Goal: Task Accomplishment & Management: Complete application form

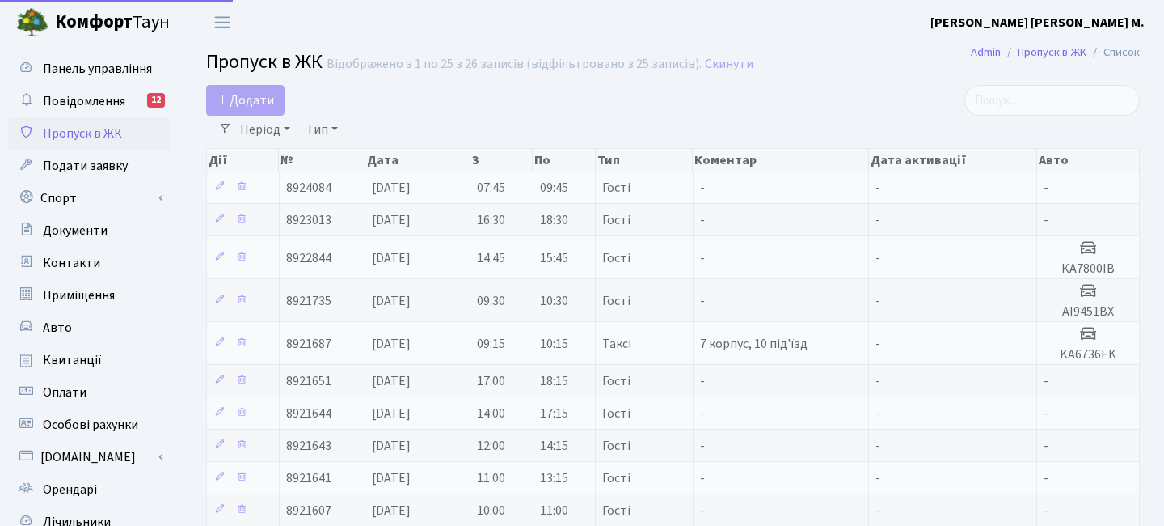
select select "25"
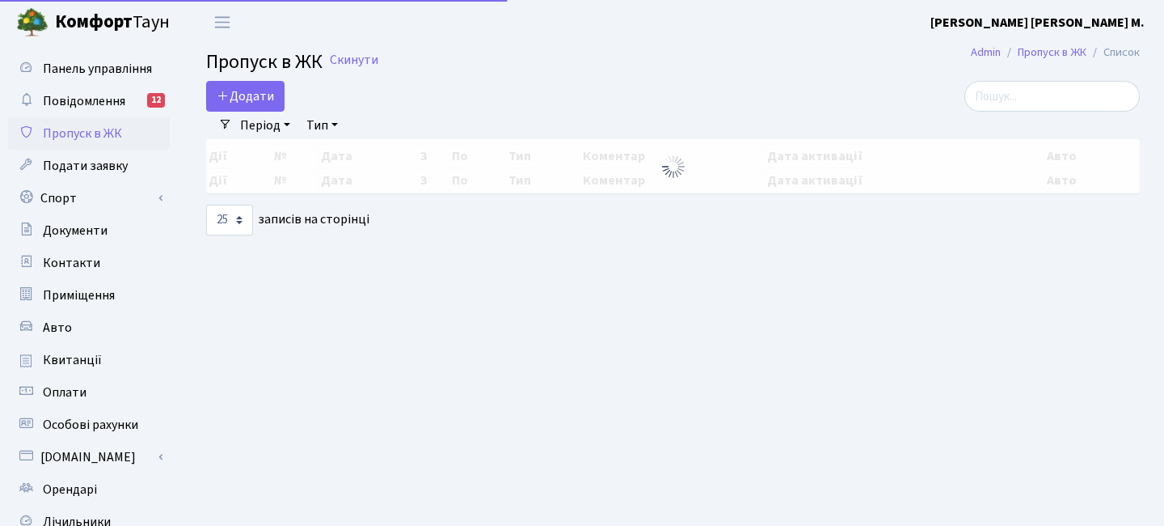
select select "25"
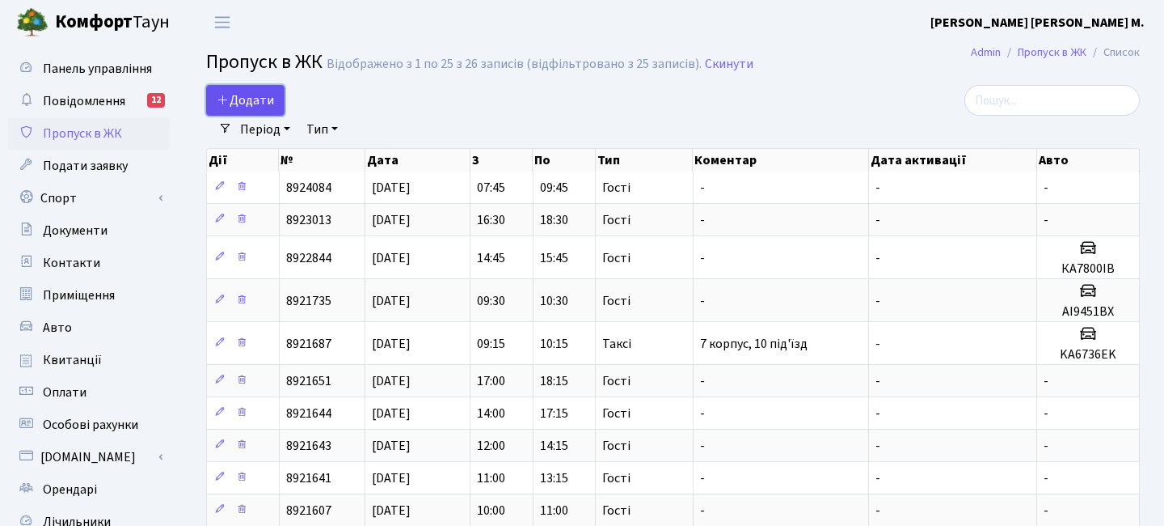
click at [247, 98] on span "Додати" at bounding box center [245, 100] width 57 height 18
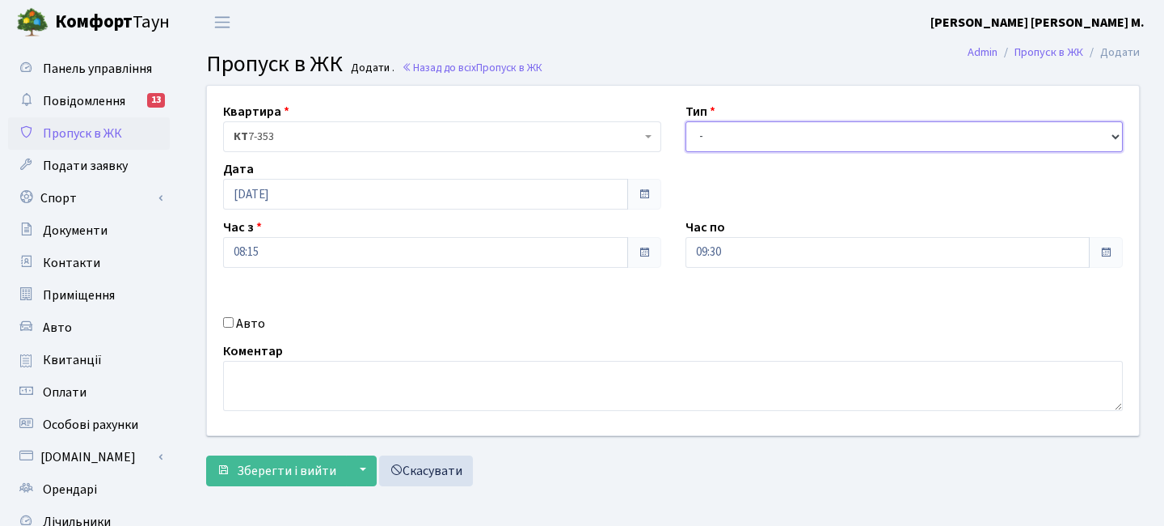
click at [720, 139] on select "- Доставка Таксі Гості Сервіс" at bounding box center [905, 136] width 438 height 31
select select "3"
click at [686, 121] on select "- Доставка Таксі Гості Сервіс" at bounding box center [905, 136] width 438 height 31
click at [714, 254] on input "09:30" at bounding box center [888, 252] width 405 height 31
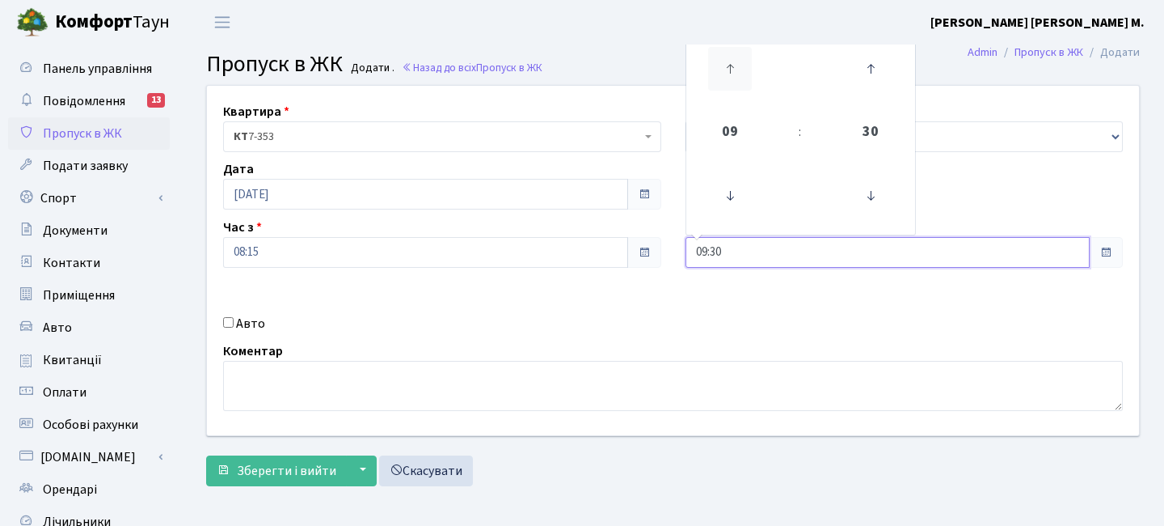
drag, startPoint x: 735, startPoint y: 57, endPoint x: 719, endPoint y: 83, distance: 31.2
click at [734, 57] on icon at bounding box center [730, 69] width 44 height 44
type input "10:30"
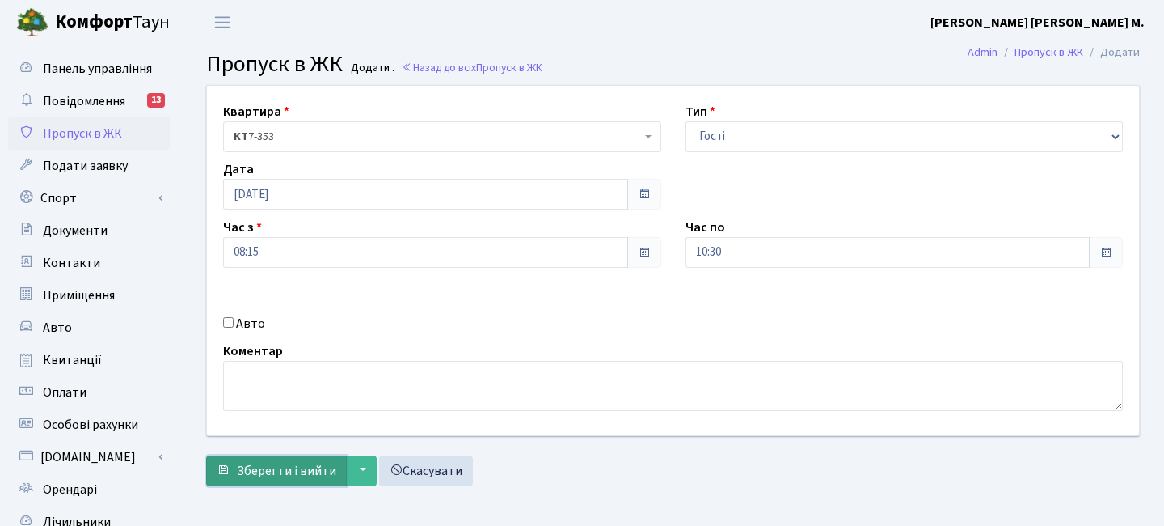
drag, startPoint x: 254, startPoint y: 465, endPoint x: 102, endPoint y: 22, distance: 468.5
click at [254, 465] on span "Зберегти і вийти" at bounding box center [286, 471] width 99 height 18
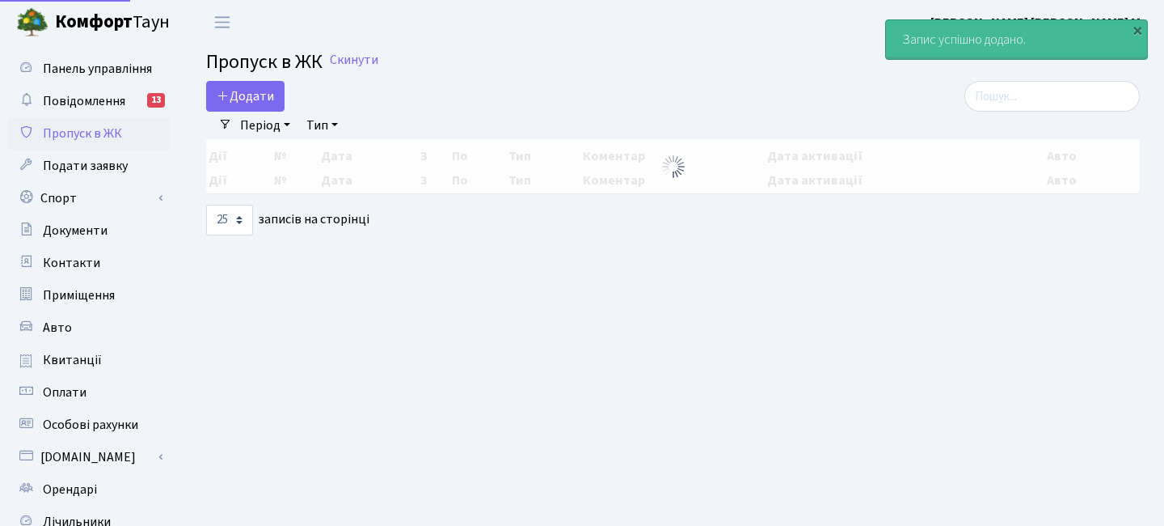
select select "25"
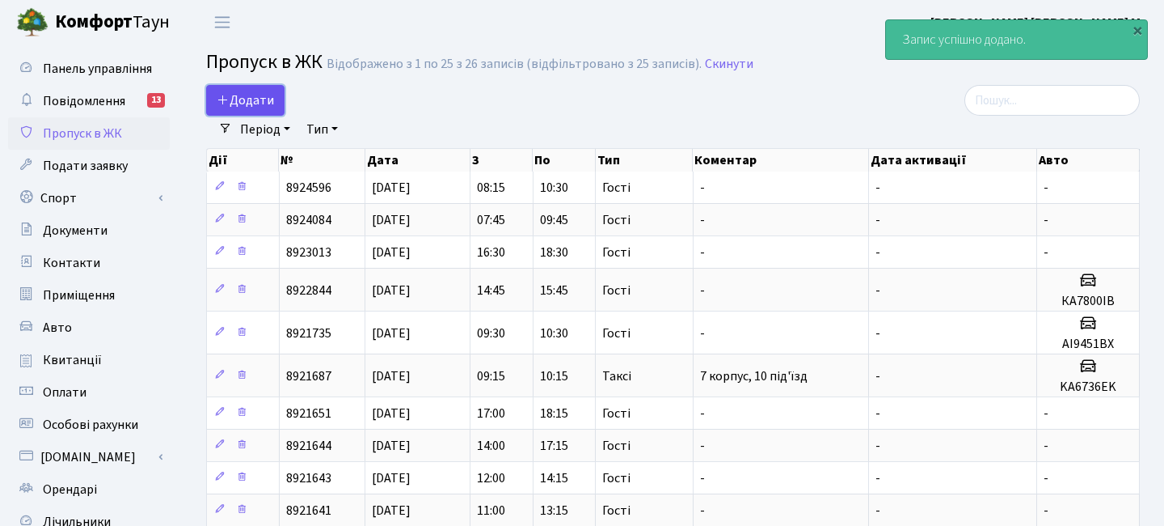
click at [256, 106] on span "Додати" at bounding box center [245, 100] width 57 height 18
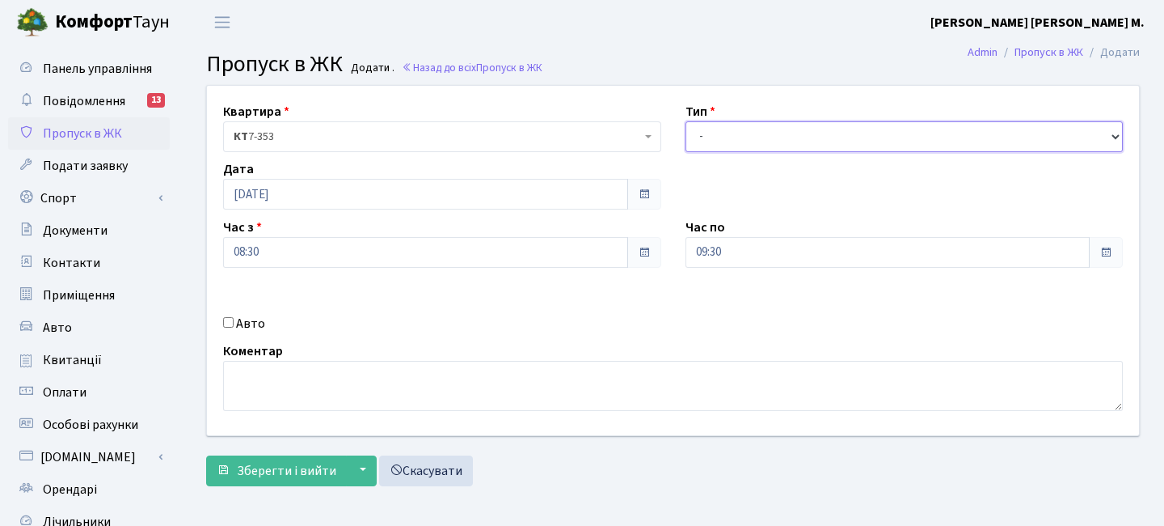
click at [754, 134] on select "- Доставка Таксі Гості Сервіс" at bounding box center [905, 136] width 438 height 31
select select "3"
click at [686, 121] on select "- Доставка Таксі Гості Сервіс" at bounding box center [905, 136] width 438 height 31
click at [397, 256] on input "08:30" at bounding box center [425, 252] width 405 height 31
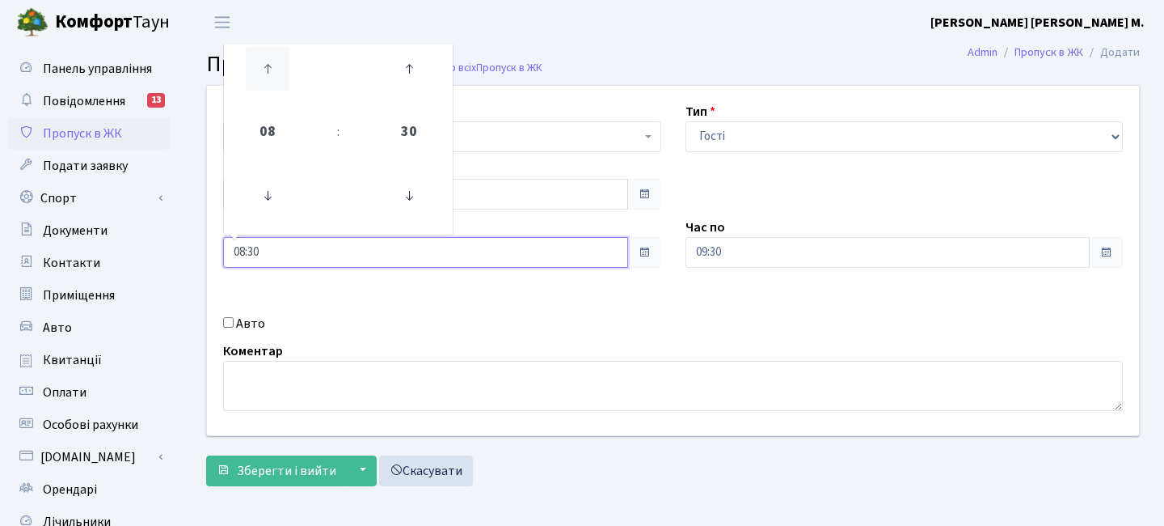
click at [259, 57] on icon at bounding box center [268, 69] width 44 height 44
type input "09:30"
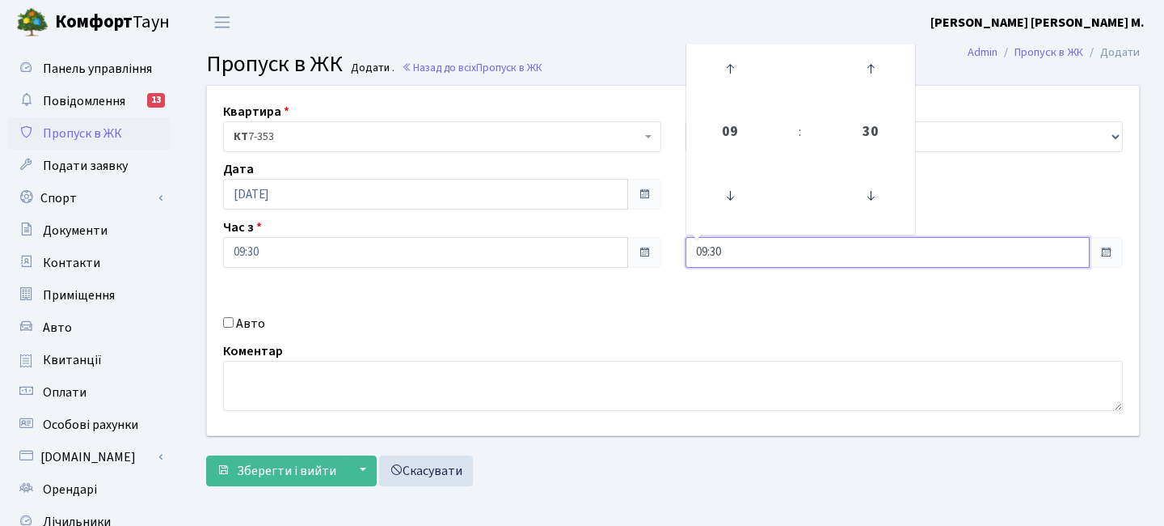
click at [777, 251] on input "09:30" at bounding box center [888, 252] width 405 height 31
click at [740, 58] on icon at bounding box center [730, 69] width 44 height 44
type input "11:30"
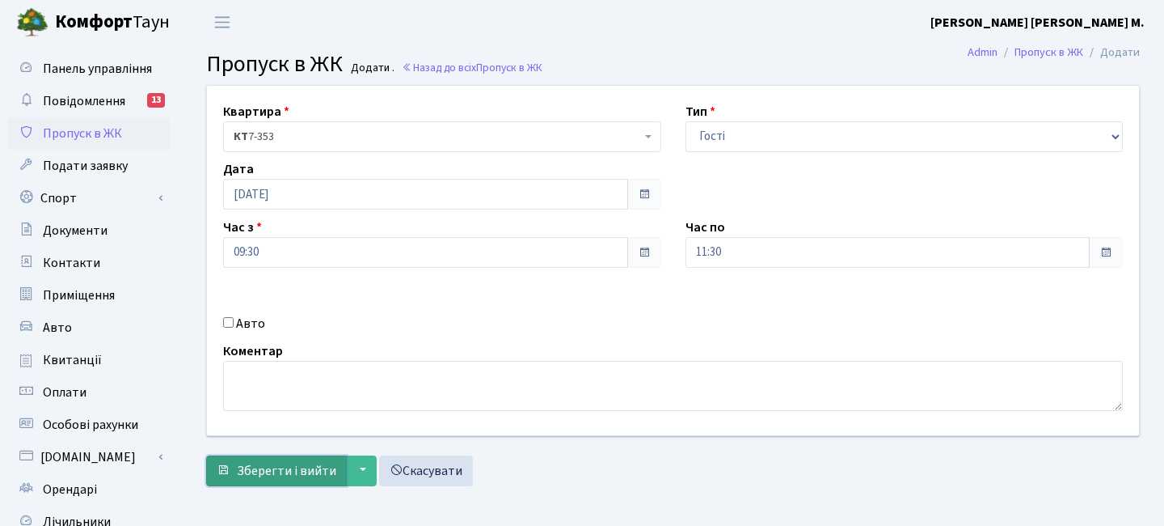
click at [285, 471] on span "Зберегти і вийти" at bounding box center [286, 471] width 99 height 18
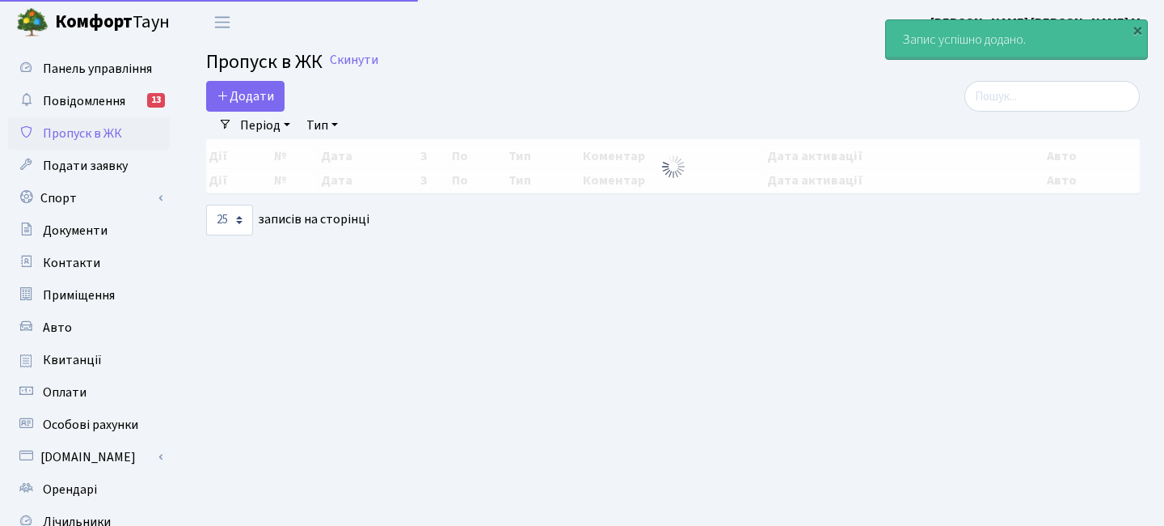
select select "25"
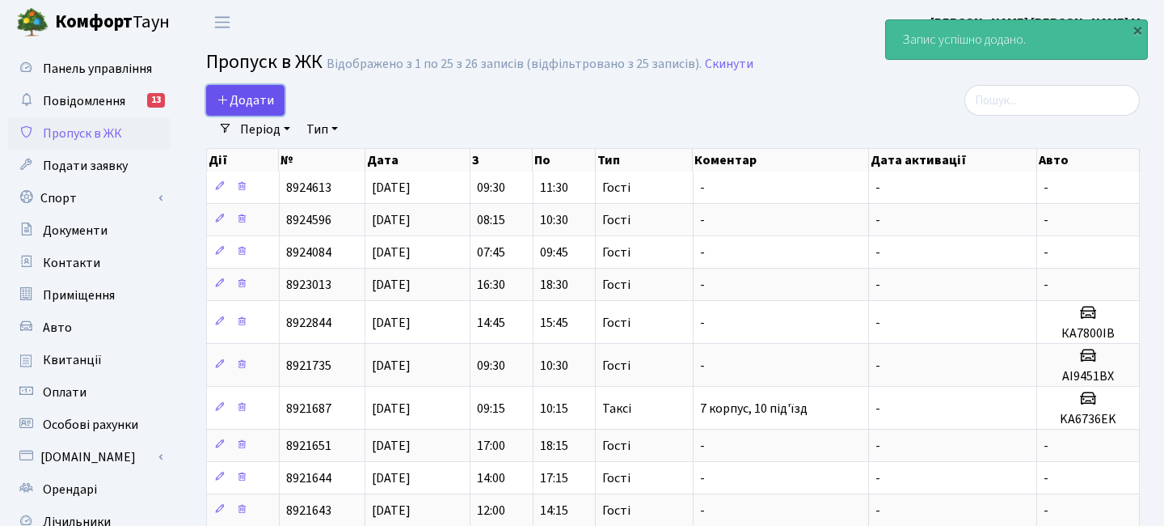
click at [256, 95] on span "Додати" at bounding box center [245, 100] width 57 height 18
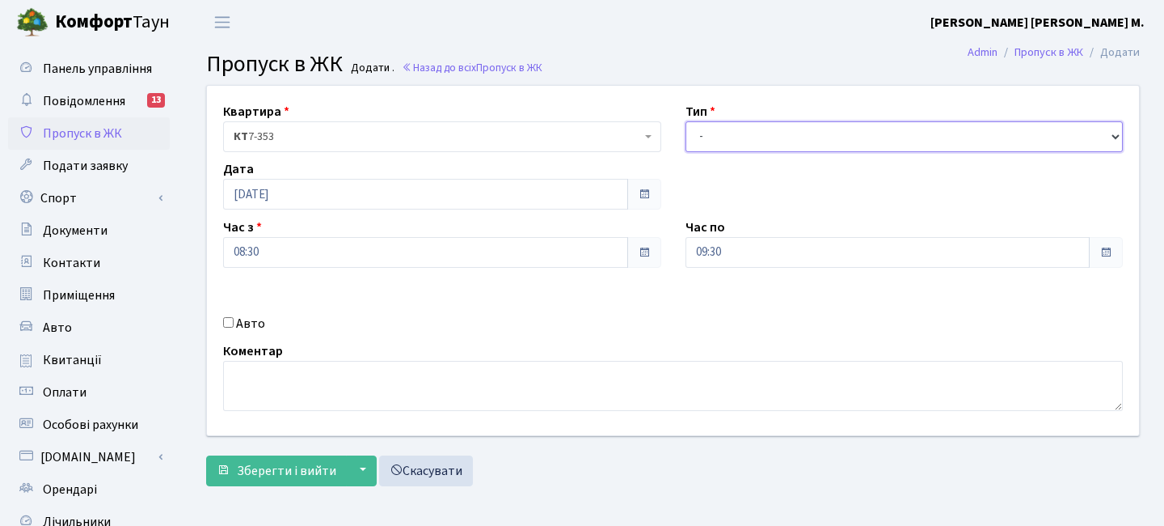
click at [749, 132] on select "- Доставка Таксі Гості Сервіс" at bounding box center [905, 136] width 438 height 31
select select "3"
click at [686, 121] on select "- Доставка Таксі Гості Сервіс" at bounding box center [905, 136] width 438 height 31
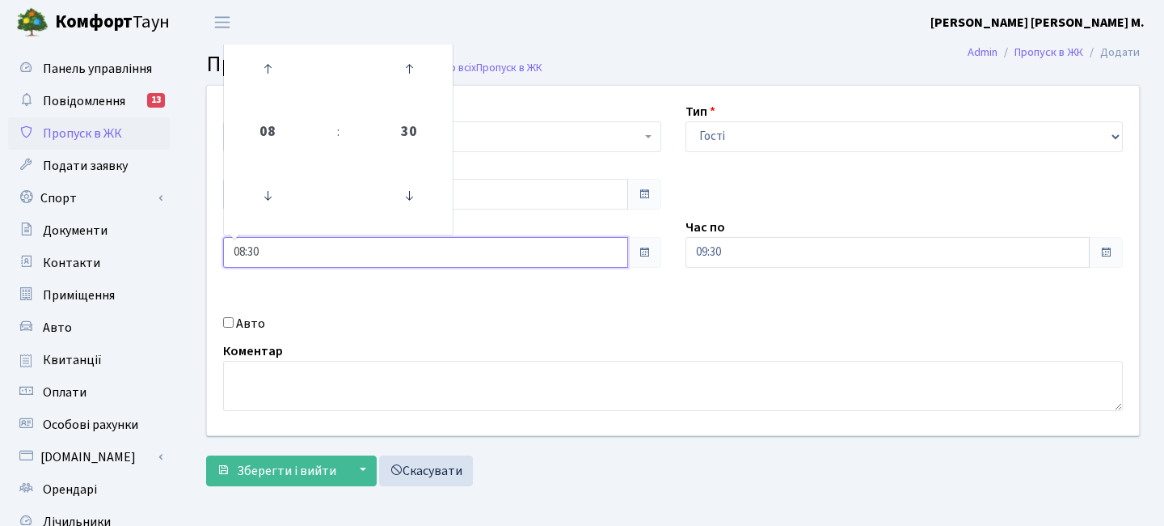
drag, startPoint x: 391, startPoint y: 240, endPoint x: 364, endPoint y: 202, distance: 46.9
click at [391, 240] on input "08:30" at bounding box center [425, 252] width 405 height 31
click at [272, 74] on icon at bounding box center [268, 69] width 44 height 44
type input "10:30"
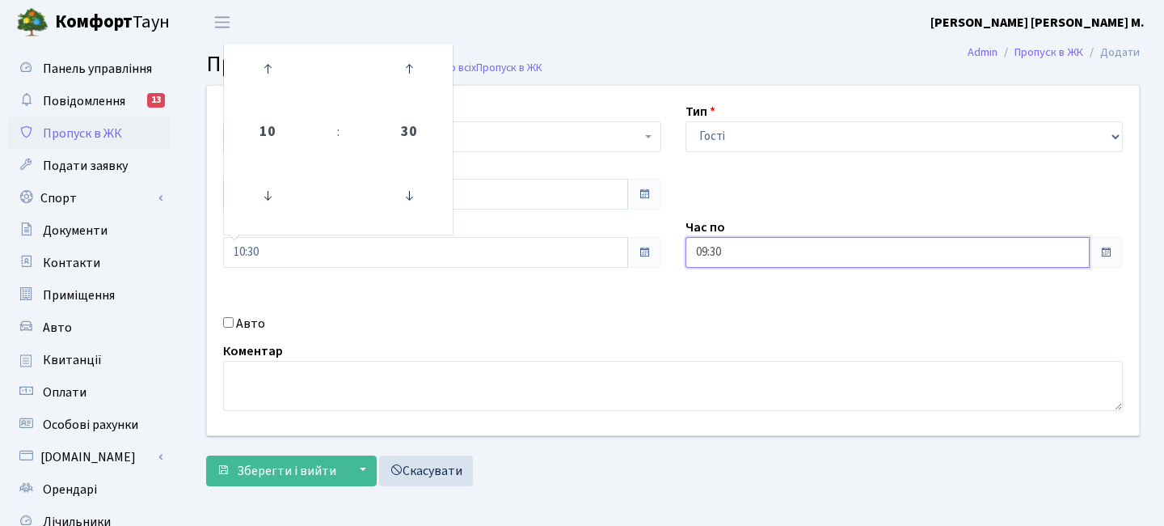
click at [822, 256] on input "09:30" at bounding box center [888, 252] width 405 height 31
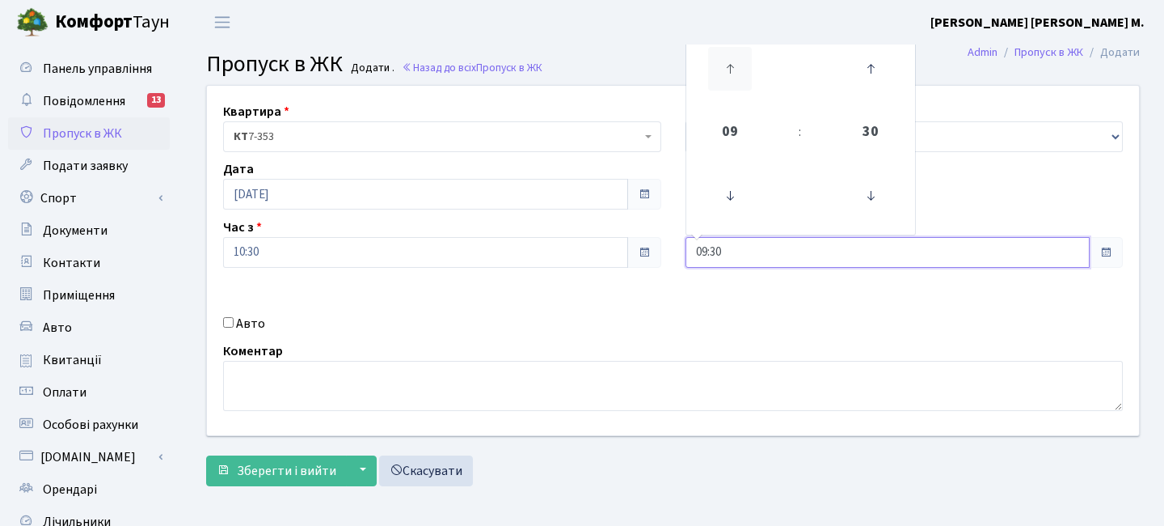
click at [719, 80] on icon at bounding box center [730, 69] width 44 height 44
click at [729, 75] on icon at bounding box center [730, 69] width 44 height 44
type input "12:30"
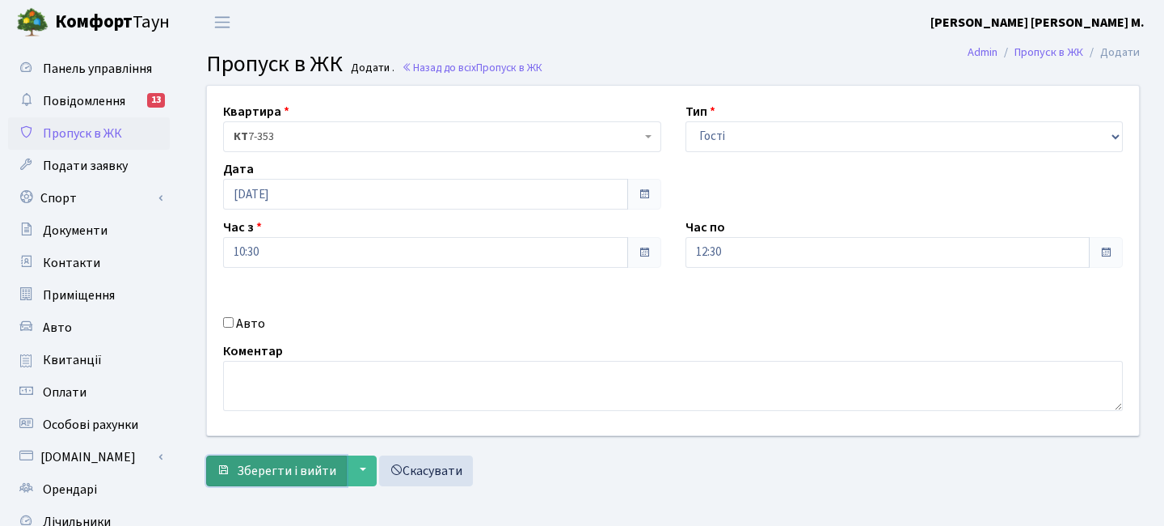
click at [298, 471] on span "Зберегти і вийти" at bounding box center [286, 471] width 99 height 18
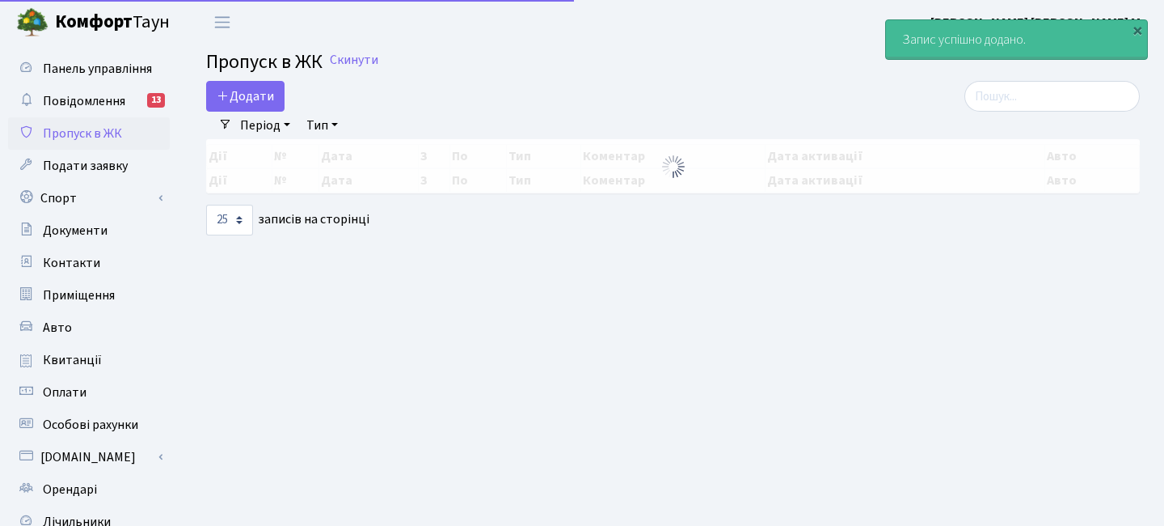
select select "25"
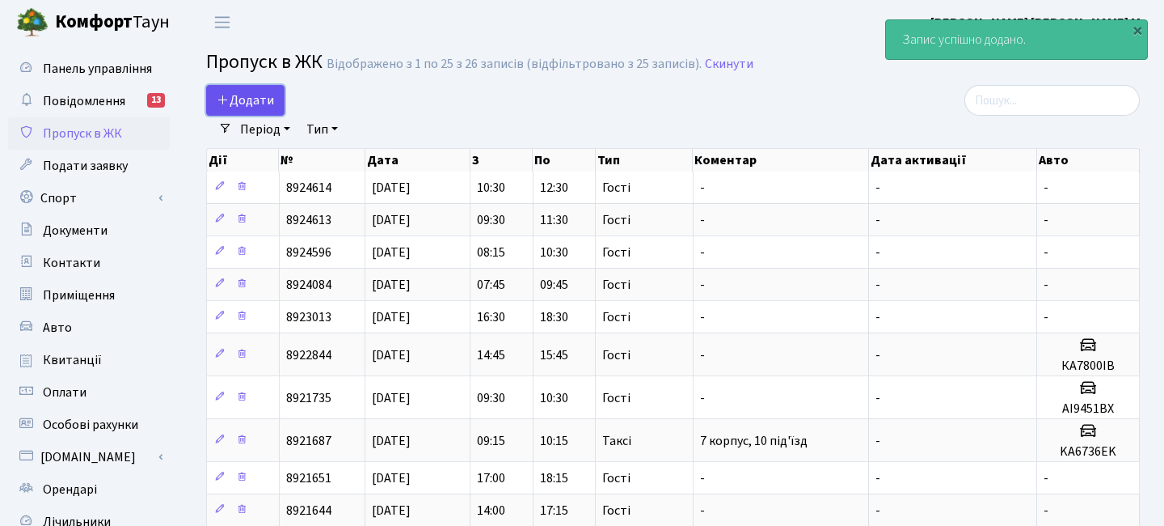
click at [262, 105] on span "Додати" at bounding box center [245, 100] width 57 height 18
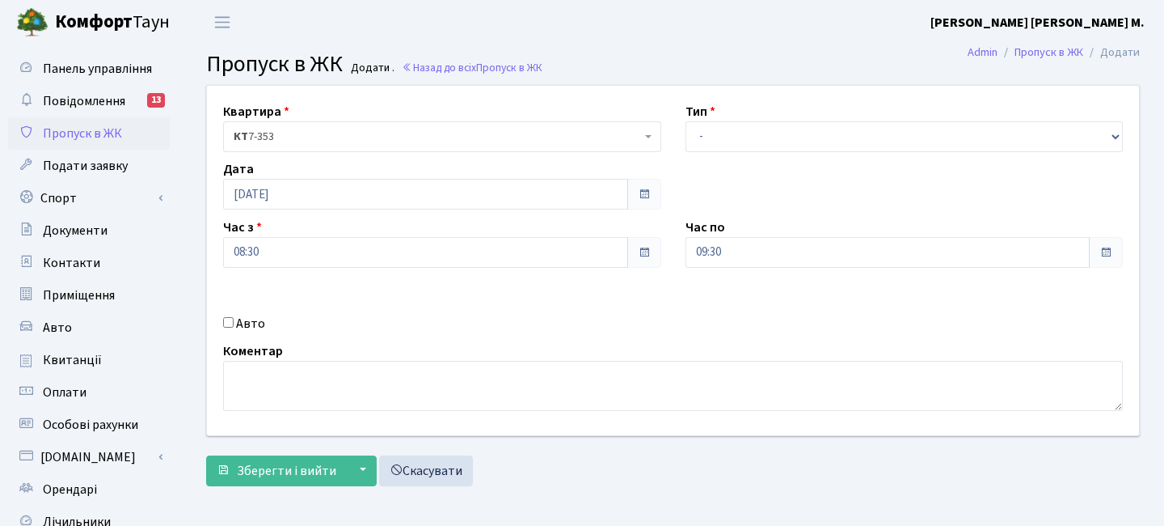
drag, startPoint x: 677, startPoint y: 135, endPoint x: 703, endPoint y: 135, distance: 26.7
click at [678, 135] on div "Тип - Доставка Таксі Гості Сервіс" at bounding box center [905, 127] width 463 height 50
click at [704, 135] on select "- Доставка Таксі Гості Сервіс" at bounding box center [905, 136] width 438 height 31
select select "3"
click at [686, 121] on select "- Доставка Таксі Гості Сервіс" at bounding box center [905, 136] width 438 height 31
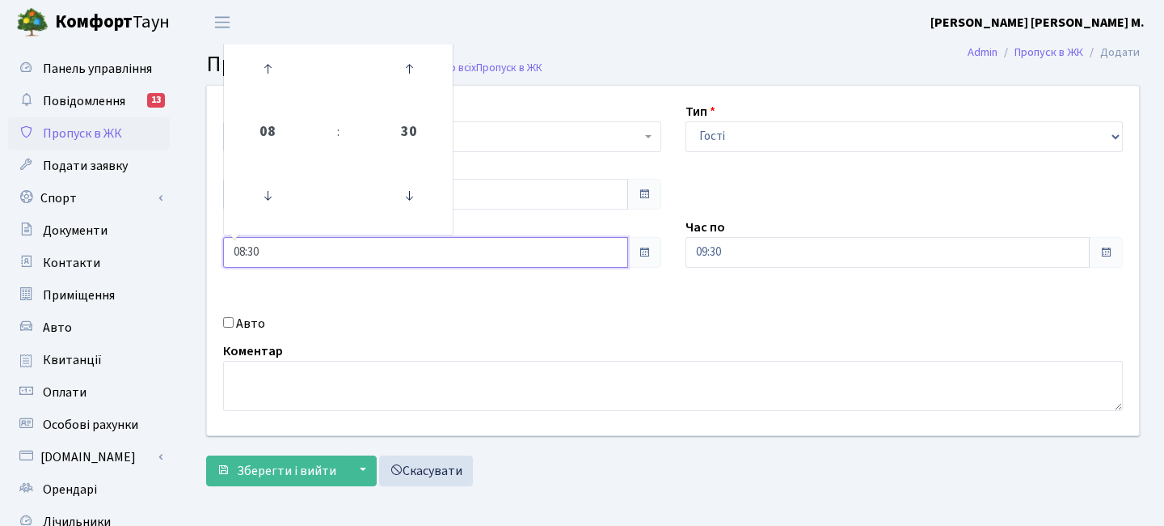
drag, startPoint x: 336, startPoint y: 251, endPoint x: 341, endPoint y: 239, distance: 13.8
click at [336, 252] on input "08:30" at bounding box center [425, 252] width 405 height 31
click at [285, 84] on icon at bounding box center [268, 69] width 44 height 44
click at [281, 78] on icon at bounding box center [268, 69] width 44 height 44
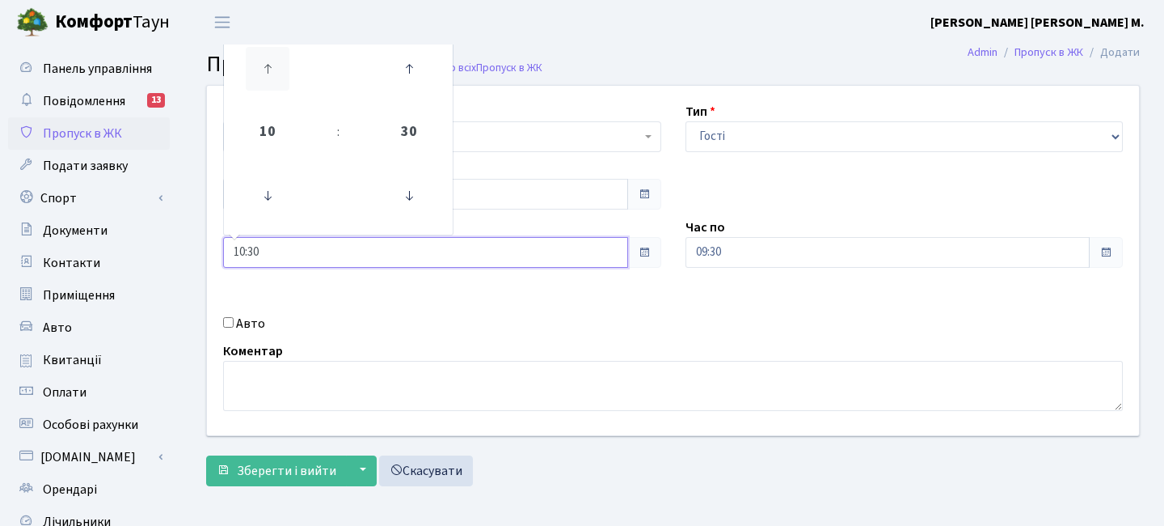
type input "11:30"
drag, startPoint x: 778, startPoint y: 226, endPoint x: 777, endPoint y: 242, distance: 16.2
click at [778, 226] on div "Час по 09:30" at bounding box center [905, 243] width 463 height 50
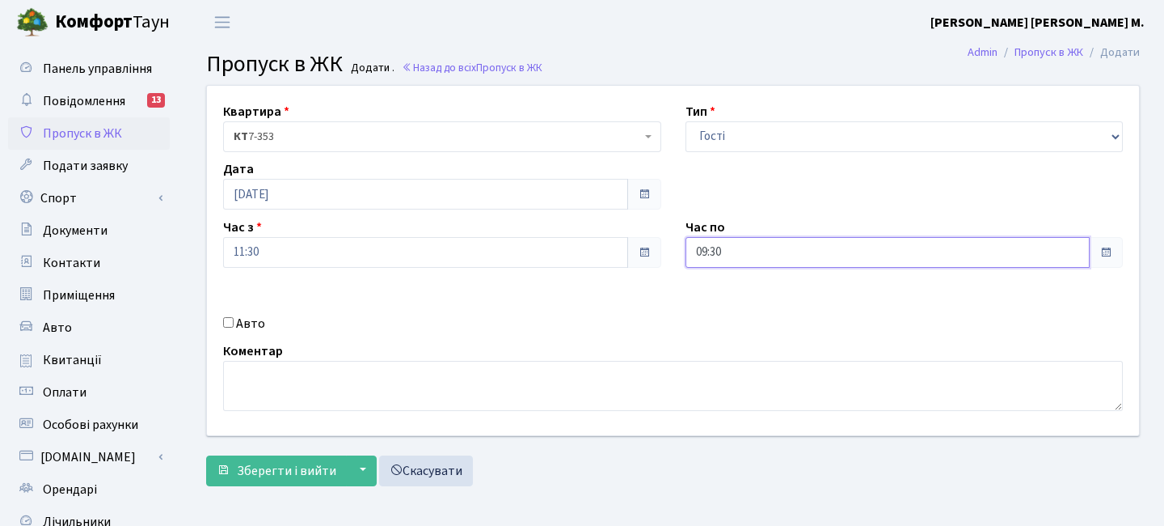
click at [777, 247] on input "09:30" at bounding box center [888, 252] width 405 height 31
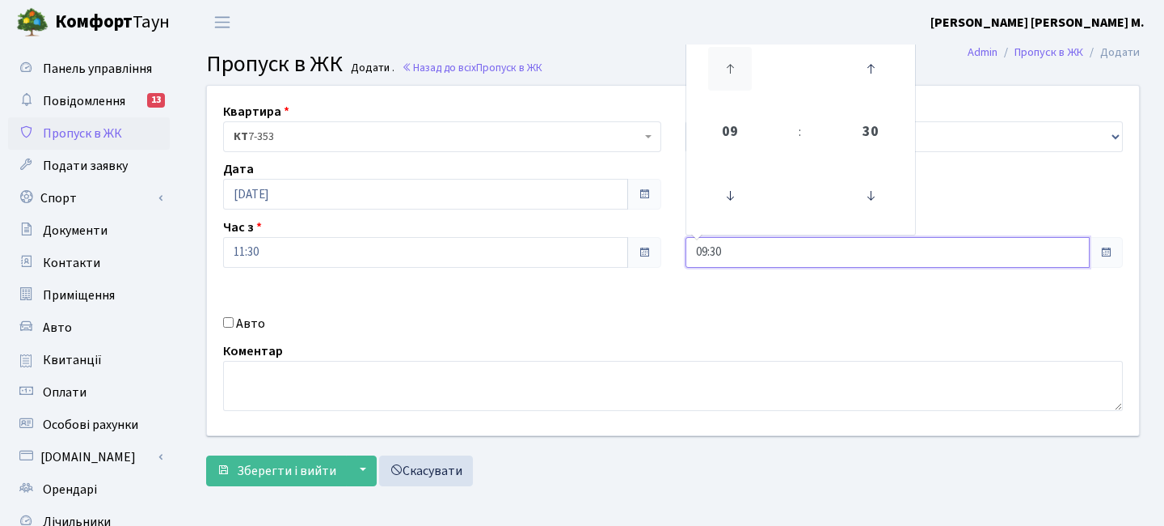
click at [720, 65] on icon at bounding box center [730, 69] width 44 height 44
click at [721, 65] on icon at bounding box center [730, 69] width 44 height 44
click at [723, 65] on icon at bounding box center [730, 69] width 44 height 44
click at [741, 74] on icon at bounding box center [730, 69] width 44 height 44
type input "13:30"
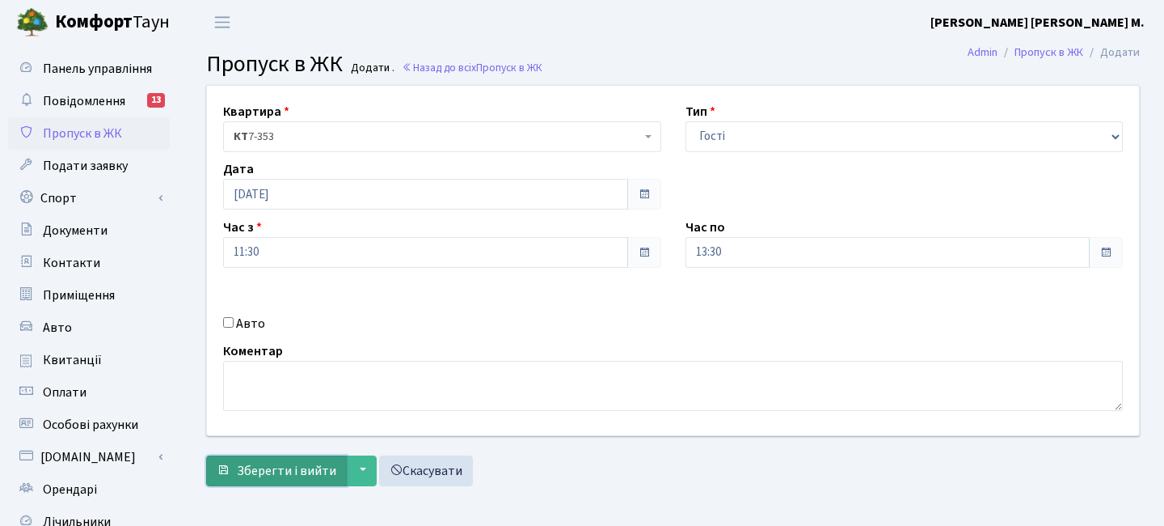
click at [265, 462] on span "Зберегти і вийти" at bounding box center [286, 471] width 99 height 18
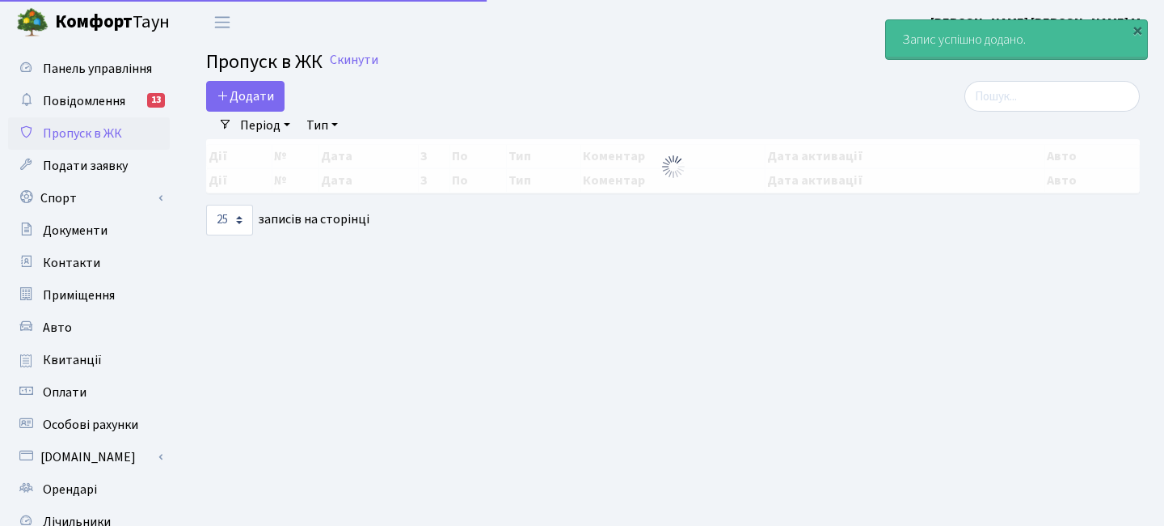
select select "25"
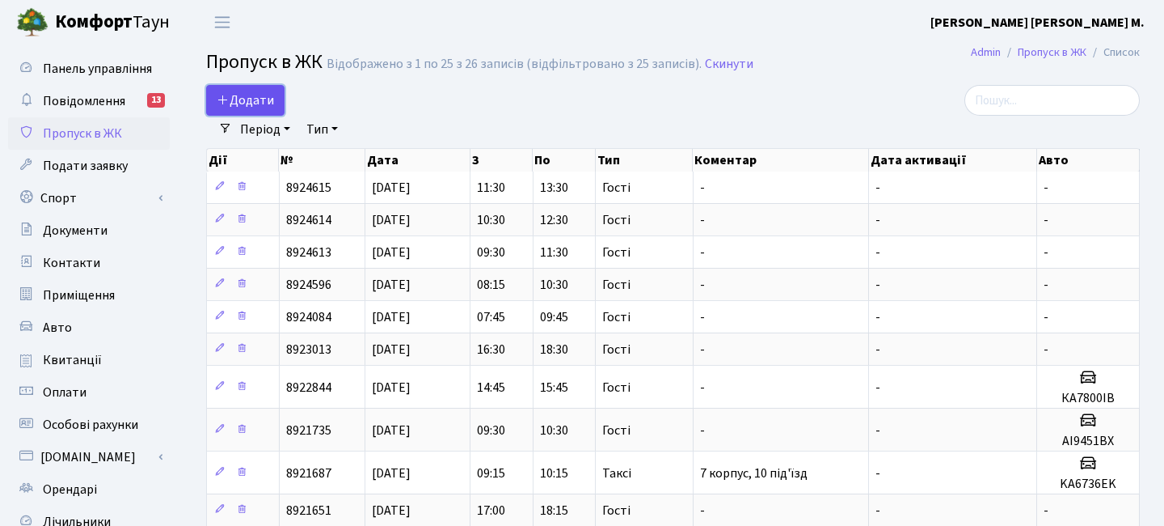
click at [252, 86] on link "Додати" at bounding box center [245, 100] width 78 height 31
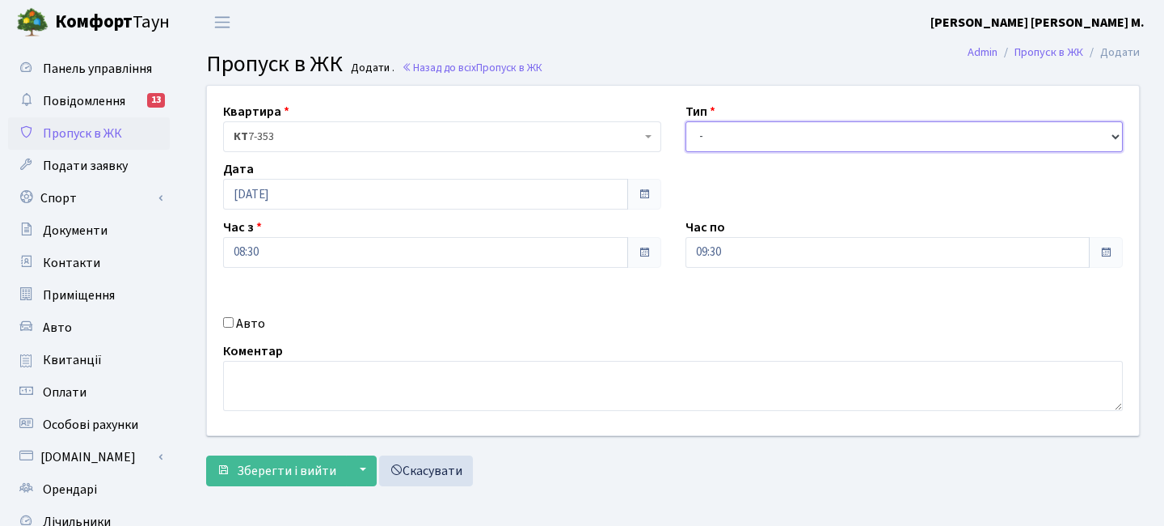
click at [741, 137] on select "- Доставка Таксі Гості Сервіс" at bounding box center [905, 136] width 438 height 31
select select "3"
click at [686, 121] on select "- Доставка Таксі Гості Сервіс" at bounding box center [905, 136] width 438 height 31
click at [391, 265] on input "08:30" at bounding box center [425, 252] width 405 height 31
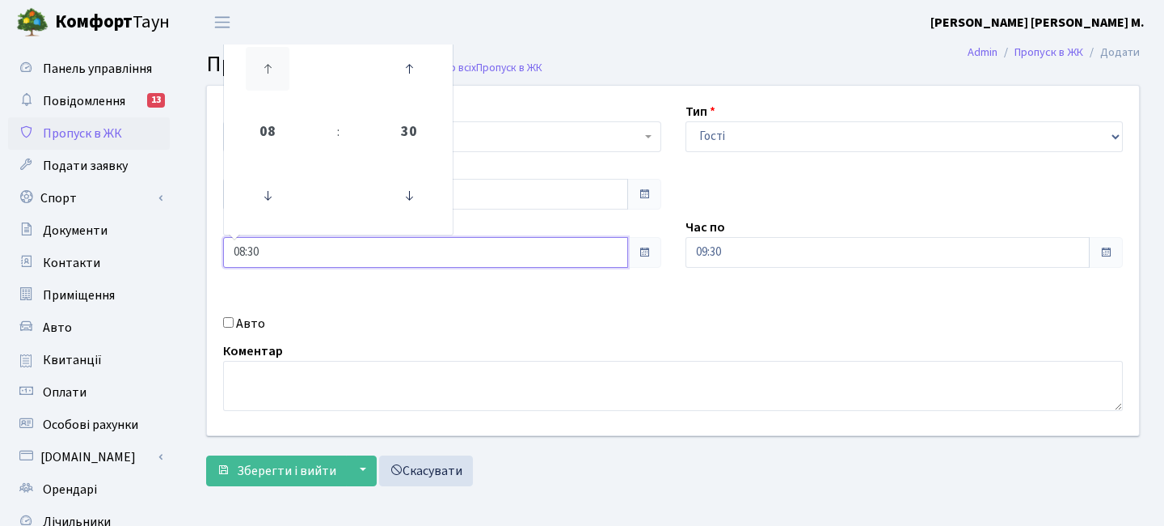
drag, startPoint x: 298, startPoint y: 100, endPoint x: 276, endPoint y: 87, distance: 25.8
click at [283, 93] on td at bounding box center [268, 69] width 82 height 70
click at [270, 81] on icon at bounding box center [268, 69] width 44 height 44
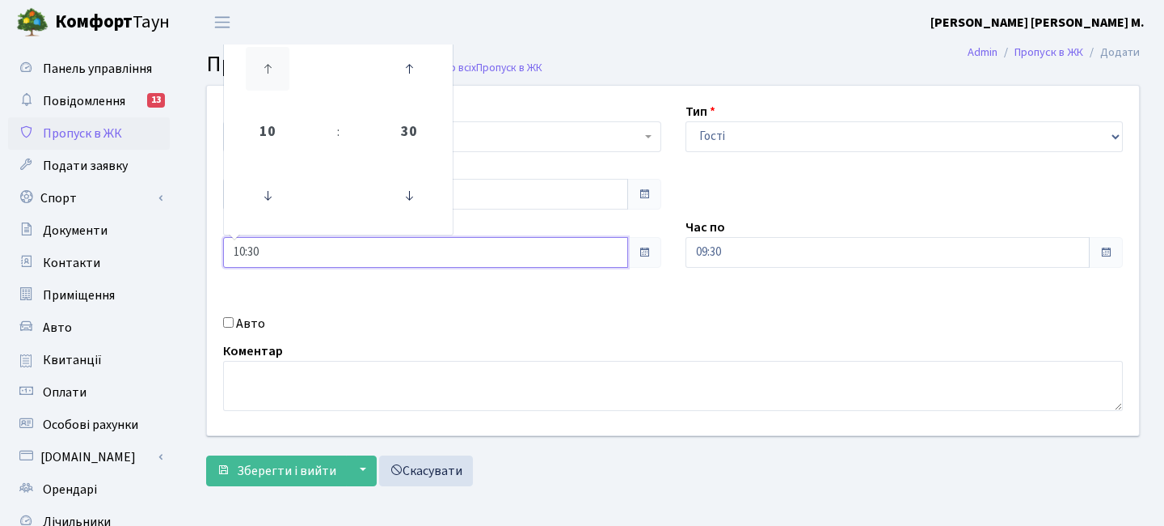
type input "11:30"
drag, startPoint x: 763, startPoint y: 243, endPoint x: 700, endPoint y: 244, distance: 63.1
click at [757, 247] on input "09:30" at bounding box center [888, 252] width 405 height 31
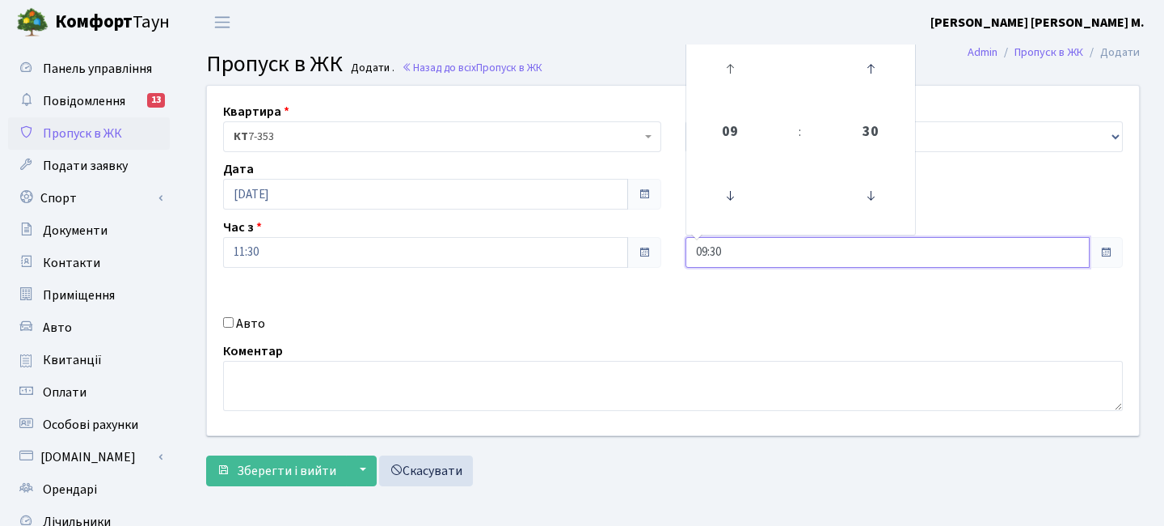
click at [733, 45] on link at bounding box center [730, 69] width 48 height 58
click at [730, 58] on icon at bounding box center [730, 69] width 44 height 44
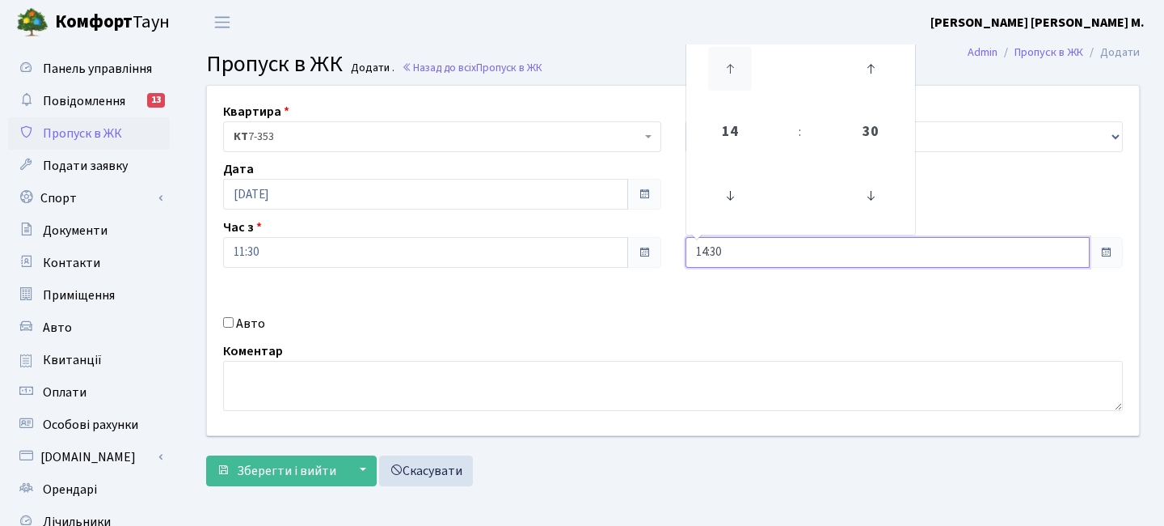
click at [731, 58] on icon at bounding box center [730, 69] width 44 height 44
click at [732, 218] on icon at bounding box center [730, 196] width 44 height 44
type input "14:30"
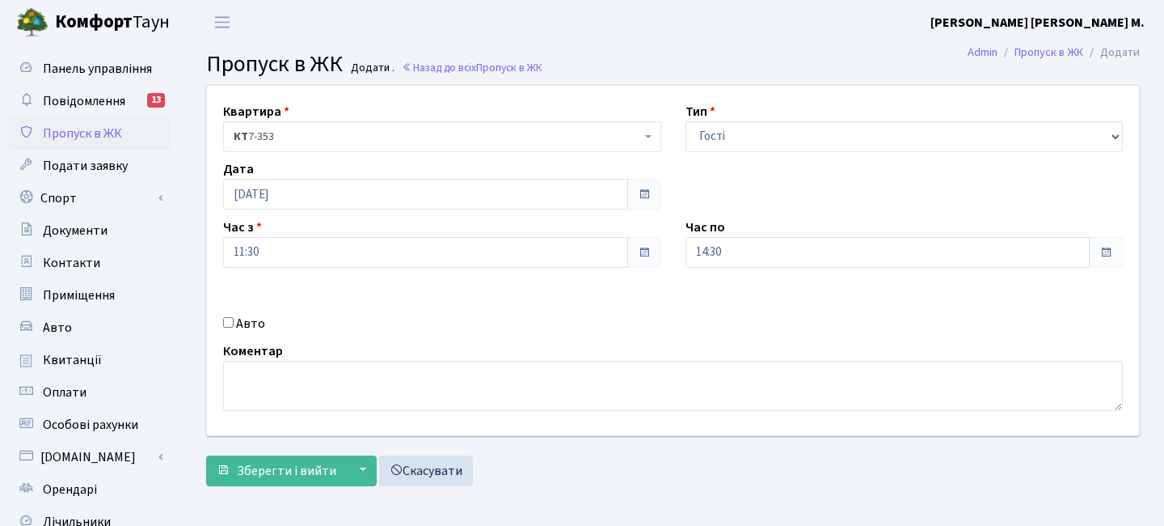
click at [247, 326] on label "Авто" at bounding box center [250, 323] width 29 height 19
click at [234, 326] on input "Авто" at bounding box center [228, 322] width 11 height 11
checkbox input "true"
paste input "КА3016НС"
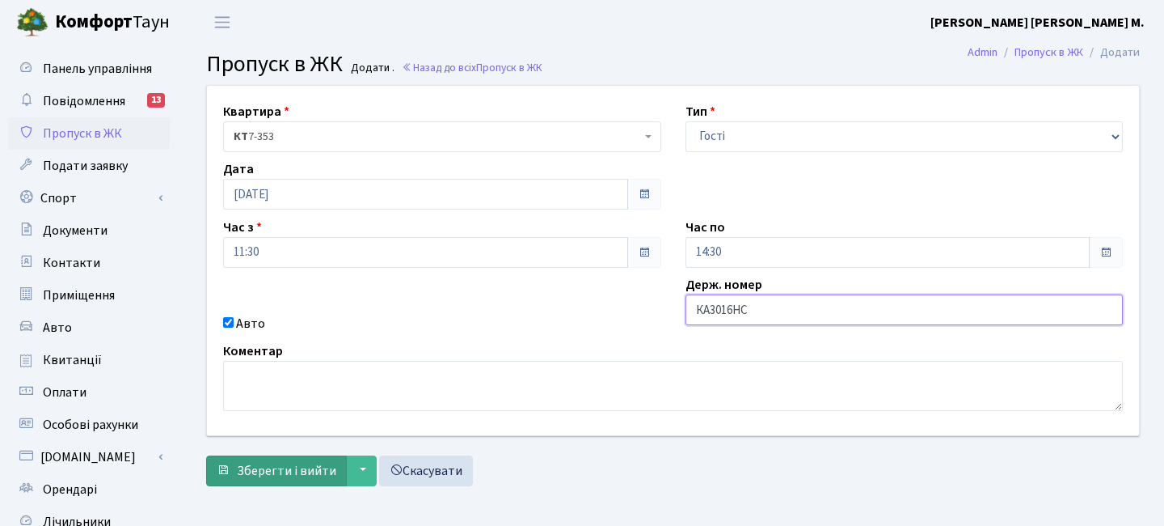
type input "КА3016НС"
click at [284, 474] on span "Зберегти і вийти" at bounding box center [286, 471] width 99 height 18
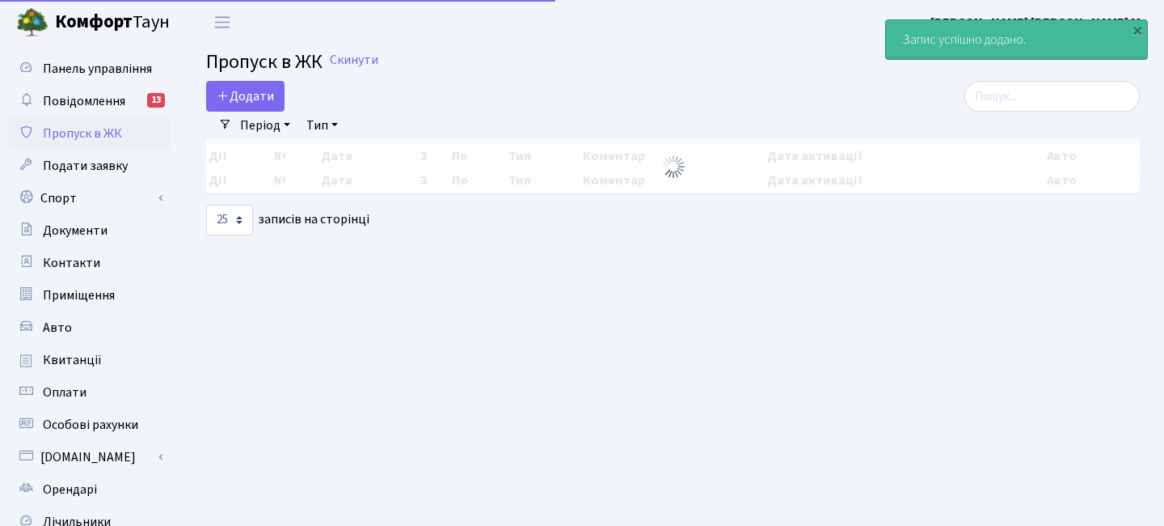
select select "25"
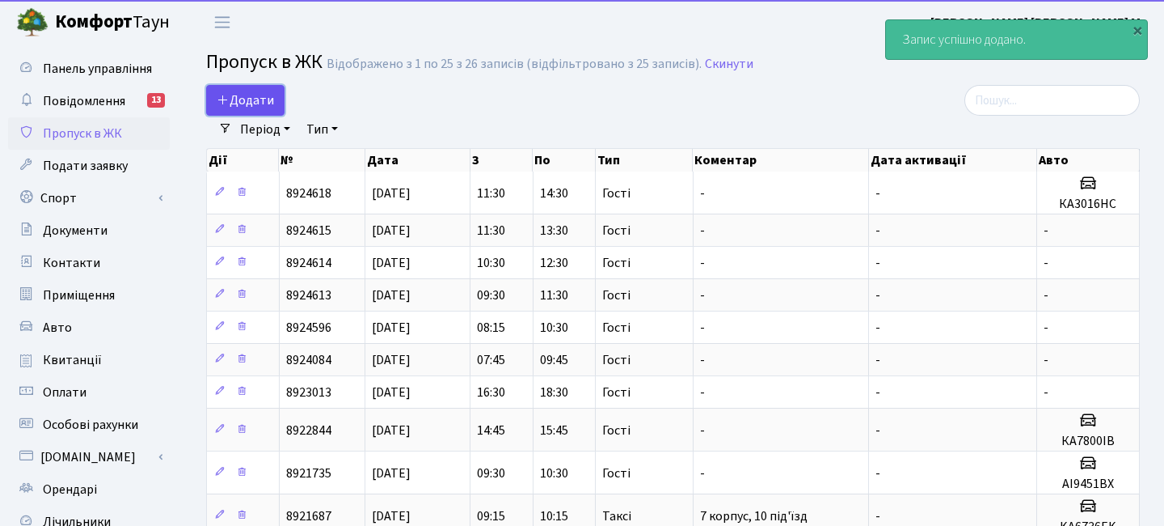
click at [277, 97] on link "Додати" at bounding box center [245, 100] width 78 height 31
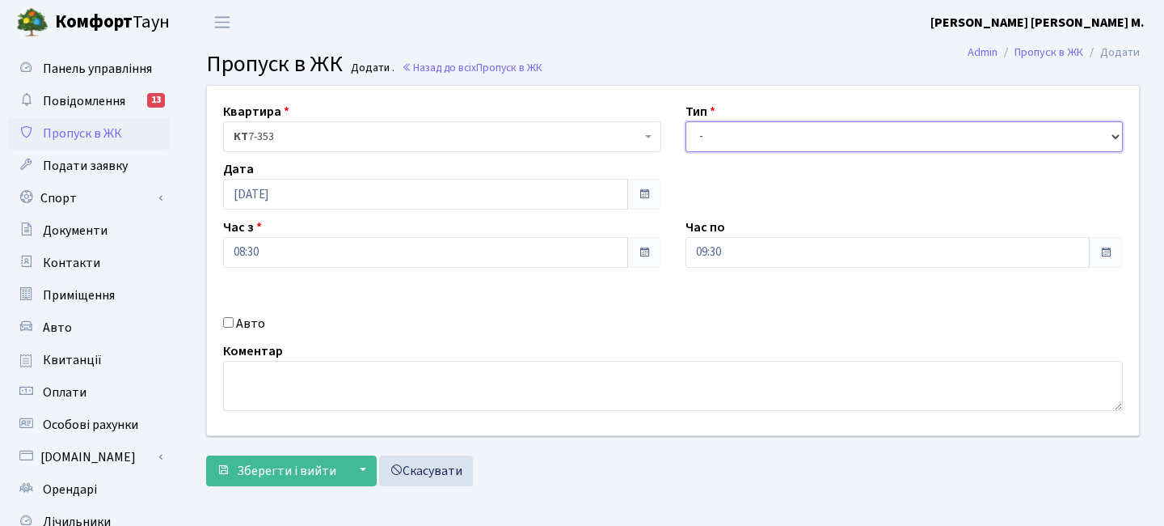
click at [737, 136] on select "- Доставка Таксі Гості Сервіс" at bounding box center [905, 136] width 438 height 31
select select "3"
click at [686, 121] on select "- Доставка Таксі Гості Сервіс" at bounding box center [905, 136] width 438 height 31
click at [379, 258] on input "08:30" at bounding box center [425, 252] width 405 height 31
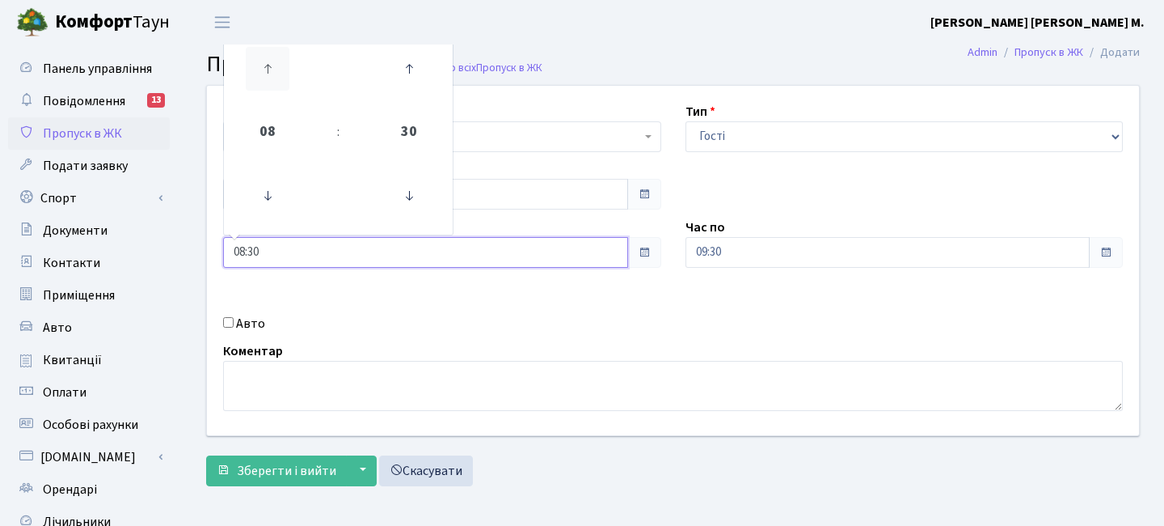
click at [284, 77] on icon at bounding box center [268, 69] width 44 height 44
type input "12:30"
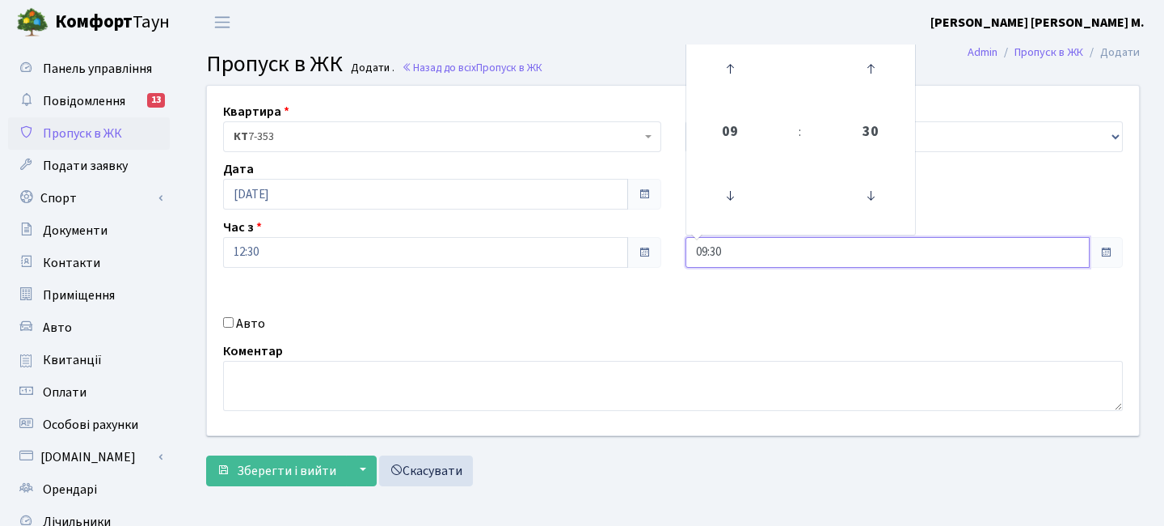
click at [746, 250] on input "09:30" at bounding box center [888, 252] width 405 height 31
click at [728, 65] on icon at bounding box center [730, 69] width 44 height 44
click at [730, 66] on icon at bounding box center [730, 69] width 44 height 44
click at [730, 67] on icon at bounding box center [730, 69] width 44 height 44
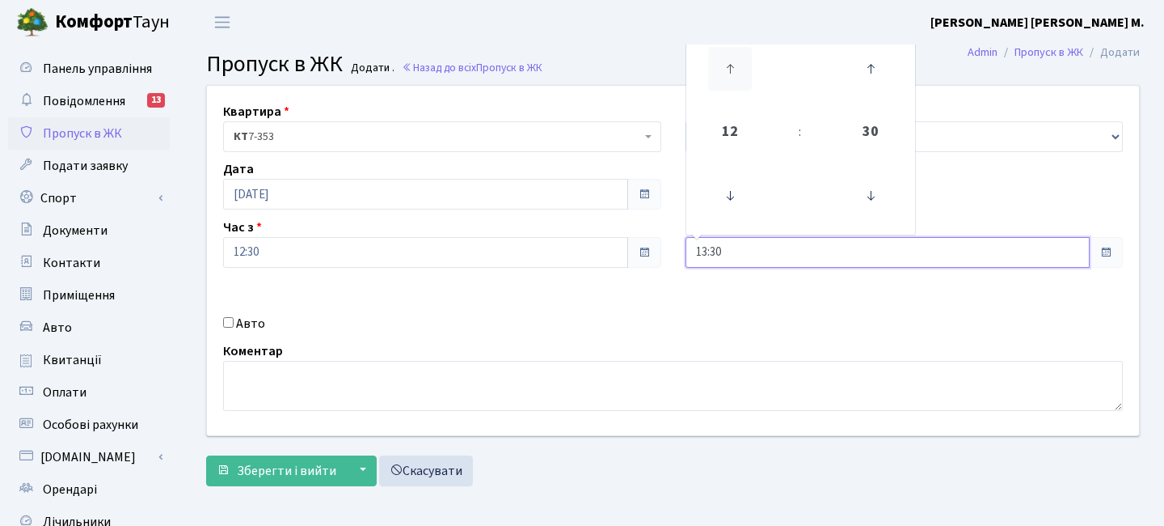
click at [730, 67] on icon at bounding box center [730, 69] width 44 height 44
click at [730, 66] on icon at bounding box center [730, 69] width 44 height 44
click at [735, 196] on icon at bounding box center [730, 196] width 44 height 44
type input "14:30"
click at [300, 455] on button "Зберегти і вийти" at bounding box center [276, 470] width 141 height 31
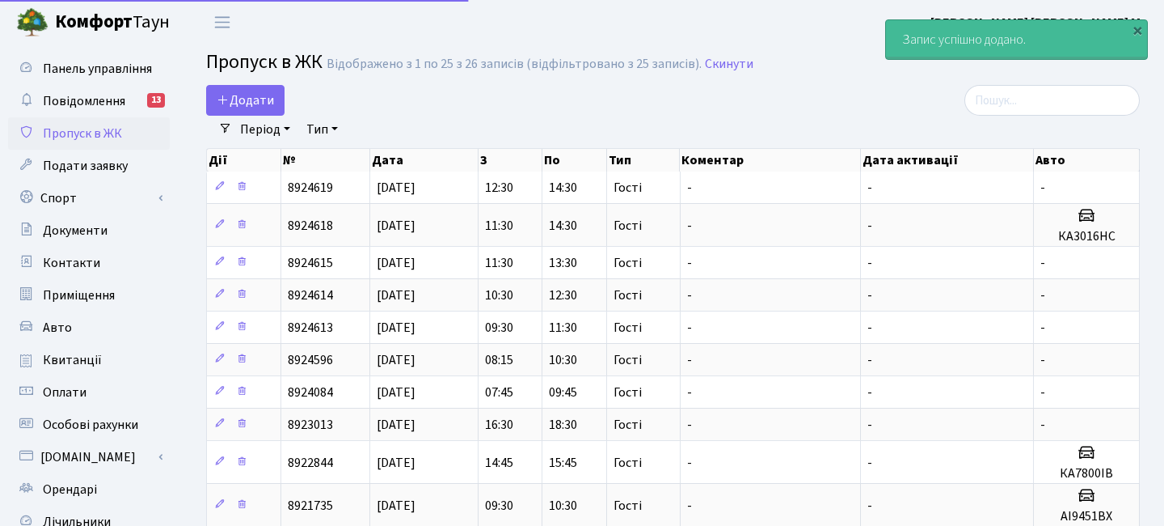
select select "25"
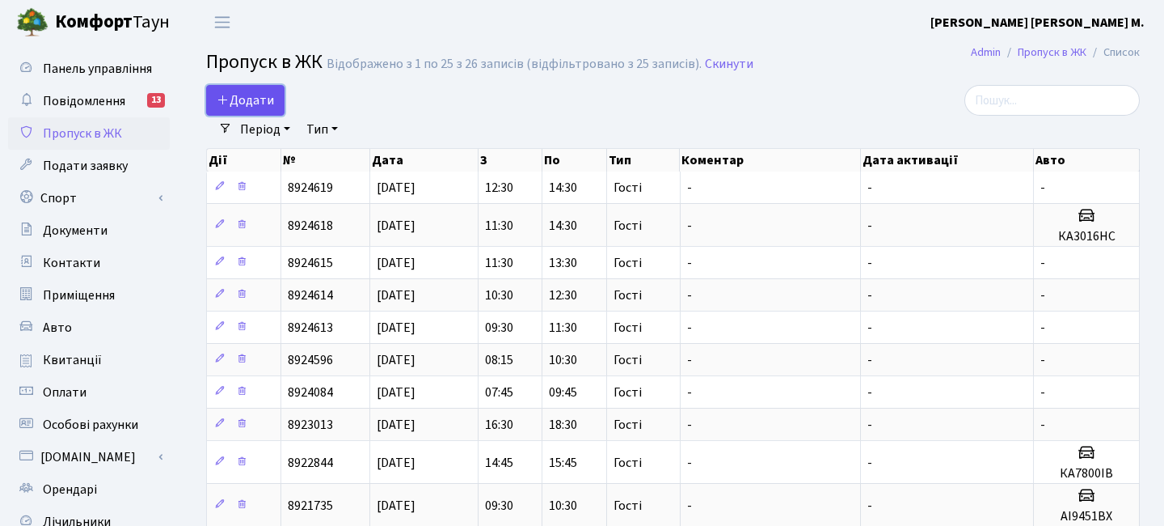
click at [261, 102] on span "Додати" at bounding box center [245, 100] width 57 height 18
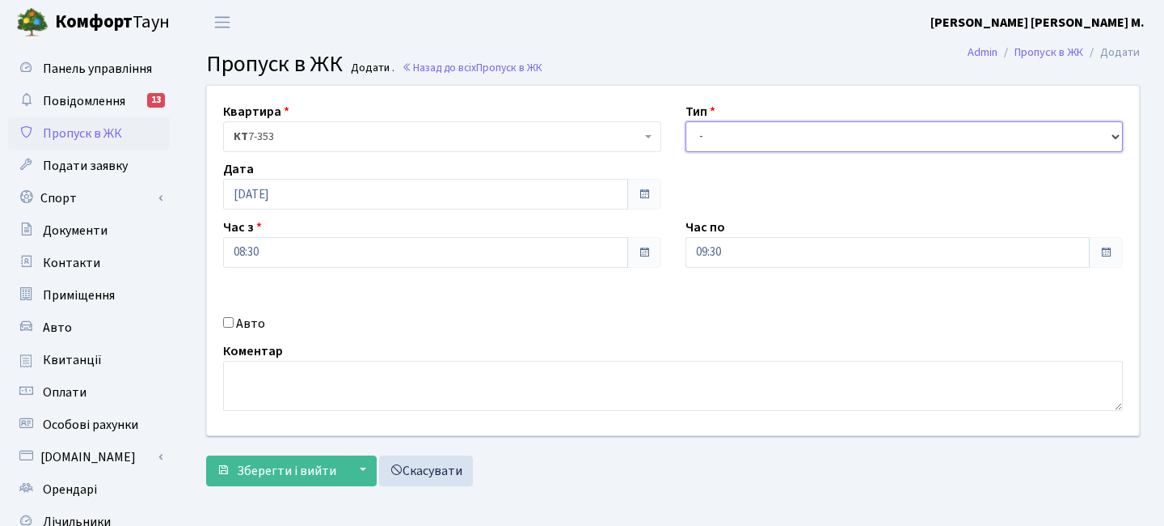
click at [744, 121] on select "- Доставка Таксі Гості Сервіс" at bounding box center [905, 136] width 438 height 31
select select "3"
click at [686, 121] on select "- Доставка Таксі Гості Сервіс" at bounding box center [905, 136] width 438 height 31
click at [320, 271] on div "Квартира <b>КТ</b>&nbsp;&nbsp;&nbsp;&nbsp;7-353 <b>КТ</b>&nbsp;&nbsp;&nbsp;&nbs…" at bounding box center [673, 260] width 957 height 349
click at [314, 234] on div "Час з 08:30" at bounding box center [442, 243] width 463 height 50
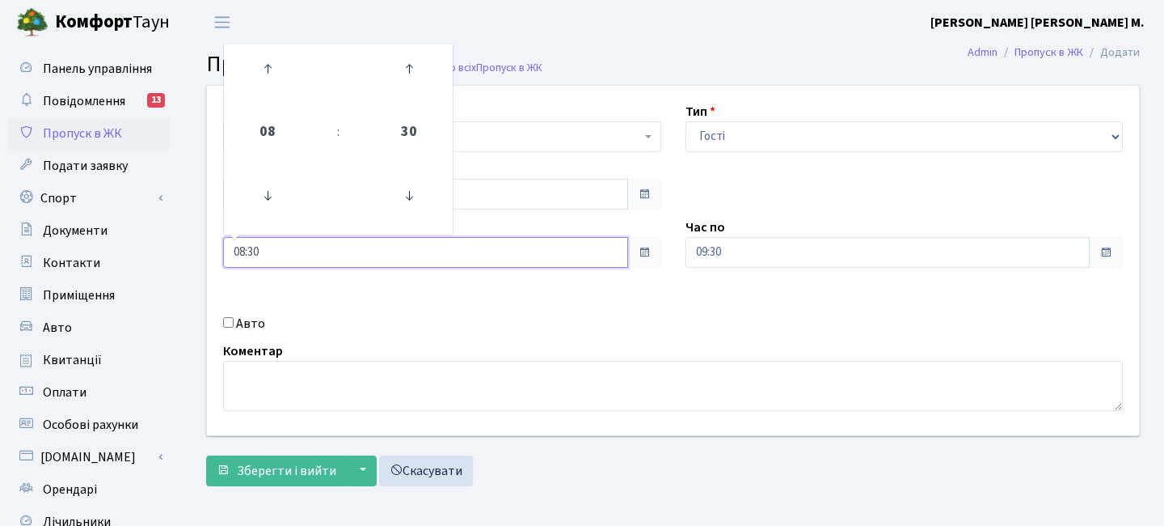
drag, startPoint x: 301, startPoint y: 258, endPoint x: 303, endPoint y: 123, distance: 135.1
click at [301, 257] on input "08:30" at bounding box center [425, 252] width 405 height 31
click at [266, 65] on icon at bounding box center [268, 69] width 44 height 44
click at [268, 67] on icon at bounding box center [268, 69] width 44 height 44
click at [269, 70] on icon at bounding box center [268, 69] width 44 height 44
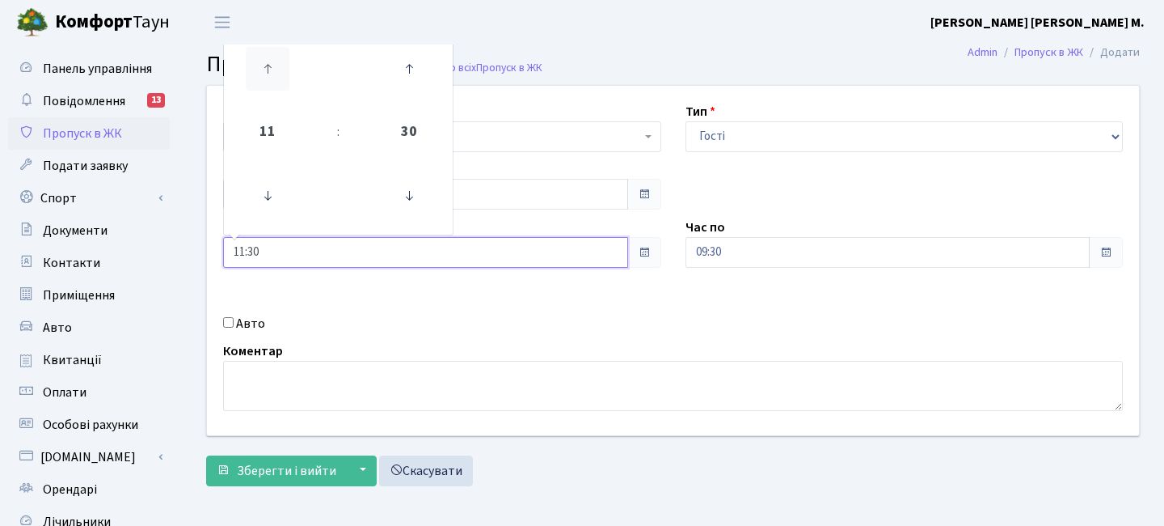
click at [269, 71] on icon at bounding box center [268, 69] width 44 height 44
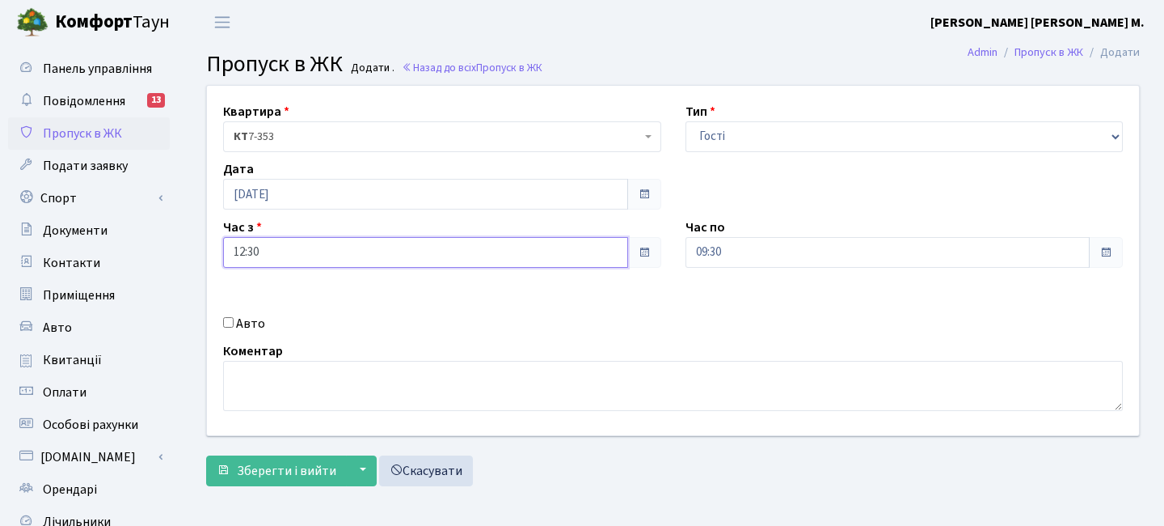
drag, startPoint x: 437, startPoint y: 259, endPoint x: 420, endPoint y: 234, distance: 29.6
click at [437, 259] on input "12:30" at bounding box center [425, 252] width 405 height 31
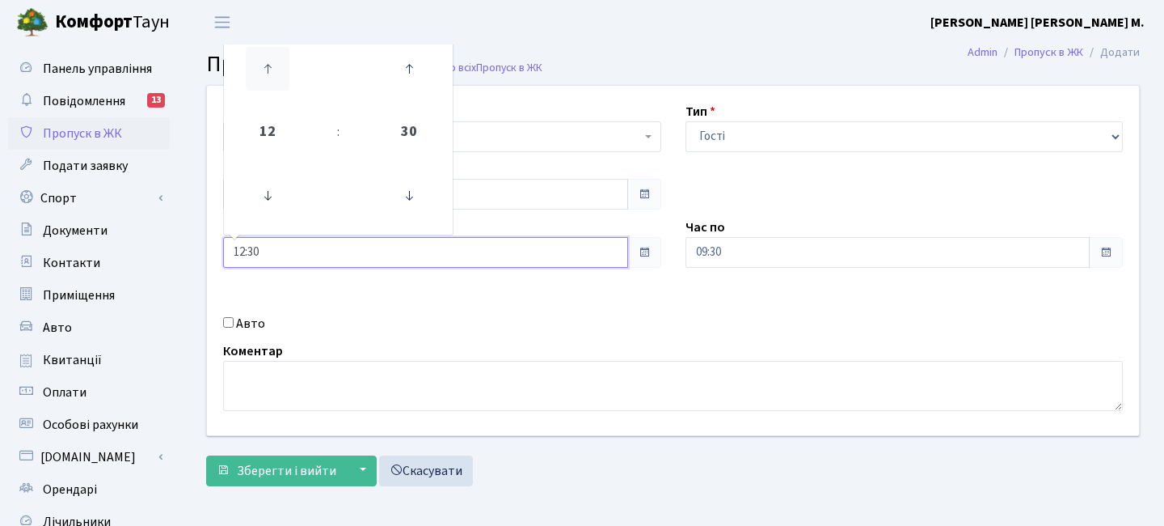
click at [275, 55] on icon at bounding box center [268, 69] width 44 height 44
type input "13:30"
click at [834, 248] on input "09:30" at bounding box center [888, 252] width 405 height 31
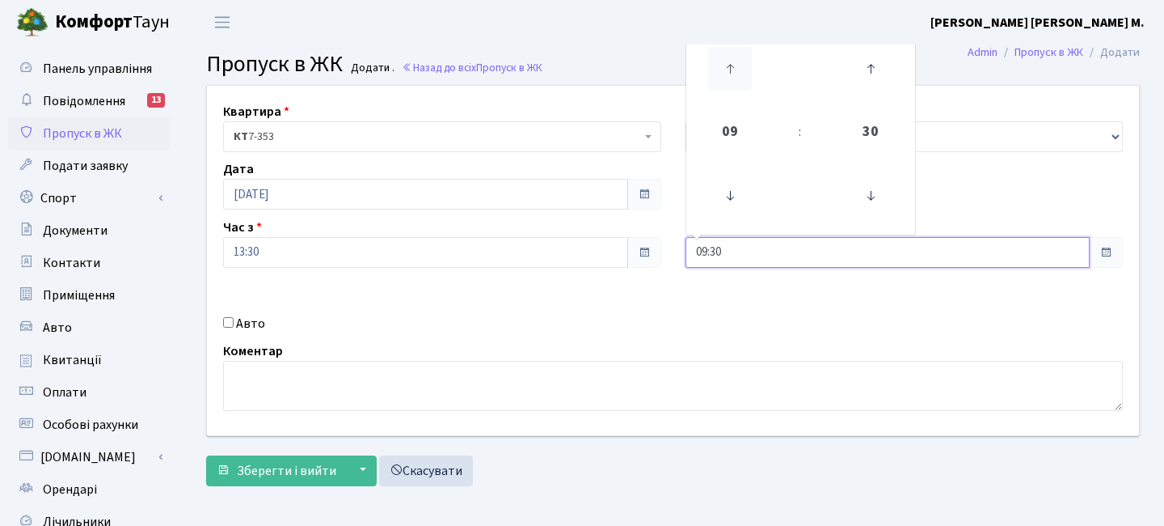
click at [737, 73] on icon at bounding box center [730, 69] width 44 height 44
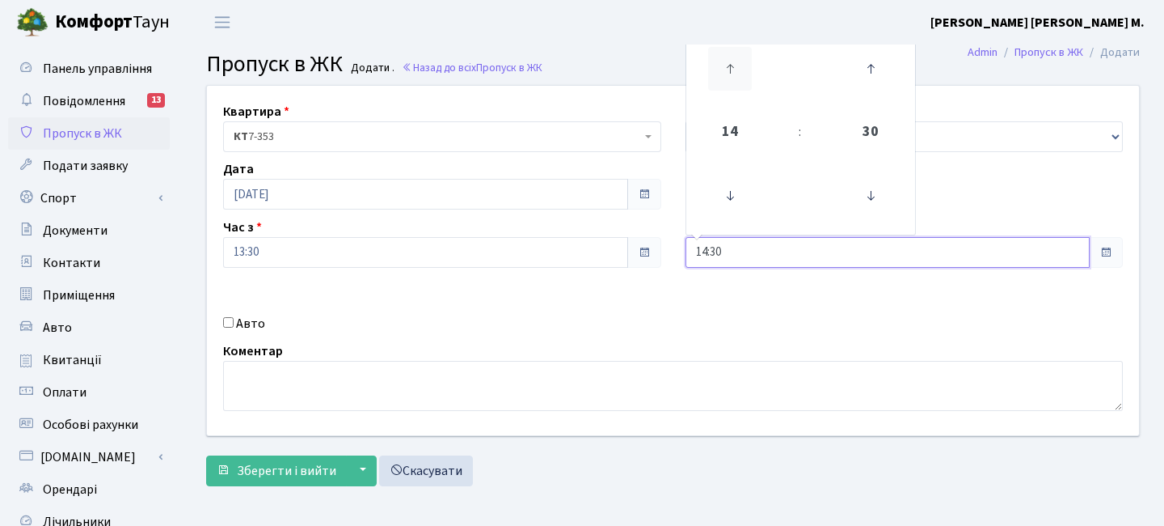
click at [737, 73] on icon at bounding box center [730, 69] width 44 height 44
type input "16:30"
drag, startPoint x: 278, startPoint y: 489, endPoint x: 290, endPoint y: 474, distance: 19.6
click at [278, 488] on div "Квартира <b>КТ</b>&nbsp;&nbsp;&nbsp;&nbsp;7-353 <b>КТ</b>&nbsp;&nbsp;&nbsp;&nbs…" at bounding box center [673, 289] width 958 height 409
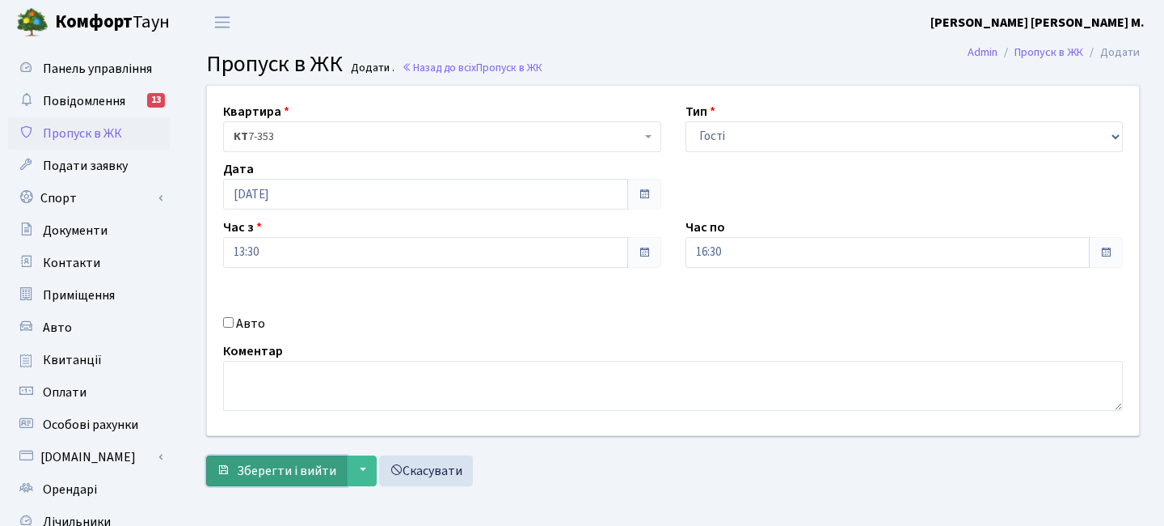
click at [289, 474] on span "Зберегти і вийти" at bounding box center [286, 471] width 99 height 18
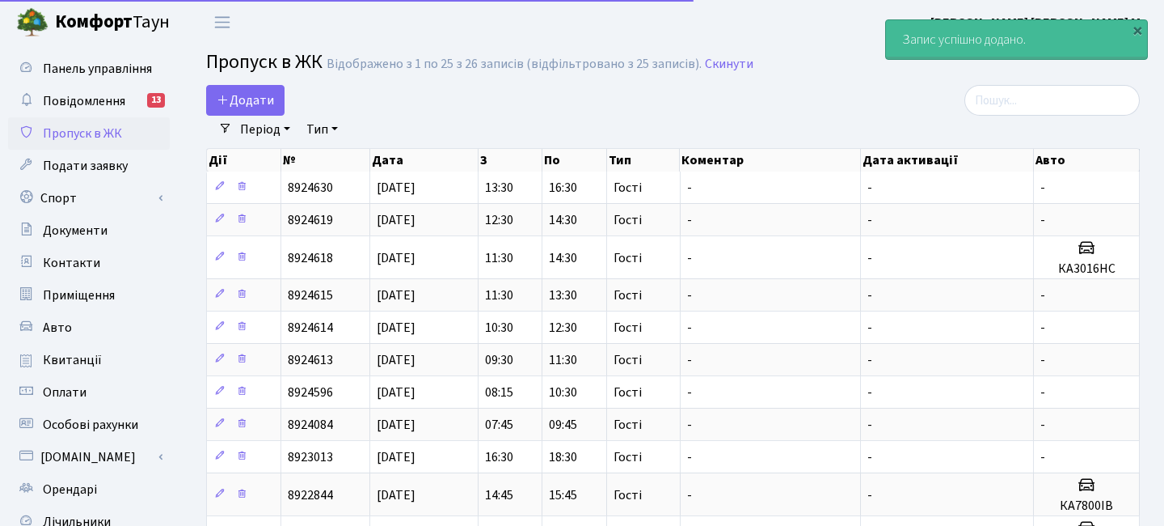
select select "25"
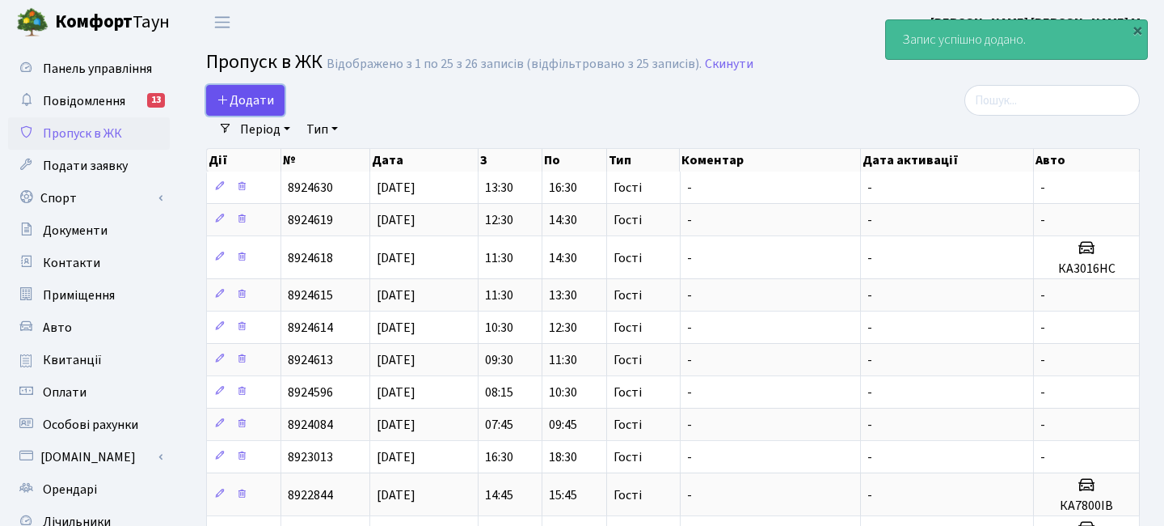
click at [258, 104] on span "Додати" at bounding box center [245, 100] width 57 height 18
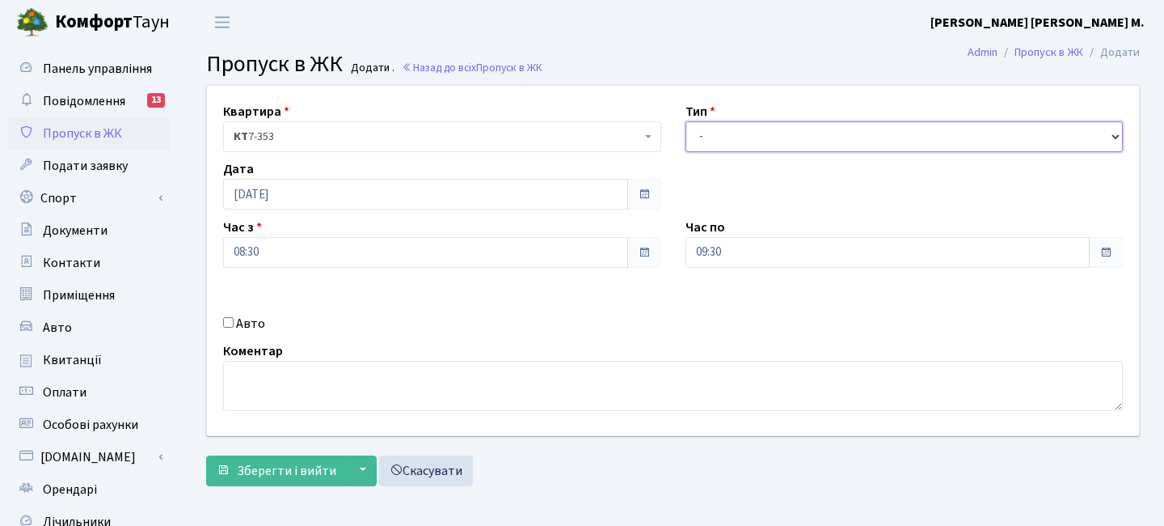
click at [703, 146] on select "- Доставка Таксі Гості Сервіс" at bounding box center [905, 136] width 438 height 31
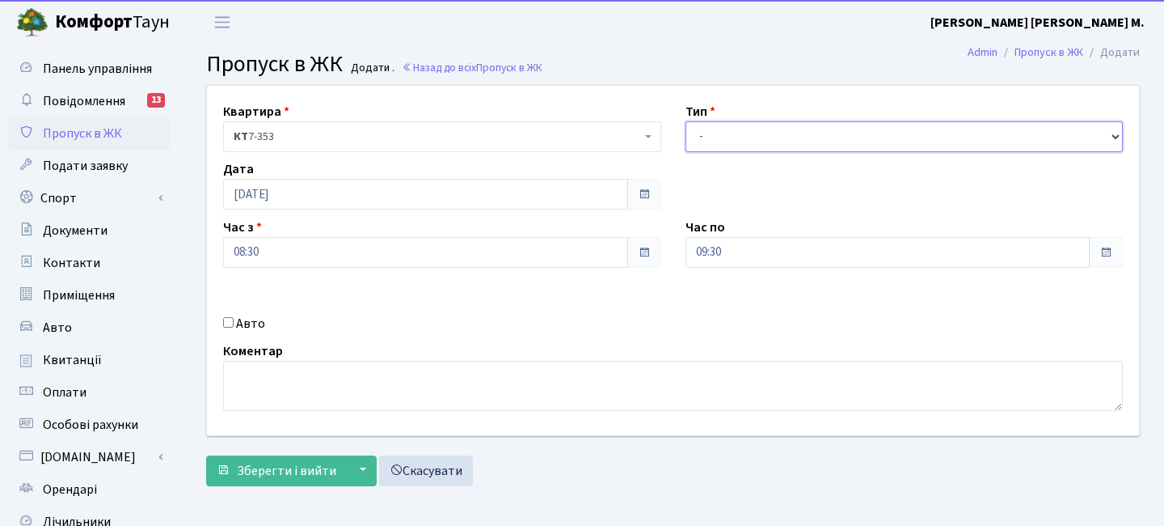
select select "3"
click at [686, 121] on select "- Доставка Таксі Гості Сервіс" at bounding box center [905, 136] width 438 height 31
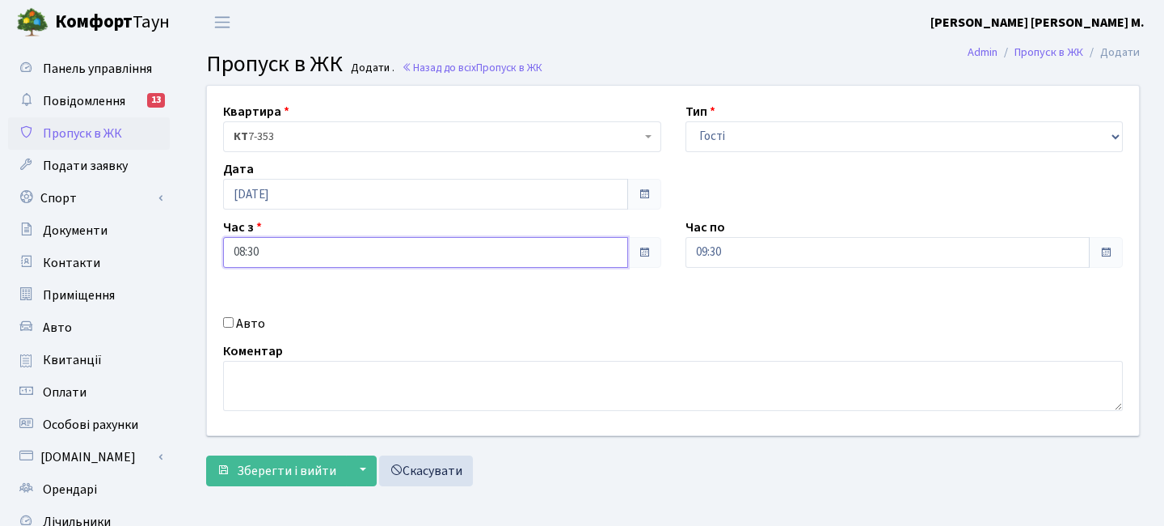
click at [262, 251] on input "08:30" at bounding box center [425, 252] width 405 height 31
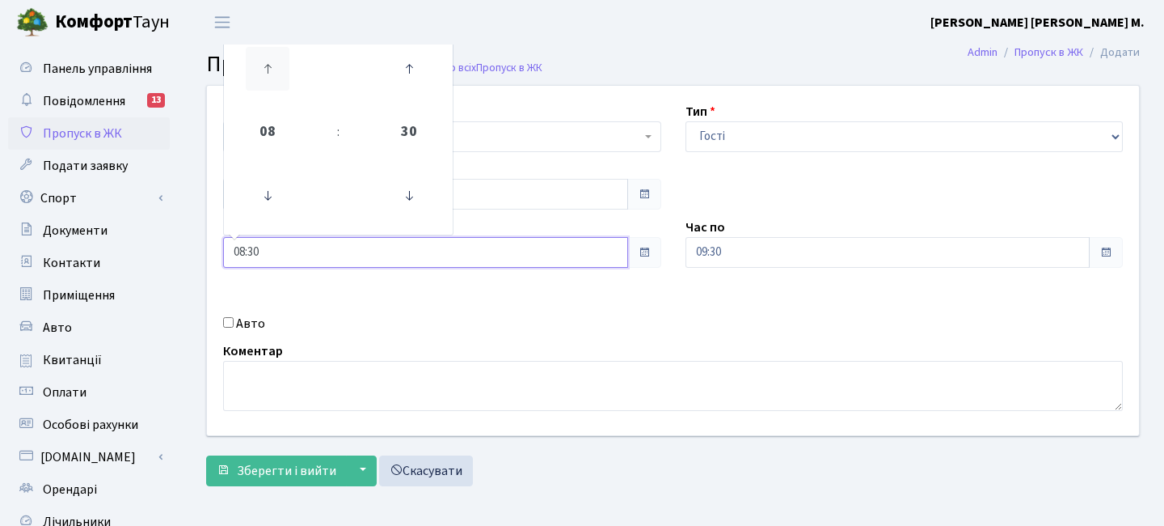
click at [264, 61] on icon at bounding box center [268, 69] width 44 height 44
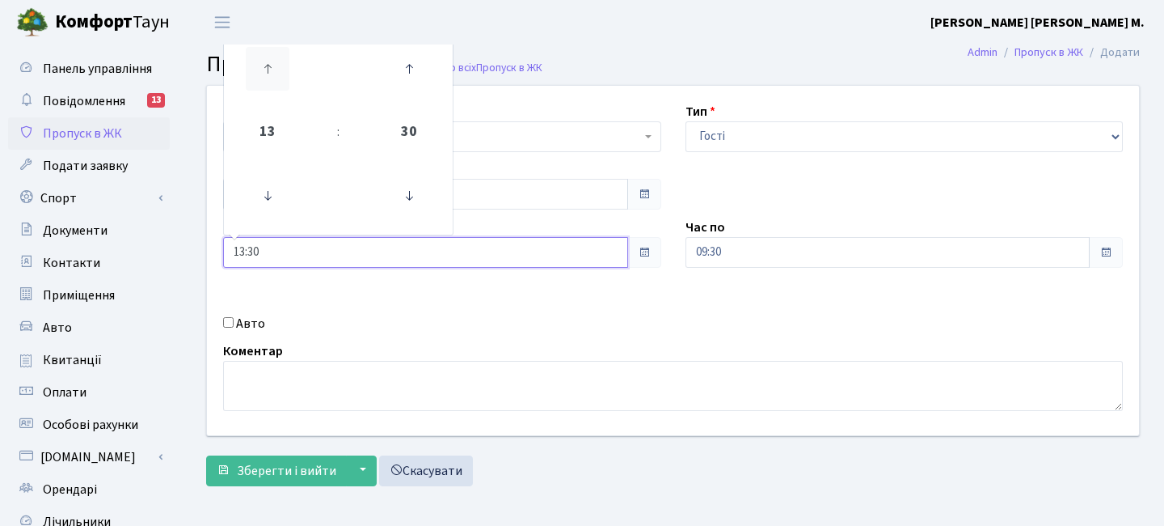
click at [251, 65] on icon at bounding box center [268, 69] width 44 height 44
type input "14:30"
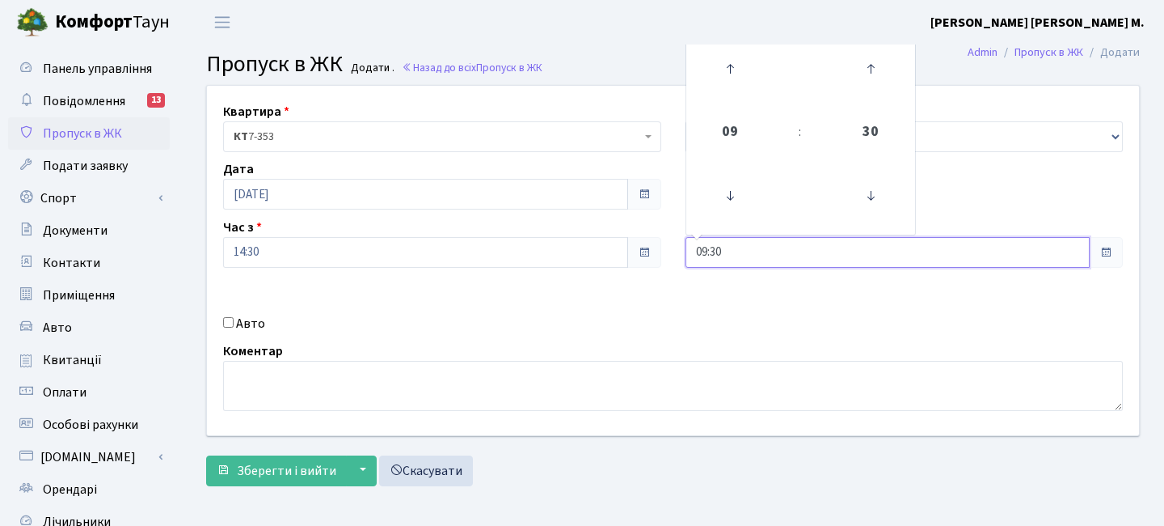
click at [716, 256] on input "09:30" at bounding box center [888, 252] width 405 height 31
drag, startPoint x: 712, startPoint y: 79, endPoint x: 728, endPoint y: 74, distance: 16.4
click at [717, 78] on icon at bounding box center [730, 69] width 44 height 44
click at [727, 74] on icon at bounding box center [730, 69] width 44 height 44
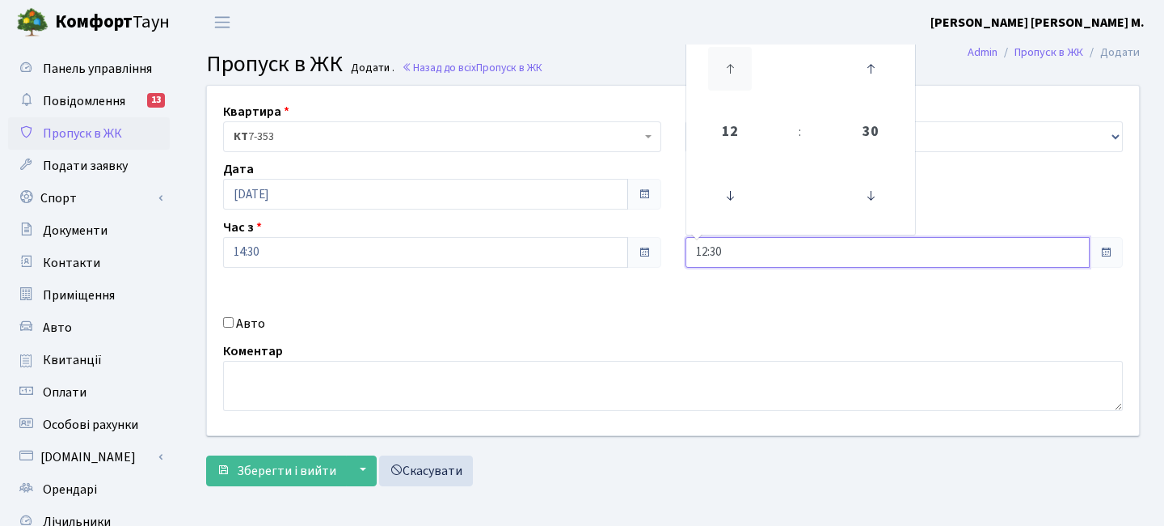
click at [728, 74] on icon at bounding box center [730, 69] width 44 height 44
type input "16:30"
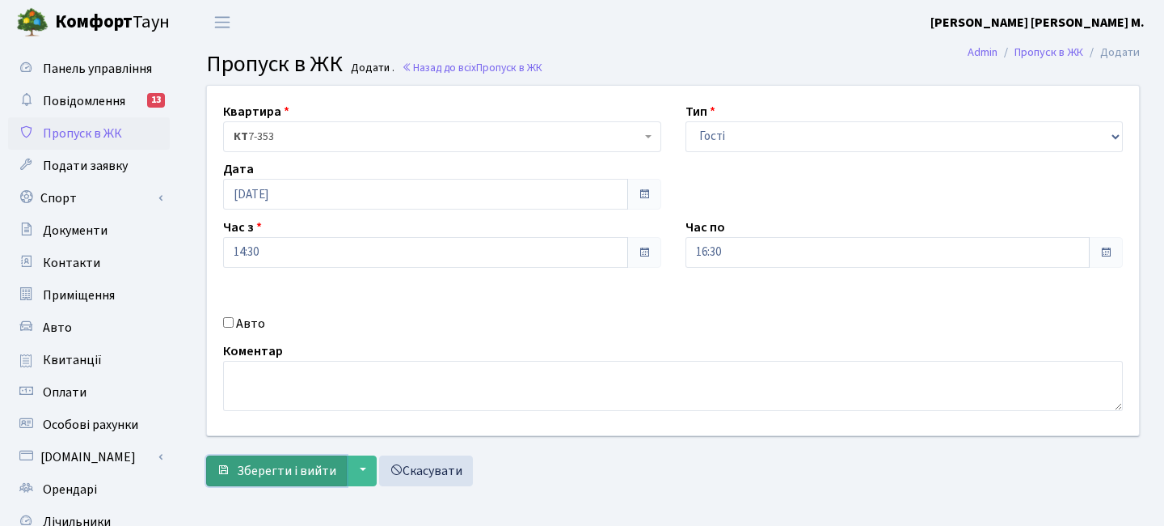
click at [275, 475] on span "Зберегти і вийти" at bounding box center [286, 471] width 99 height 18
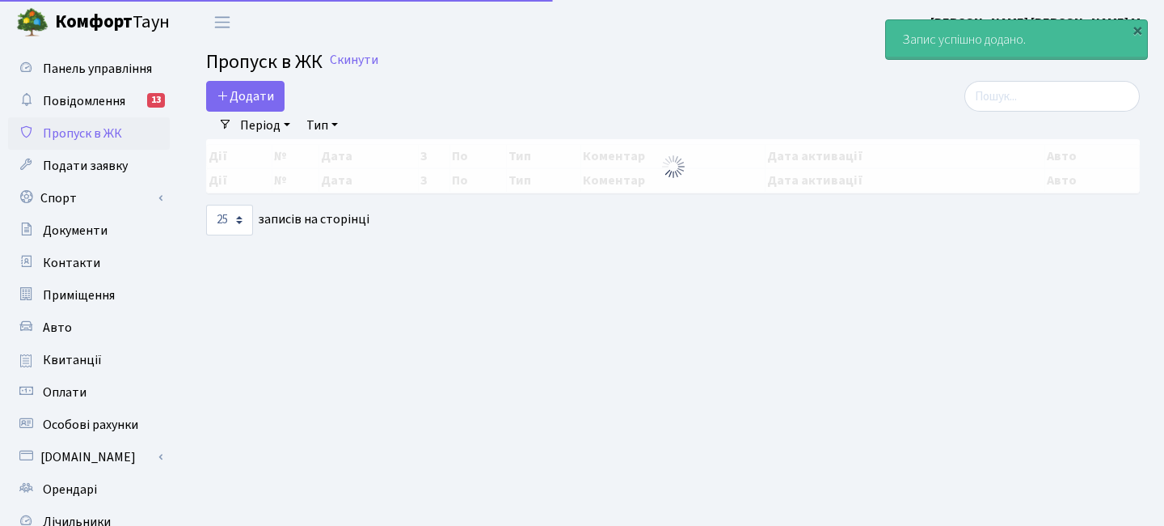
select select "25"
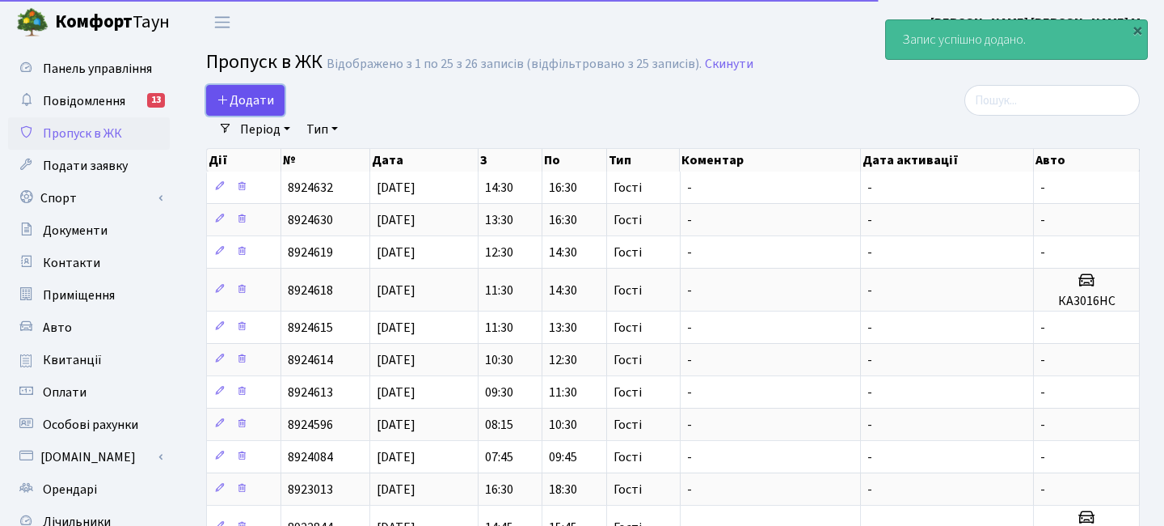
click at [236, 102] on span "Додати" at bounding box center [245, 100] width 57 height 18
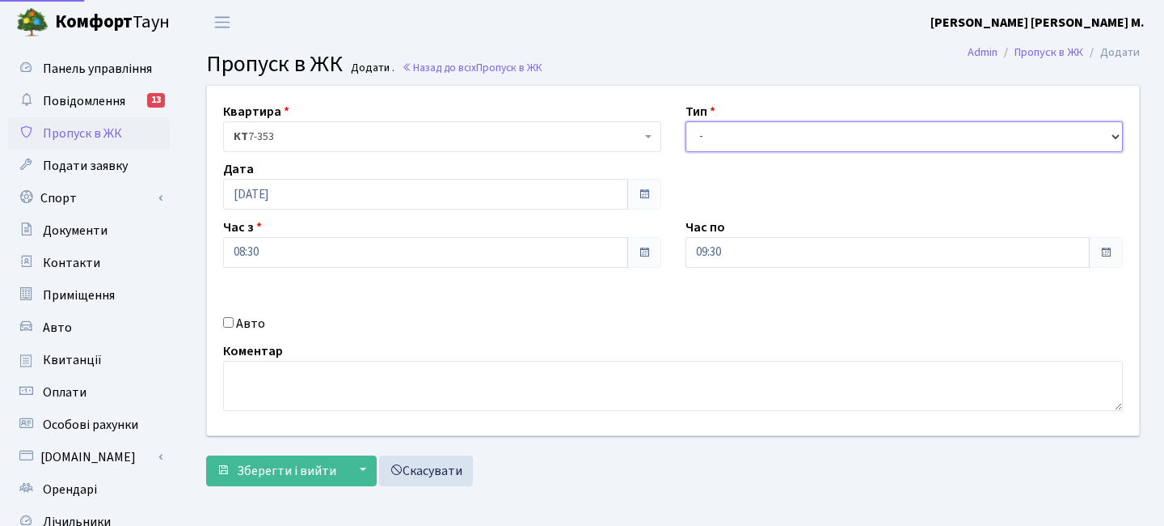
click at [726, 138] on select "- Доставка Таксі Гості Сервіс" at bounding box center [905, 136] width 438 height 31
select select "3"
click at [686, 121] on select "- Доставка Таксі Гості Сервіс" at bounding box center [905, 136] width 438 height 31
click at [343, 243] on input "08:30" at bounding box center [425, 252] width 405 height 31
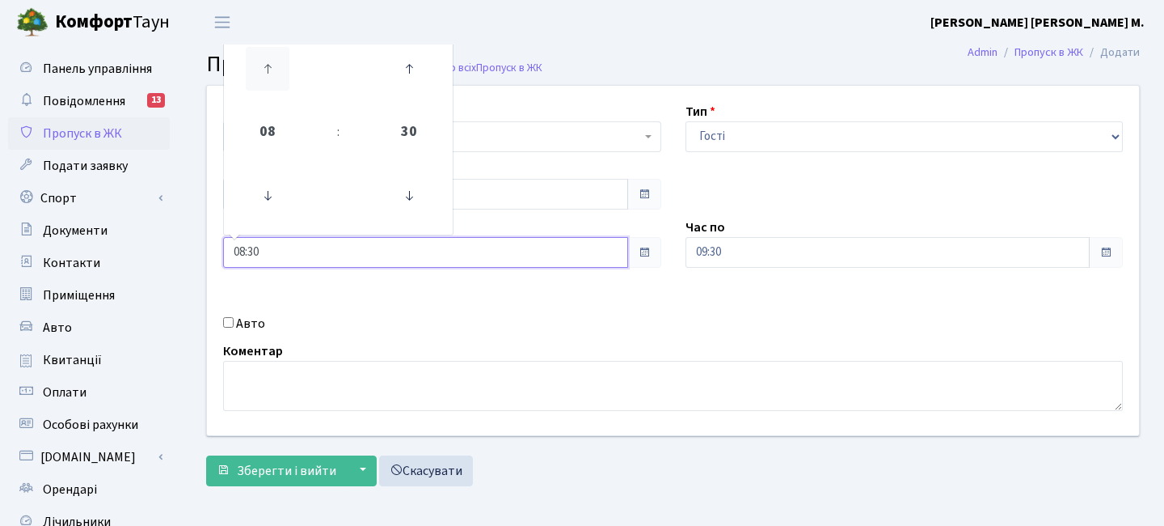
click at [280, 77] on icon at bounding box center [268, 69] width 44 height 44
click at [281, 77] on icon at bounding box center [268, 69] width 44 height 44
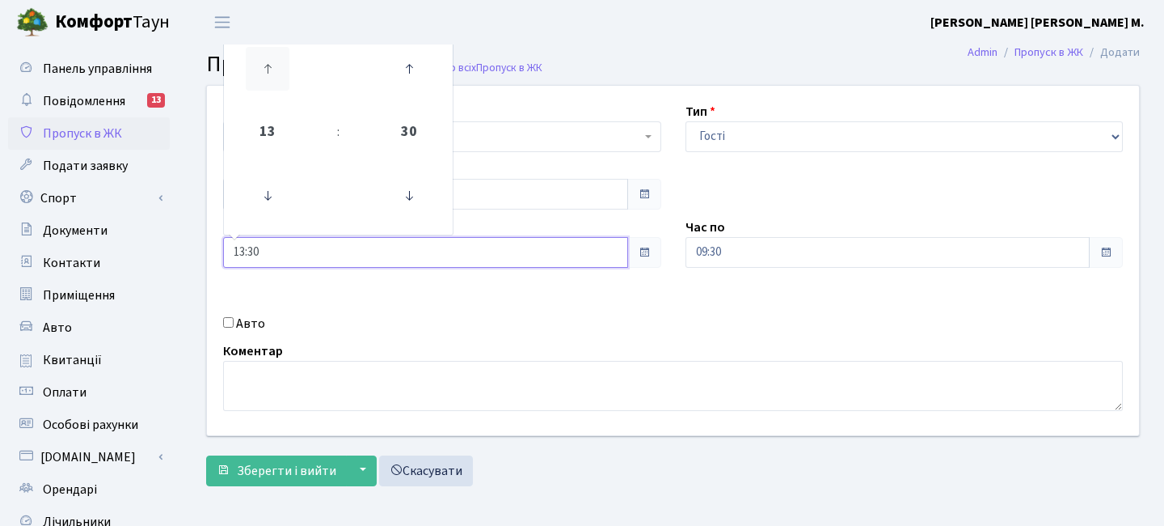
click at [281, 77] on icon at bounding box center [268, 69] width 44 height 44
type input "15:30"
click at [710, 243] on input "09:30" at bounding box center [888, 252] width 405 height 31
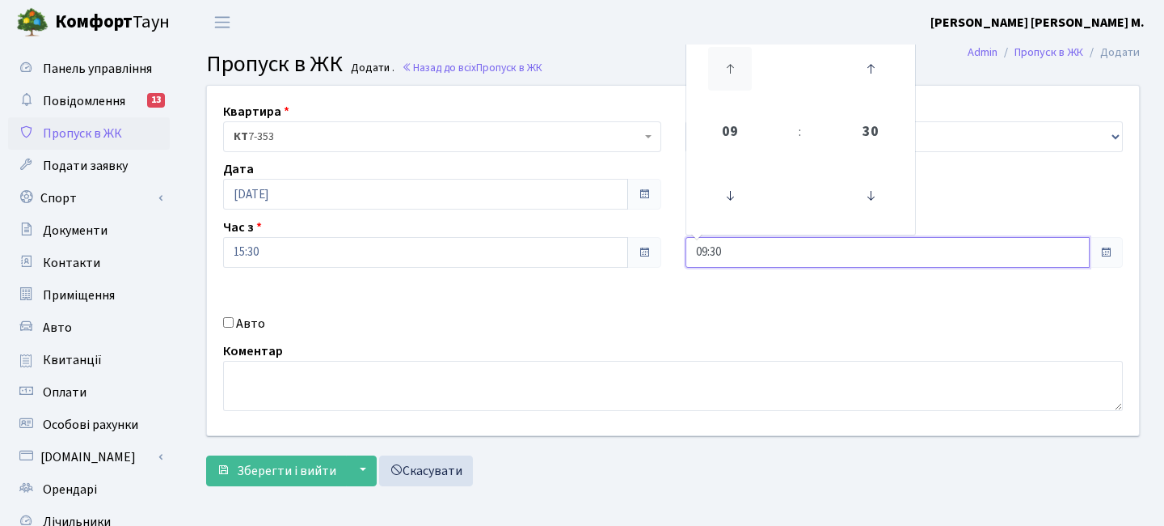
click at [720, 70] on icon at bounding box center [730, 69] width 44 height 44
click at [720, 69] on icon at bounding box center [730, 69] width 44 height 44
click at [720, 70] on icon at bounding box center [730, 69] width 44 height 44
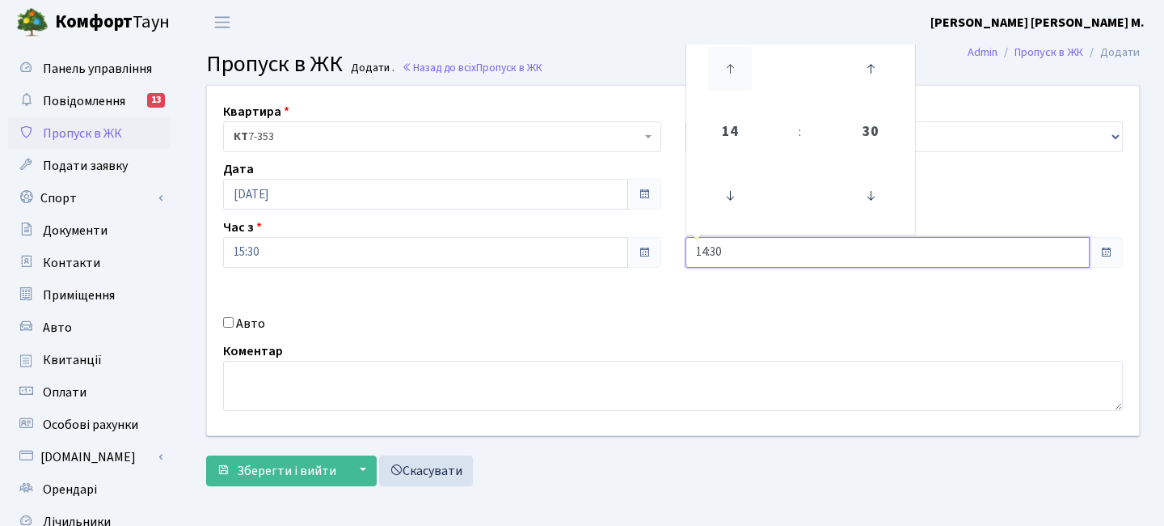
click at [720, 70] on icon at bounding box center [730, 69] width 44 height 44
type input "17:30"
click at [286, 477] on span "Зберегти і вийти" at bounding box center [286, 471] width 99 height 18
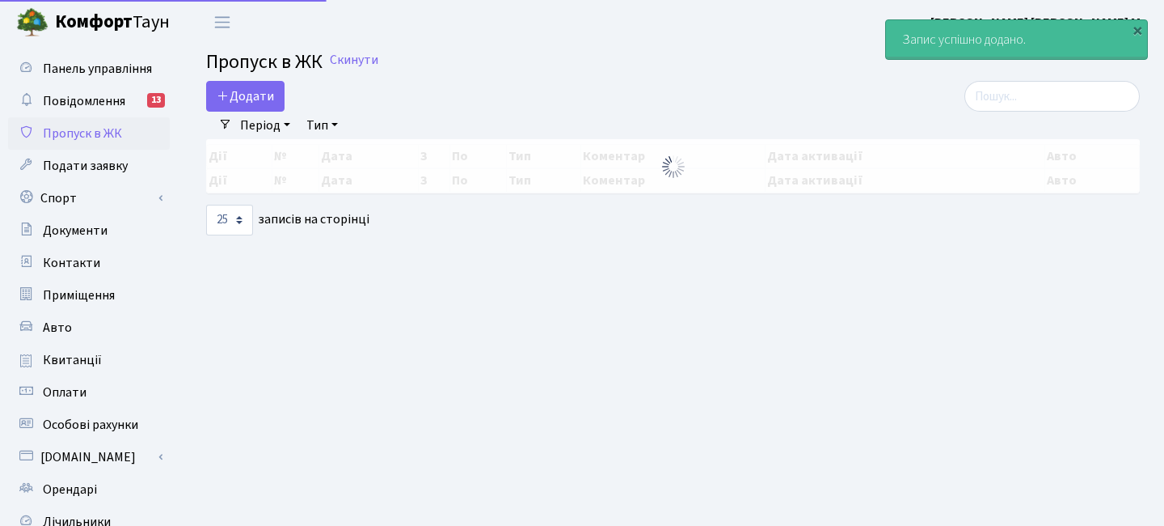
select select "25"
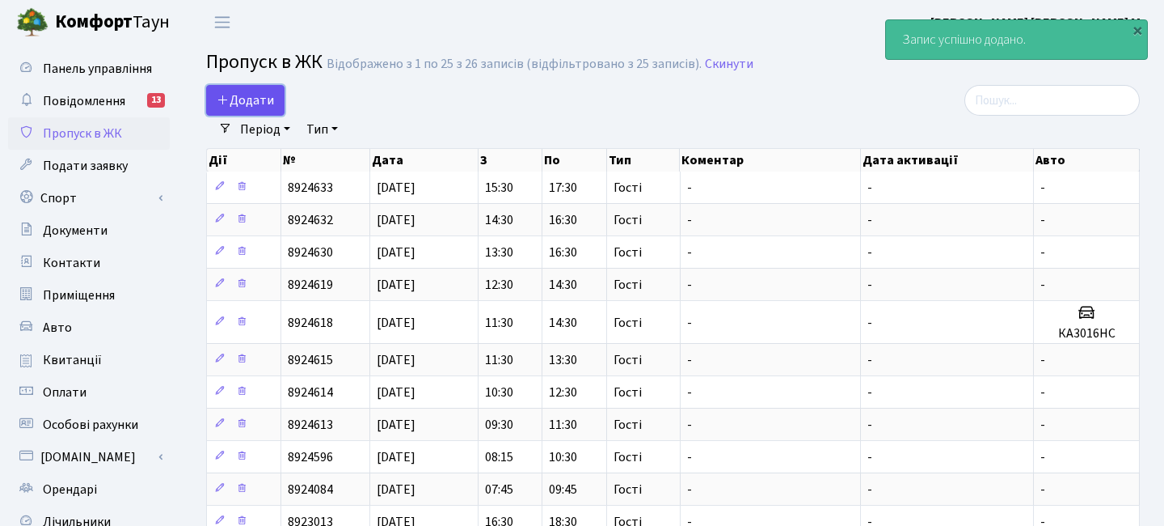
click at [263, 104] on span "Додати" at bounding box center [245, 100] width 57 height 18
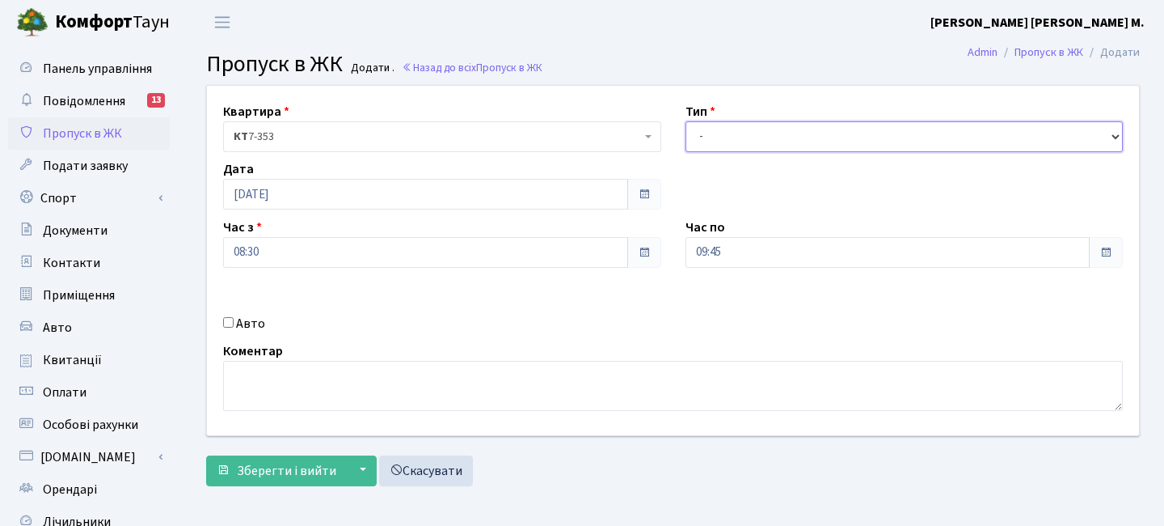
click at [737, 124] on select "- Доставка Таксі Гості Сервіс" at bounding box center [905, 136] width 438 height 31
select select "3"
click at [686, 121] on select "- Доставка Таксі Гості Сервіс" at bounding box center [905, 136] width 438 height 31
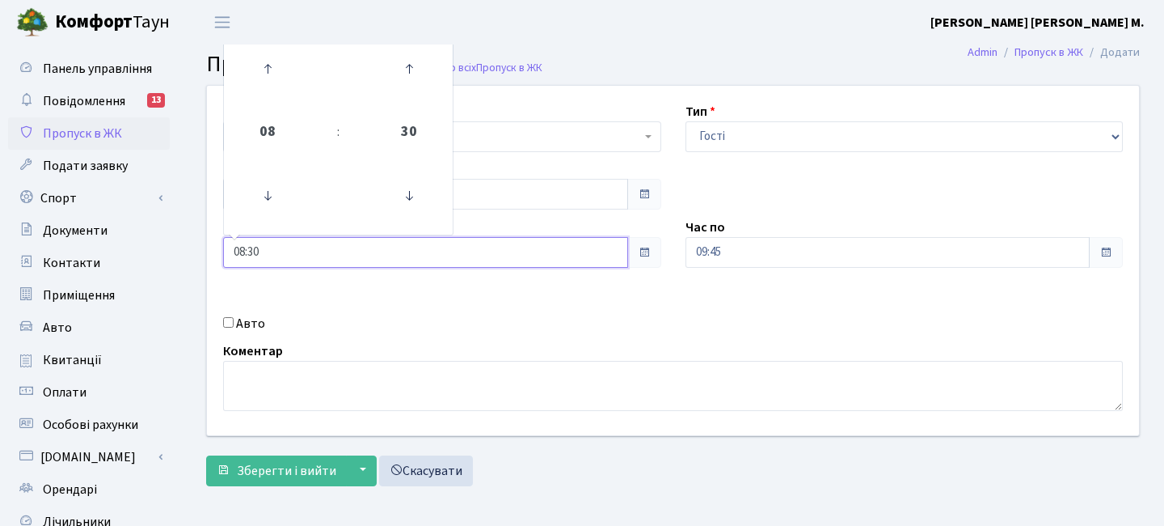
drag, startPoint x: 346, startPoint y: 251, endPoint x: 302, endPoint y: 85, distance: 171.4
click at [340, 249] on input "08:30" at bounding box center [425, 252] width 405 height 31
click at [279, 82] on icon at bounding box center [268, 69] width 44 height 44
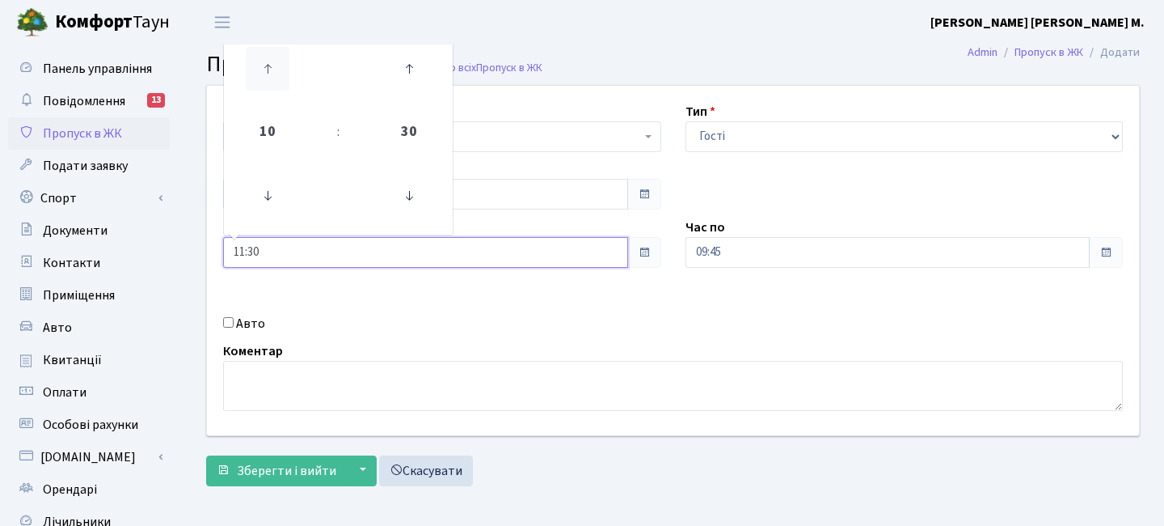
click at [279, 82] on icon at bounding box center [268, 69] width 44 height 44
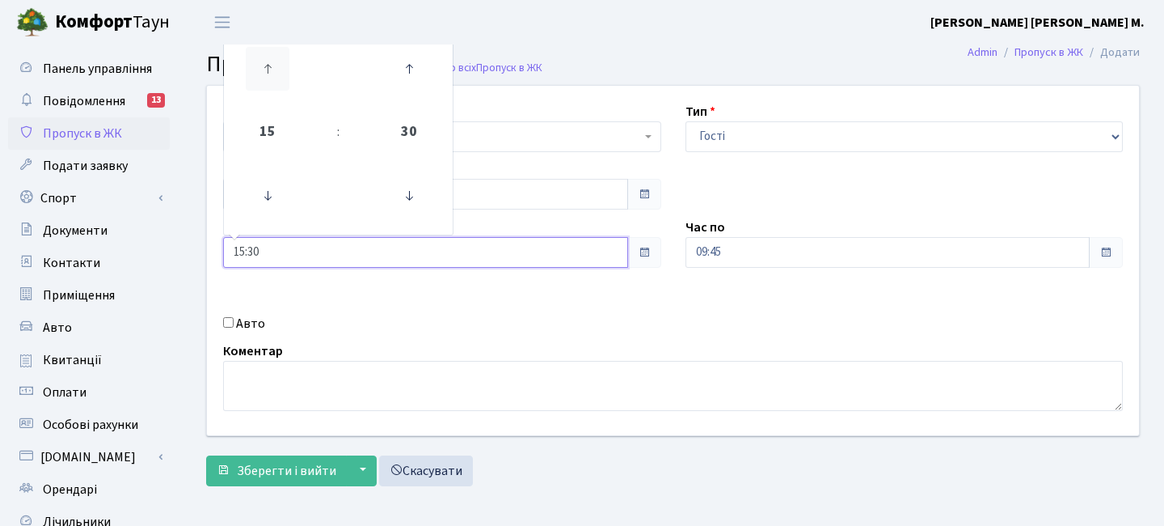
type input "16:30"
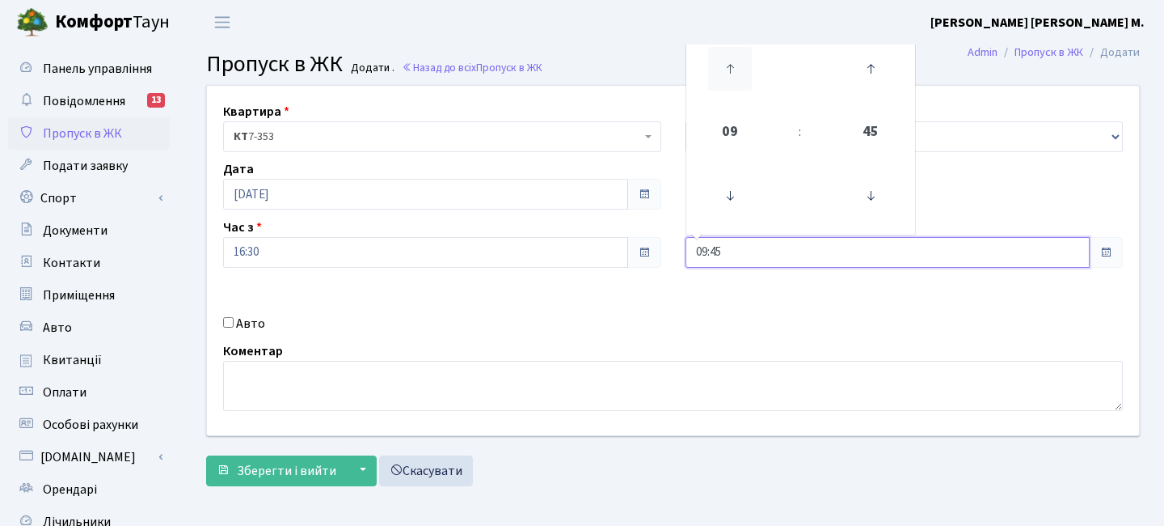
drag, startPoint x: 776, startPoint y: 253, endPoint x: 751, endPoint y: 80, distance: 174.8
click at [776, 253] on input "09:45" at bounding box center [888, 252] width 405 height 31
click at [742, 63] on icon at bounding box center [730, 69] width 44 height 44
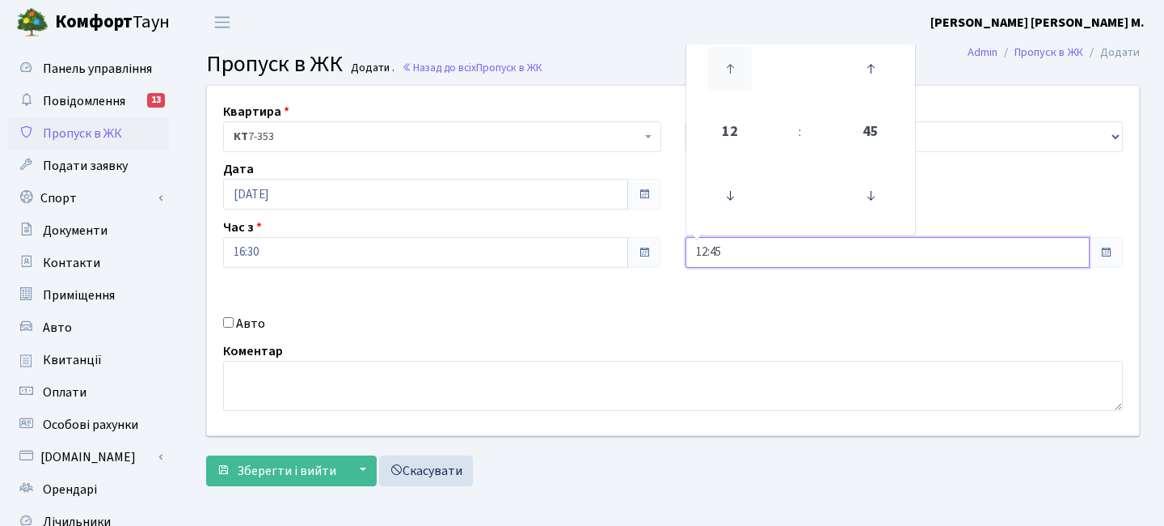
click at [742, 63] on icon at bounding box center [730, 69] width 44 height 44
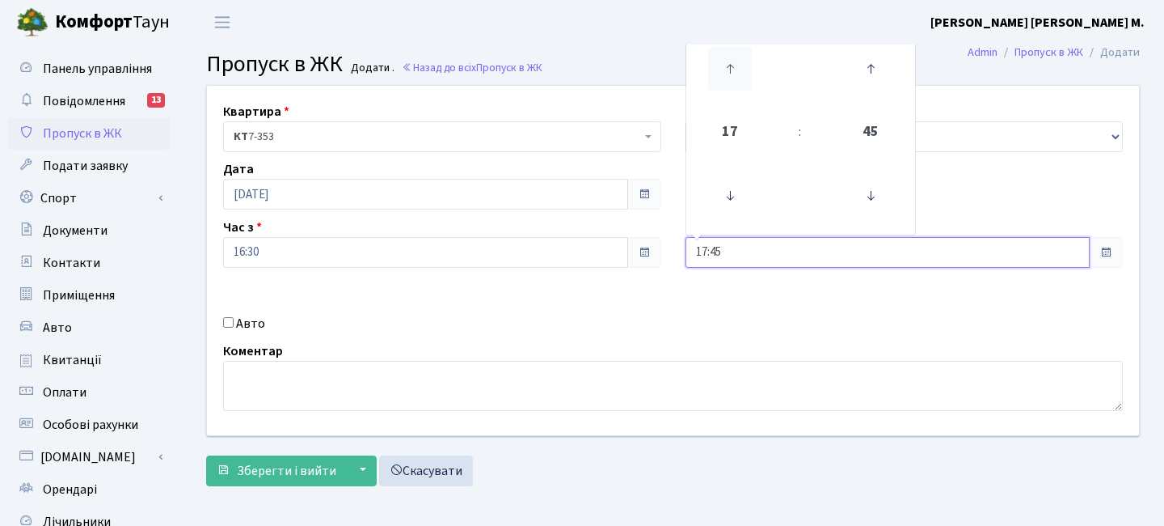
click at [742, 63] on icon at bounding box center [730, 69] width 44 height 44
drag, startPoint x: 746, startPoint y: 192, endPoint x: 695, endPoint y: 208, distance: 54.0
click at [746, 192] on icon at bounding box center [730, 196] width 44 height 44
type input "18:45"
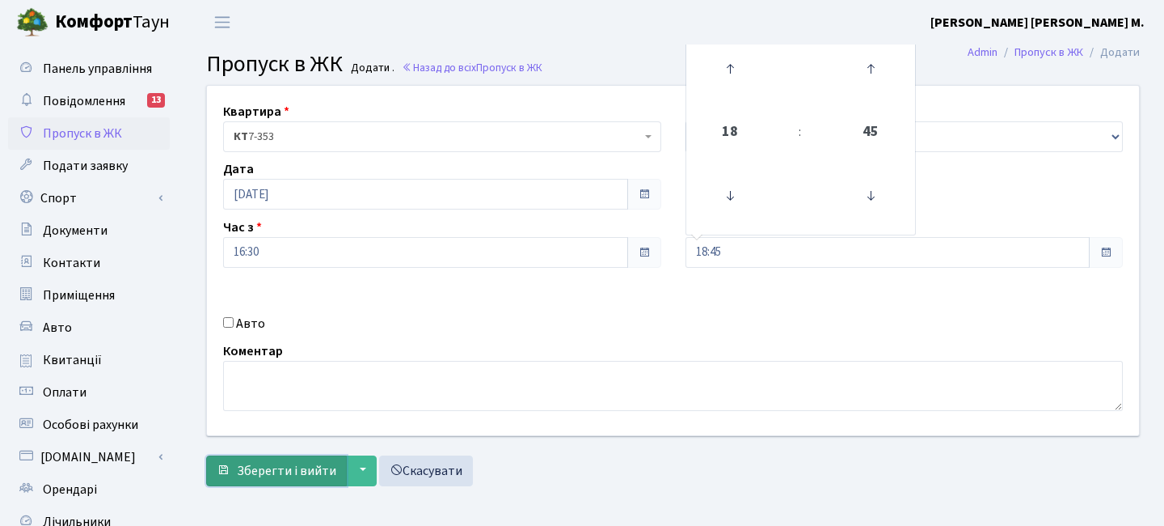
click at [270, 474] on span "Зберегти і вийти" at bounding box center [286, 471] width 99 height 18
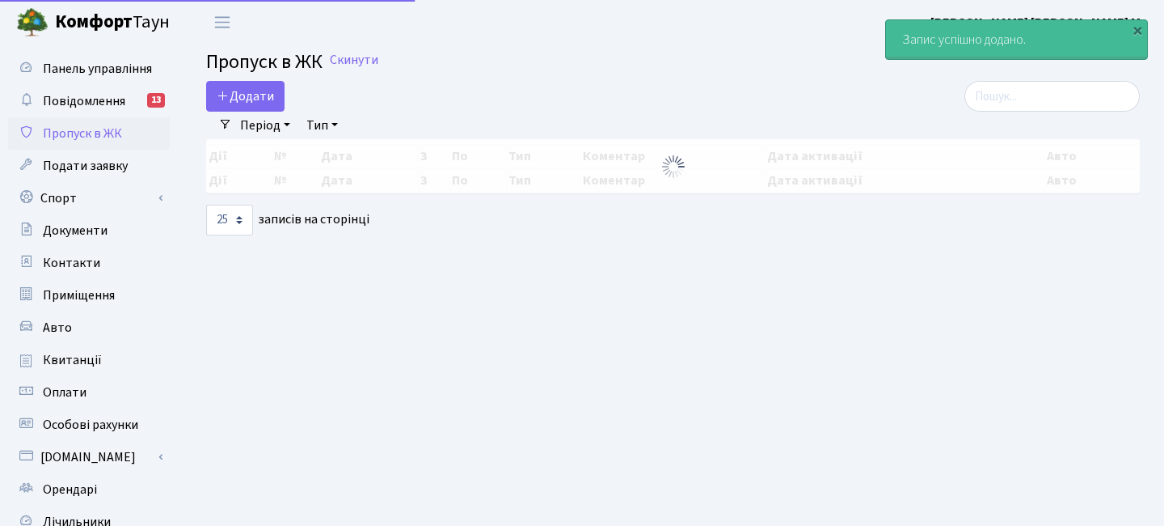
select select "25"
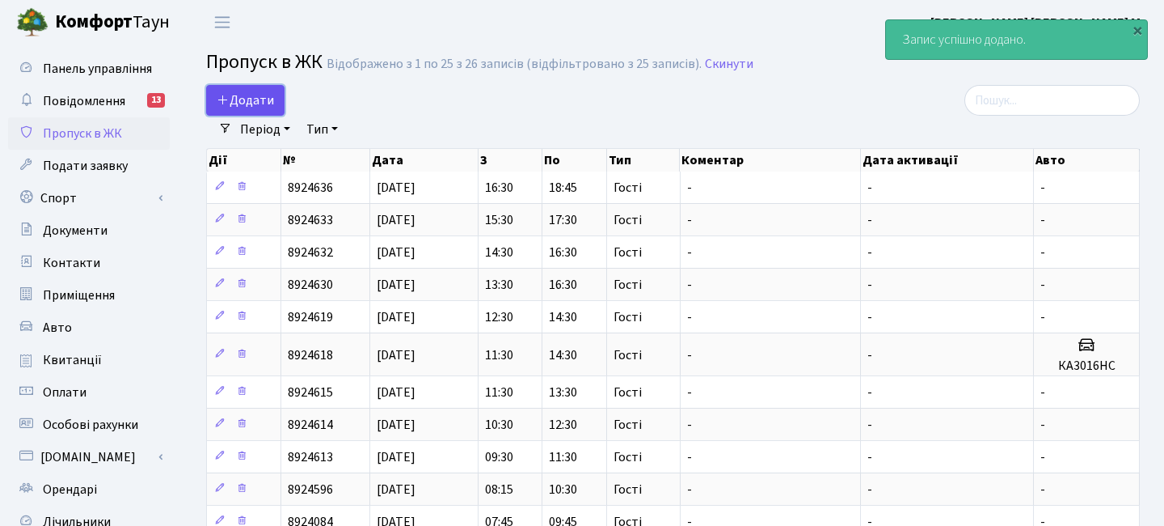
click at [268, 99] on span "Додати" at bounding box center [245, 100] width 57 height 18
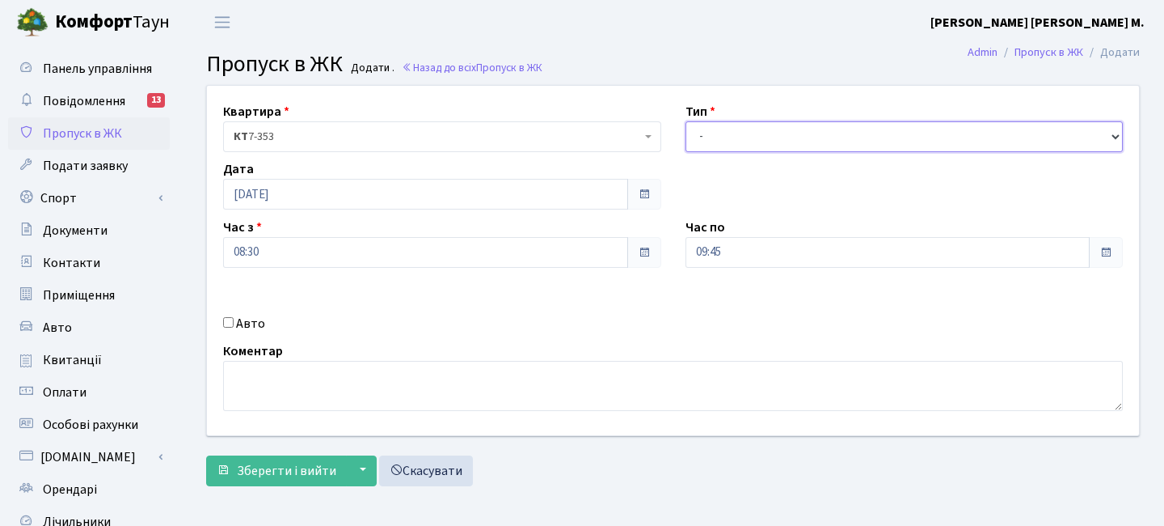
click at [746, 139] on select "- Доставка Таксі Гості Сервіс" at bounding box center [905, 136] width 438 height 31
select select "3"
click at [686, 121] on select "- Доставка Таксі Гості Сервіс" at bounding box center [905, 136] width 438 height 31
click at [365, 260] on input "08:30" at bounding box center [425, 252] width 405 height 31
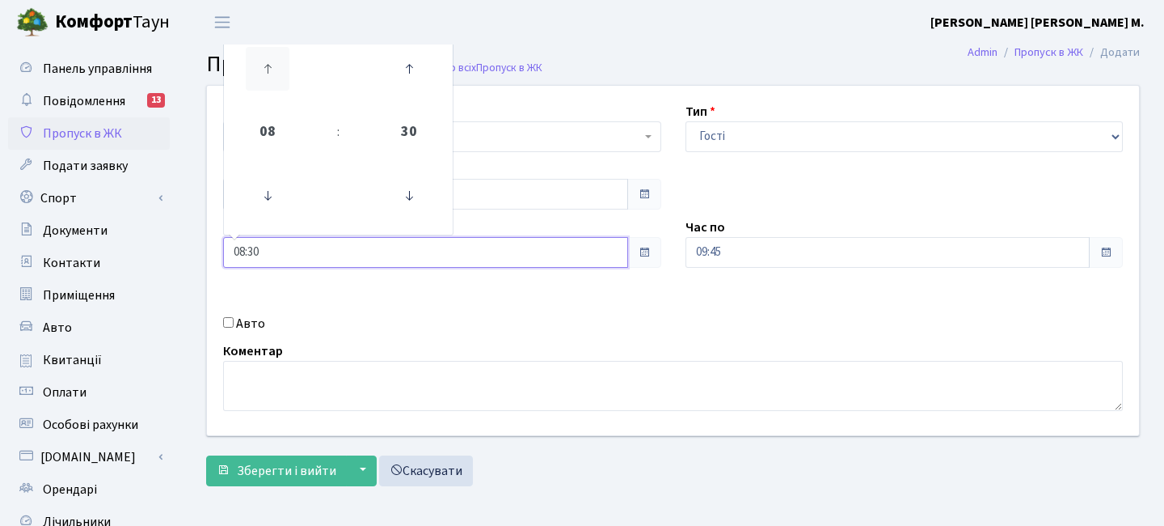
click at [280, 72] on icon at bounding box center [268, 69] width 44 height 44
click at [280, 71] on icon at bounding box center [268, 69] width 44 height 44
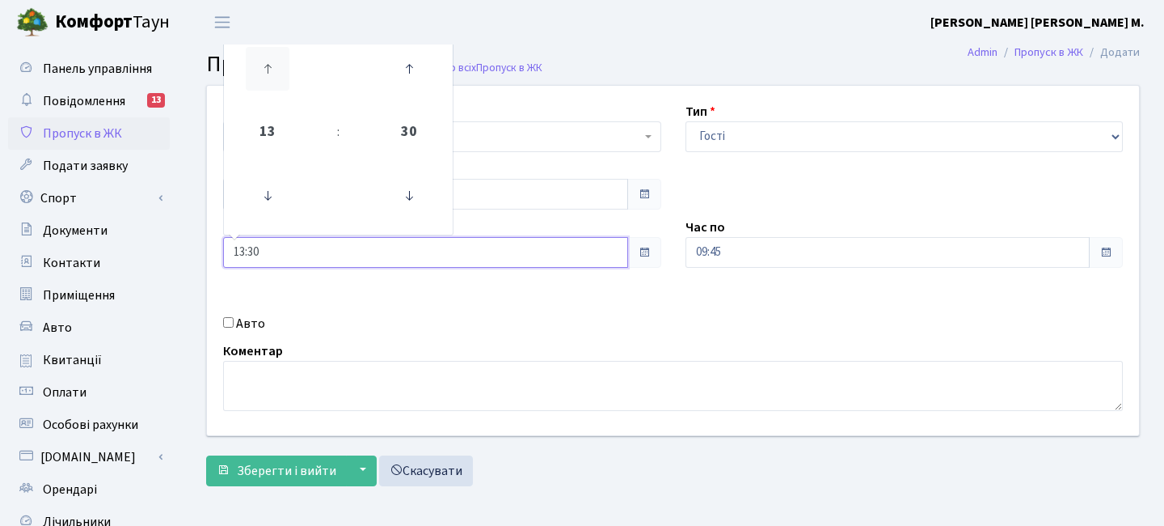
click at [280, 71] on icon at bounding box center [268, 69] width 44 height 44
click at [281, 71] on icon at bounding box center [268, 69] width 44 height 44
type input "17:30"
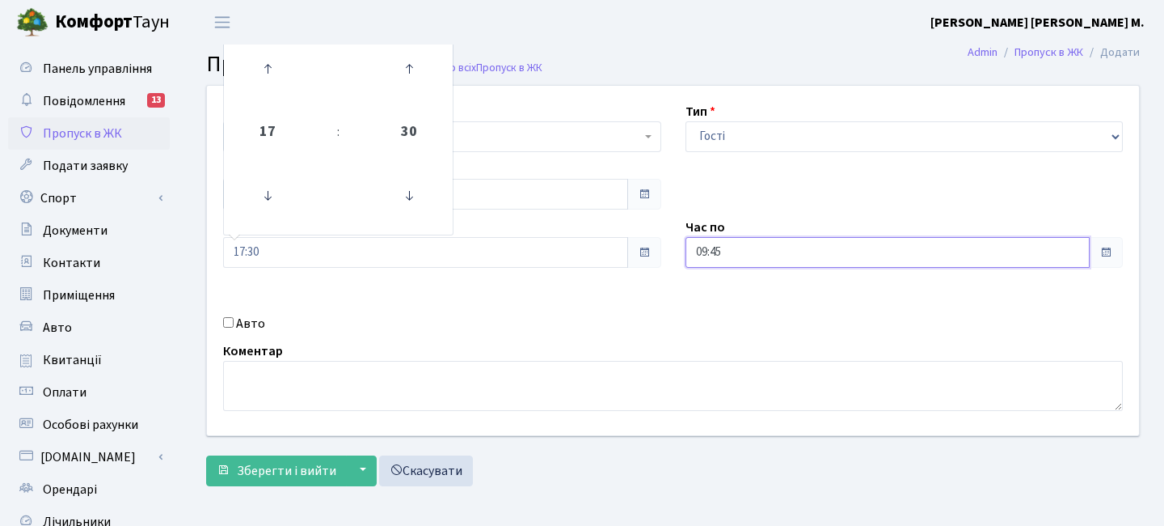
click at [719, 247] on input "09:45" at bounding box center [888, 252] width 405 height 31
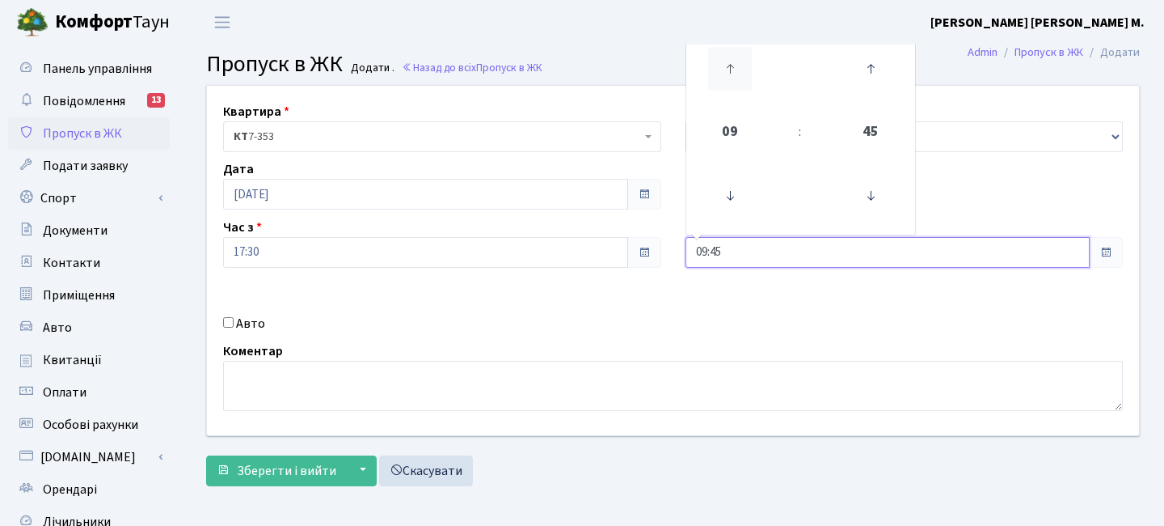
click at [738, 61] on icon at bounding box center [730, 69] width 44 height 44
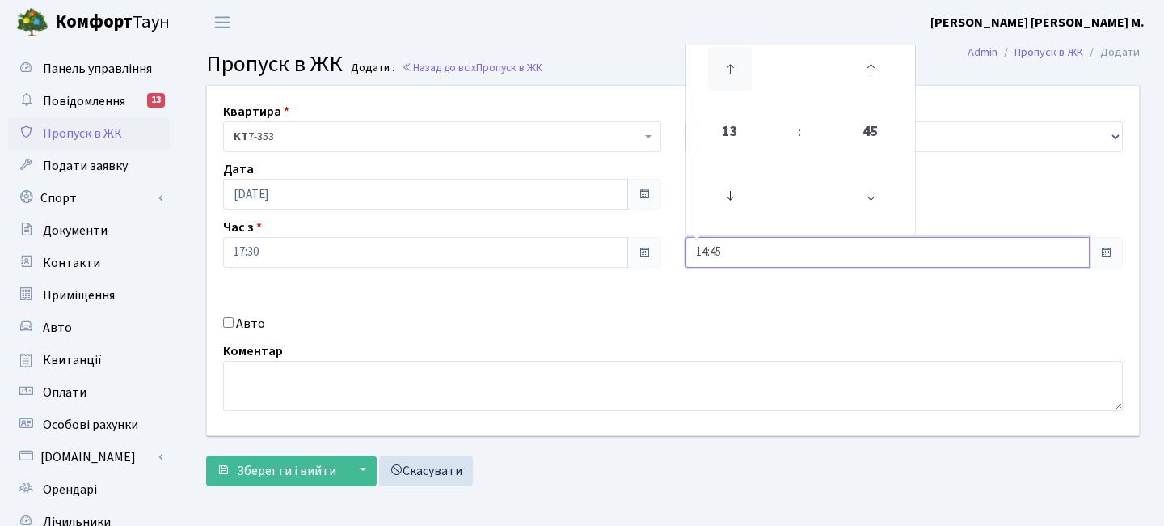
click at [738, 61] on icon at bounding box center [730, 69] width 44 height 44
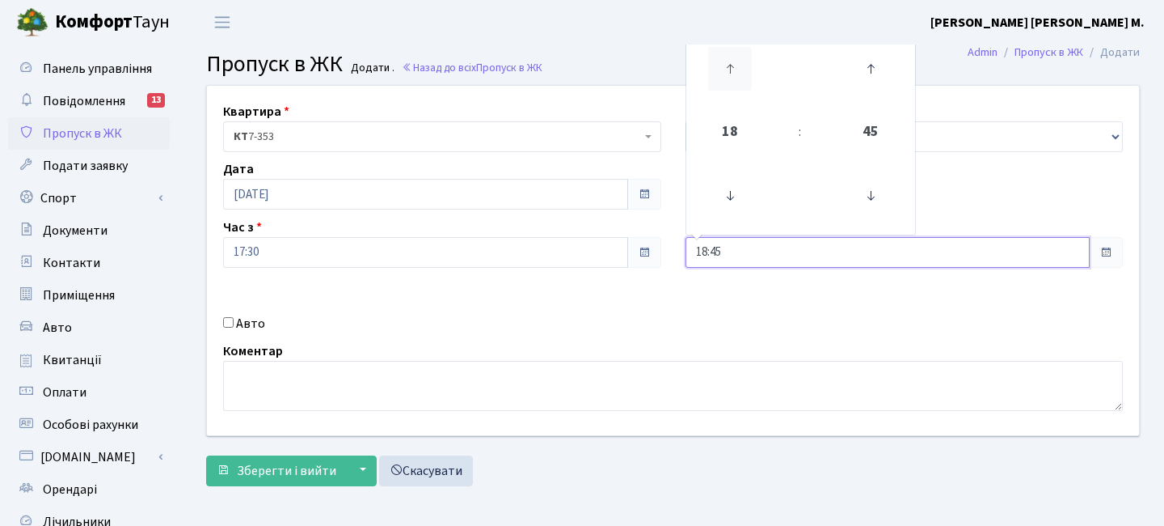
type input "19:45"
drag, startPoint x: 307, startPoint y: 473, endPoint x: 298, endPoint y: 473, distance: 9.7
click at [306, 473] on span "Зберегти і вийти" at bounding box center [286, 471] width 99 height 18
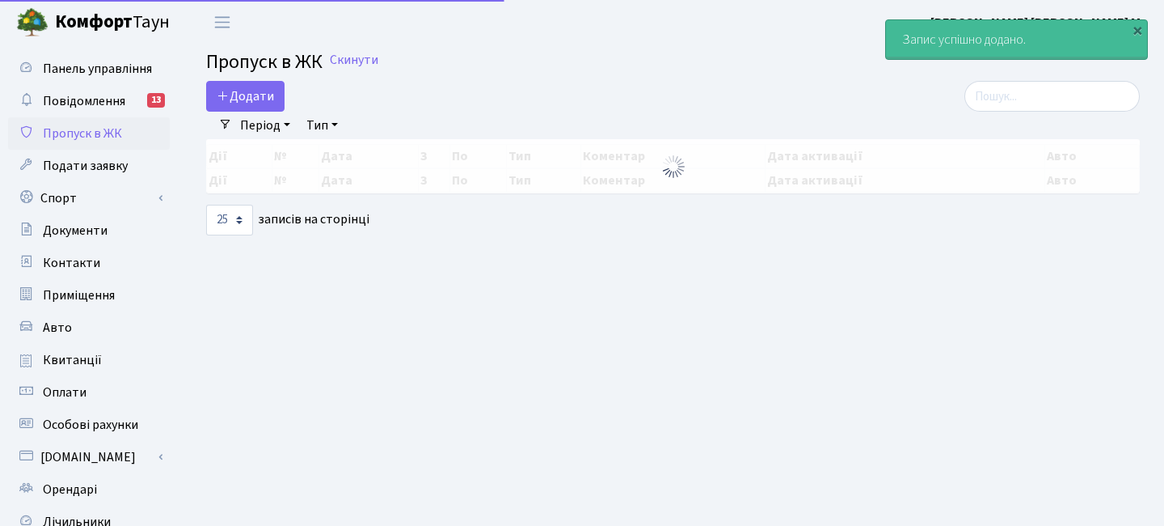
select select "25"
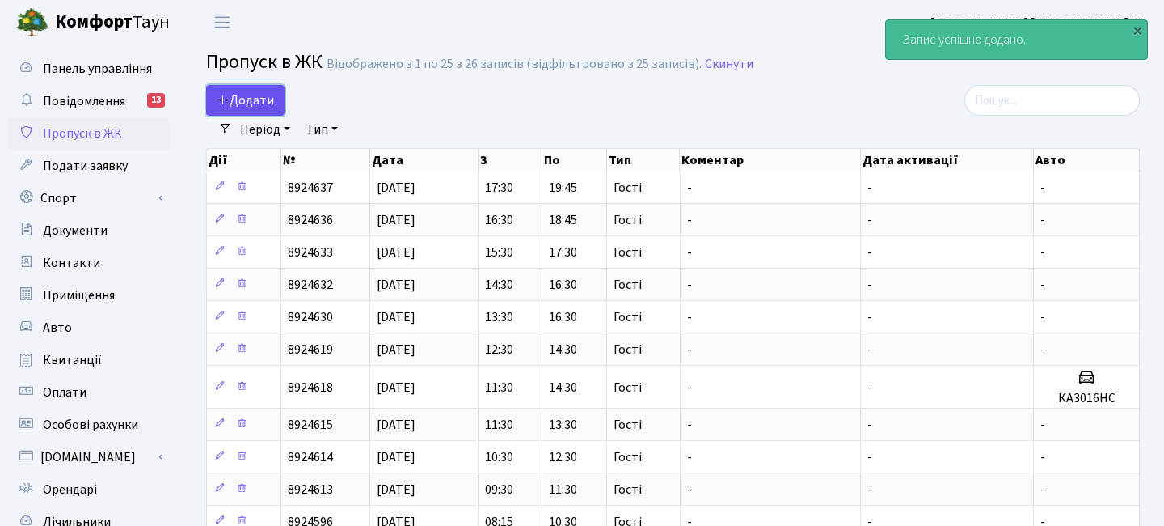
click at [271, 91] on span "Додати" at bounding box center [245, 100] width 57 height 18
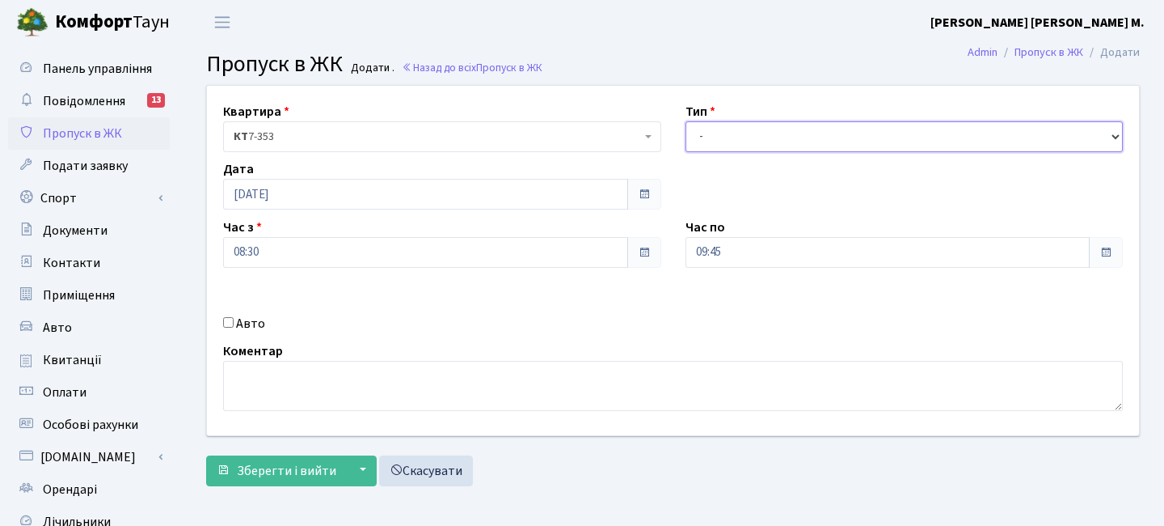
click at [732, 141] on select "- Доставка Таксі Гості Сервіс" at bounding box center [905, 136] width 438 height 31
select select "3"
click at [686, 121] on select "- Доставка Таксі Гості Сервіс" at bounding box center [905, 136] width 438 height 31
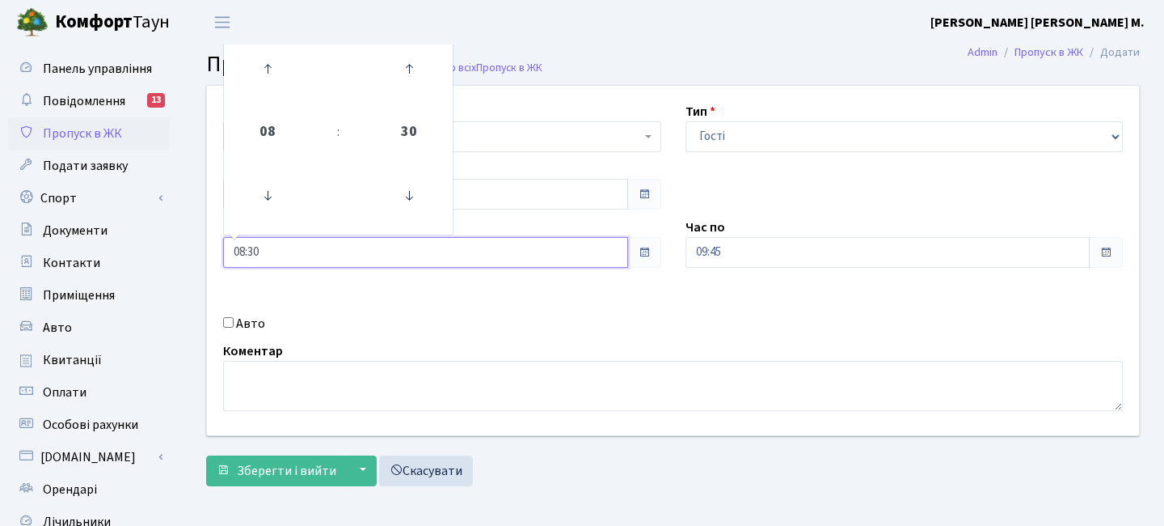
click at [317, 253] on input "08:30" at bounding box center [425, 252] width 405 height 31
click at [262, 69] on icon at bounding box center [268, 69] width 44 height 44
click at [263, 69] on icon at bounding box center [268, 69] width 44 height 44
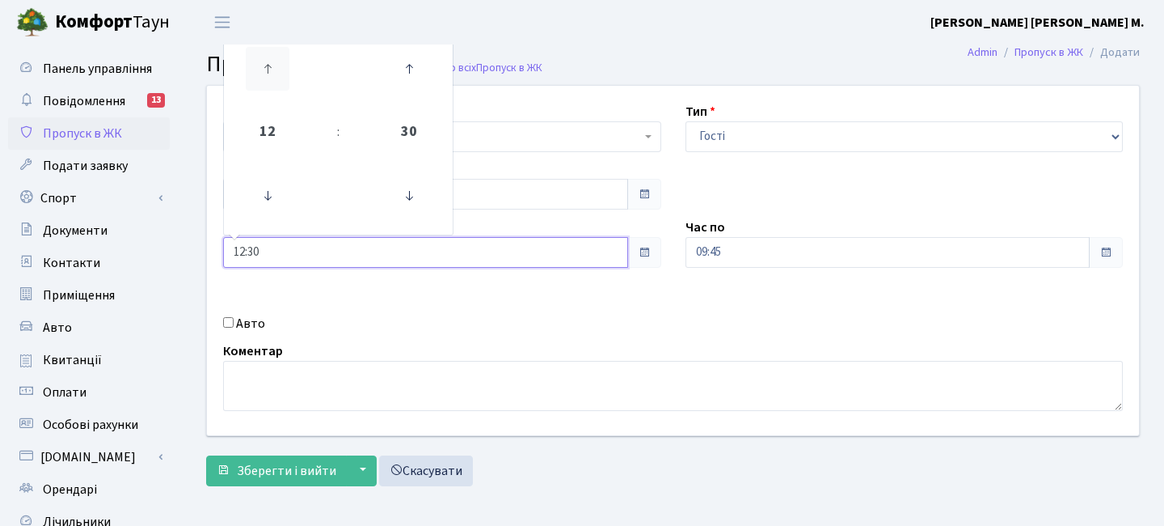
click at [263, 69] on icon at bounding box center [268, 69] width 44 height 44
click at [263, 70] on icon at bounding box center [268, 69] width 44 height 44
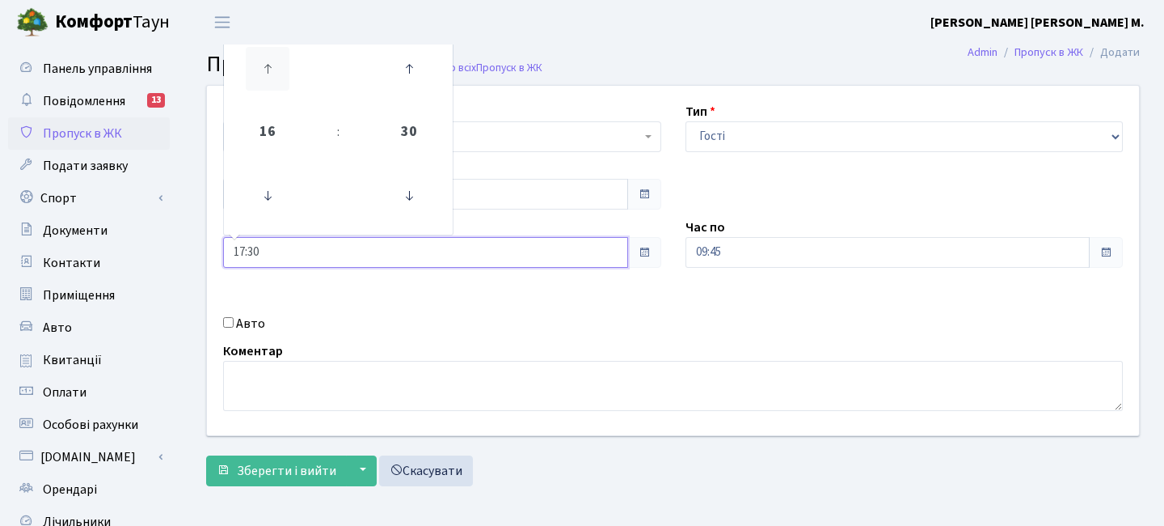
click at [262, 70] on icon at bounding box center [268, 69] width 44 height 44
type input "18:30"
click at [736, 266] on input "09:45" at bounding box center [888, 252] width 405 height 31
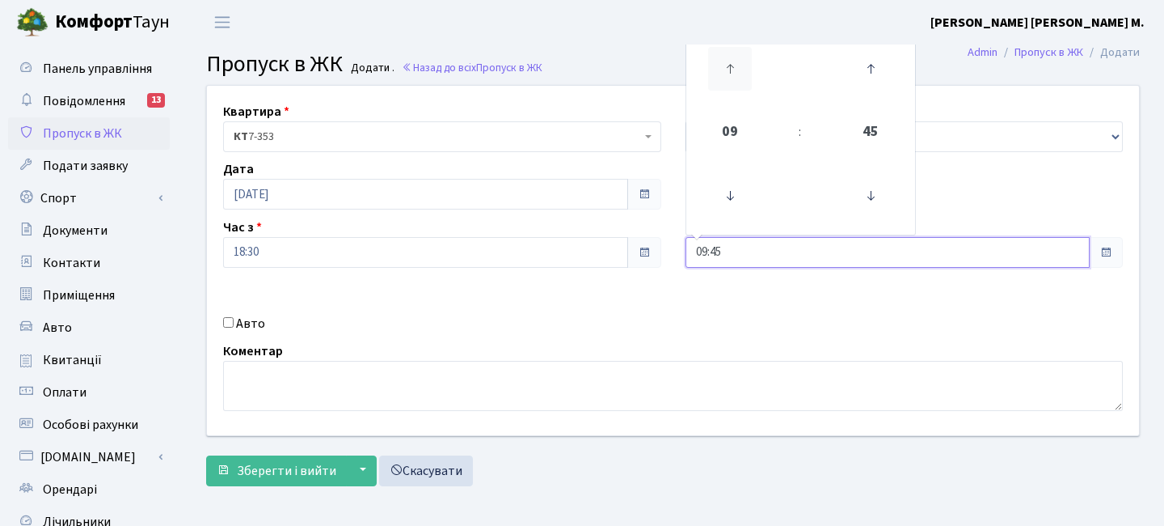
click at [732, 70] on icon at bounding box center [730, 69] width 44 height 44
click at [732, 69] on icon at bounding box center [730, 69] width 44 height 44
click at [732, 70] on icon at bounding box center [730, 69] width 44 height 44
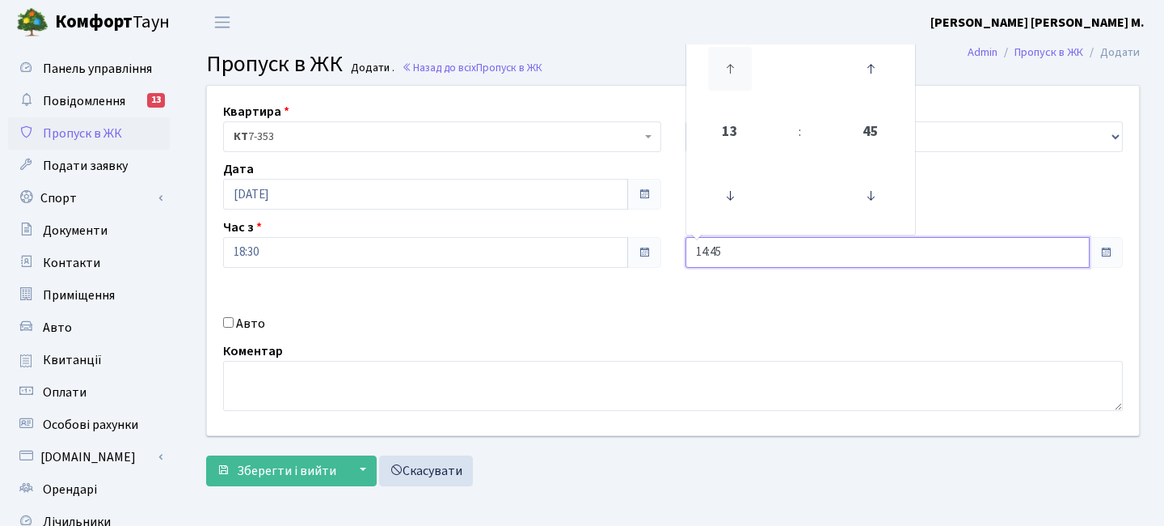
click at [732, 70] on icon at bounding box center [730, 69] width 44 height 44
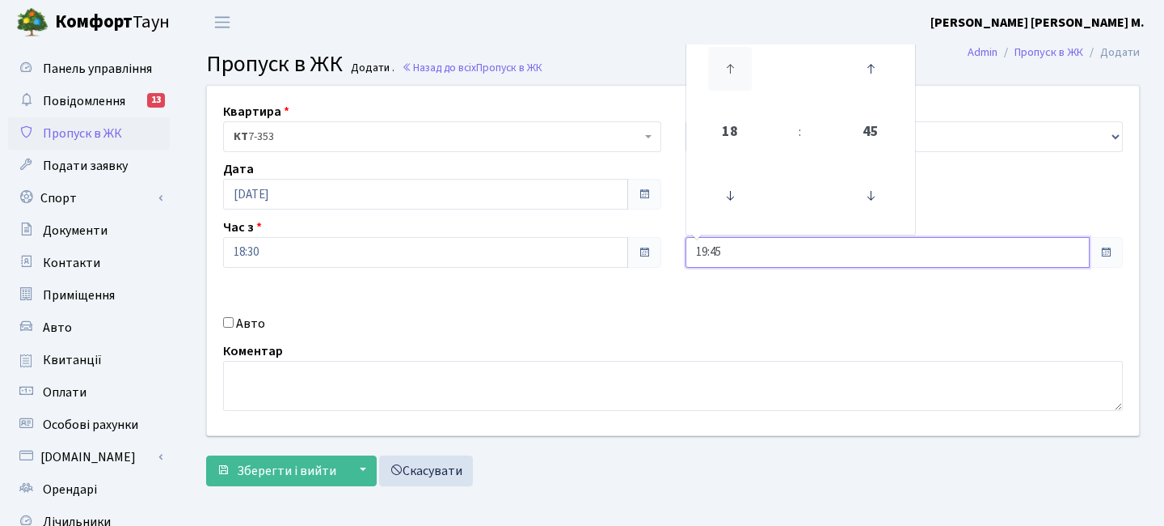
click at [732, 70] on icon at bounding box center [730, 69] width 44 height 44
type input "20:45"
click at [281, 448] on form "Квартира <b>КТ</b>&nbsp;&nbsp;&nbsp;&nbsp;7-353 <b>КТ</b>&nbsp;&nbsp;&nbsp;&nbs…" at bounding box center [673, 285] width 934 height 401
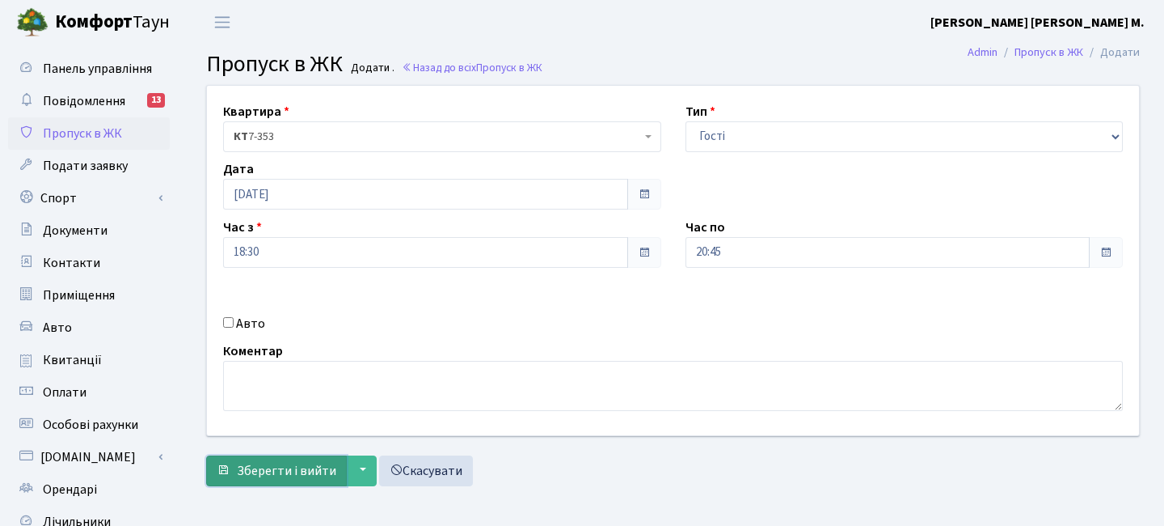
click at [285, 455] on button "Зберегти і вийти" at bounding box center [276, 470] width 141 height 31
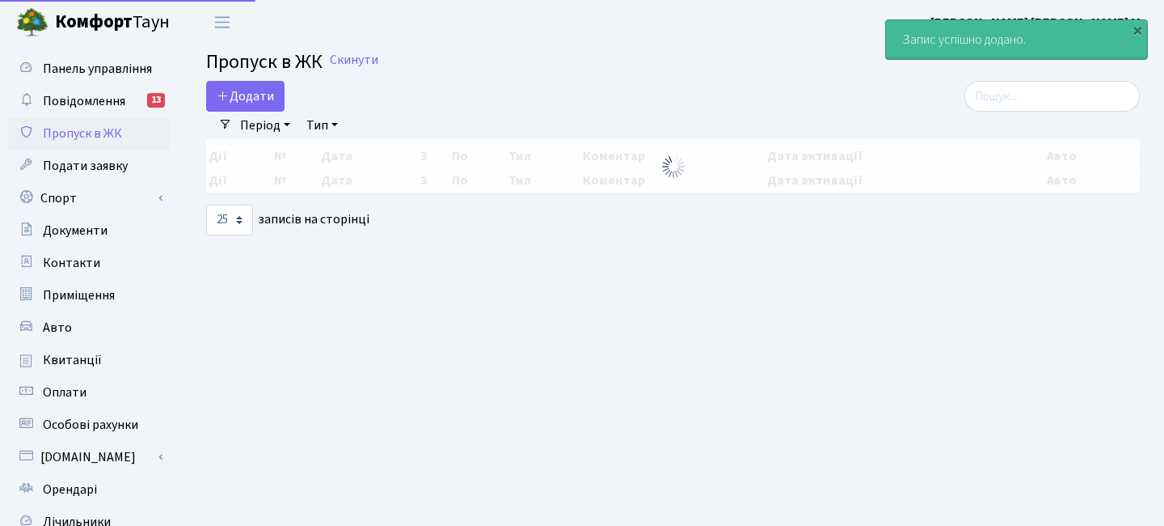
select select "25"
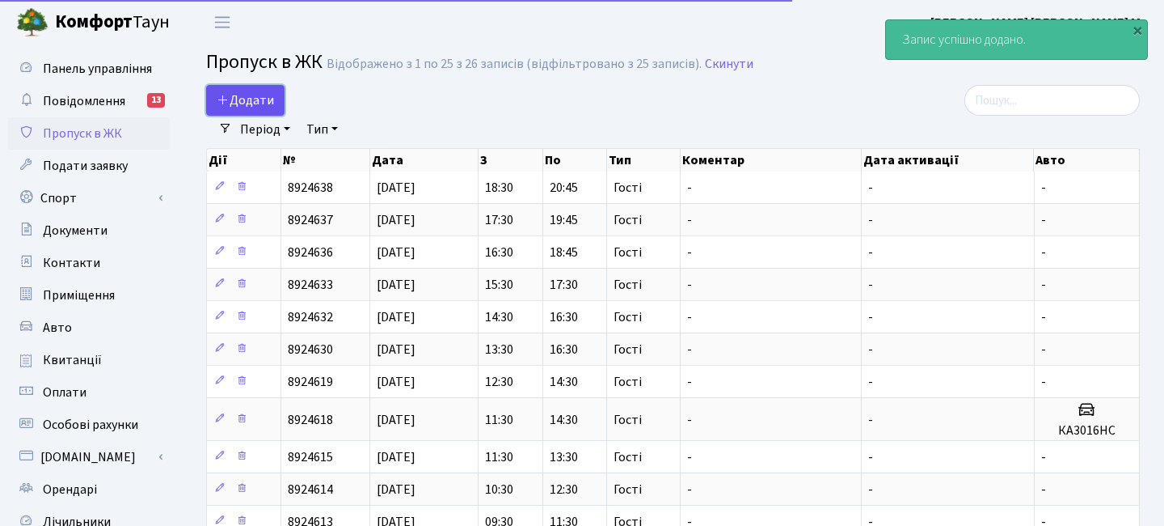
click at [242, 99] on span "Додати" at bounding box center [245, 100] width 57 height 18
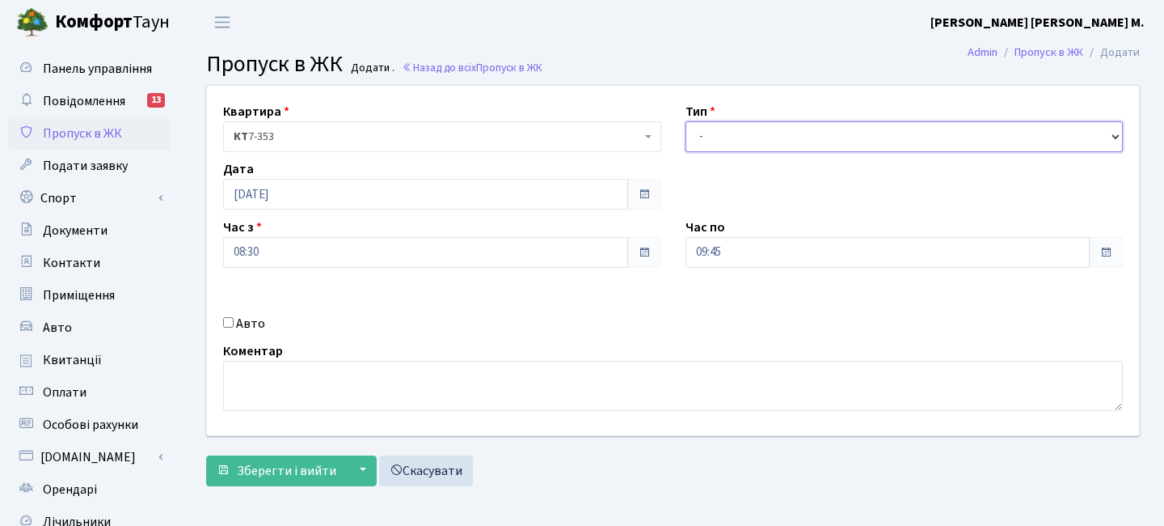
click at [731, 137] on select "- Доставка Таксі Гості Сервіс" at bounding box center [905, 136] width 438 height 31
select select "3"
click at [686, 121] on select "- Доставка Таксі Гості Сервіс" at bounding box center [905, 136] width 438 height 31
drag, startPoint x: 302, startPoint y: 255, endPoint x: 299, endPoint y: 236, distance: 18.8
click at [302, 255] on input "08:30" at bounding box center [425, 252] width 405 height 31
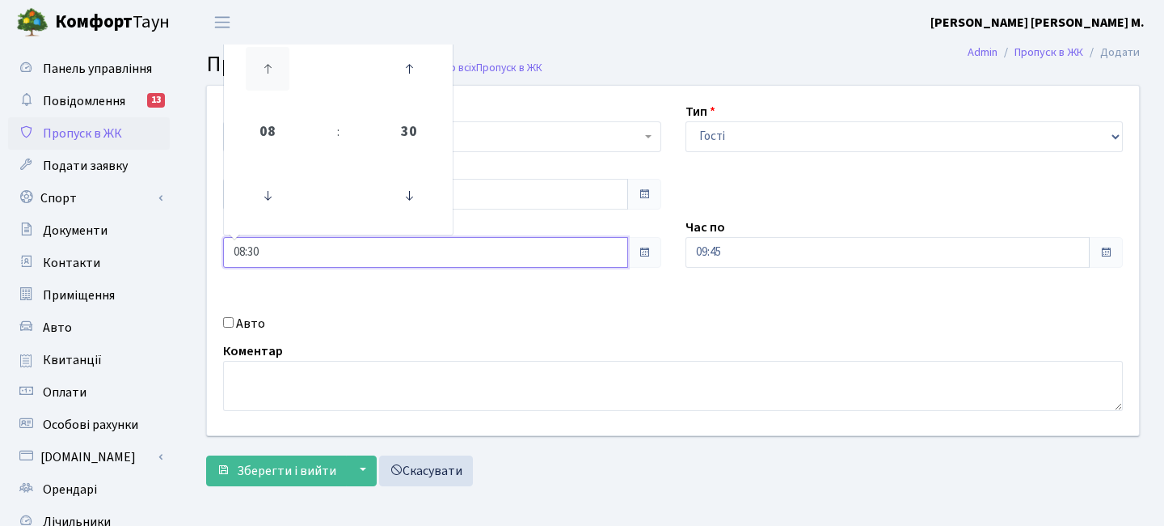
click at [267, 55] on icon at bounding box center [268, 69] width 44 height 44
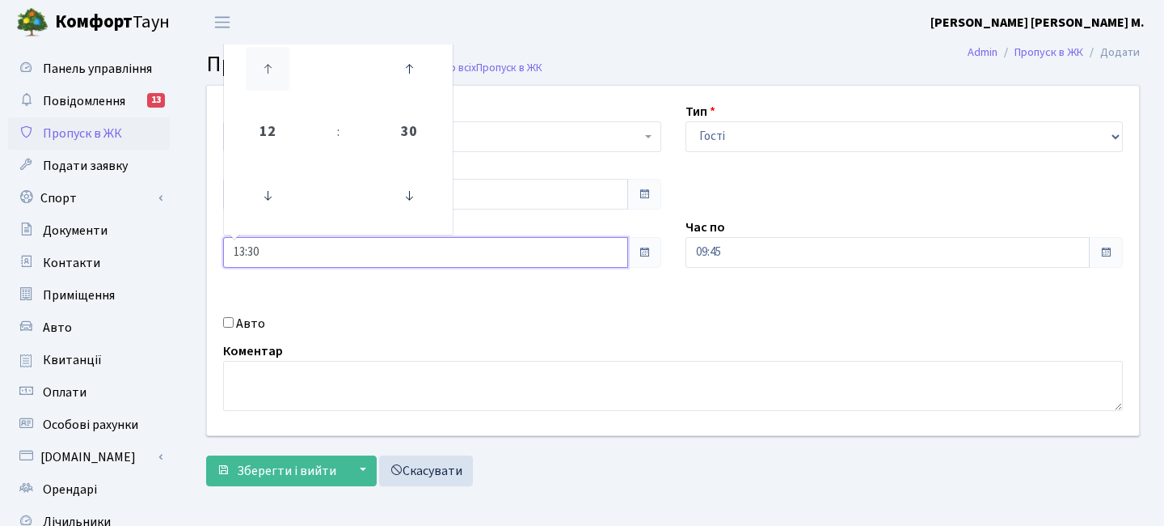
click at [267, 55] on icon at bounding box center [268, 69] width 44 height 44
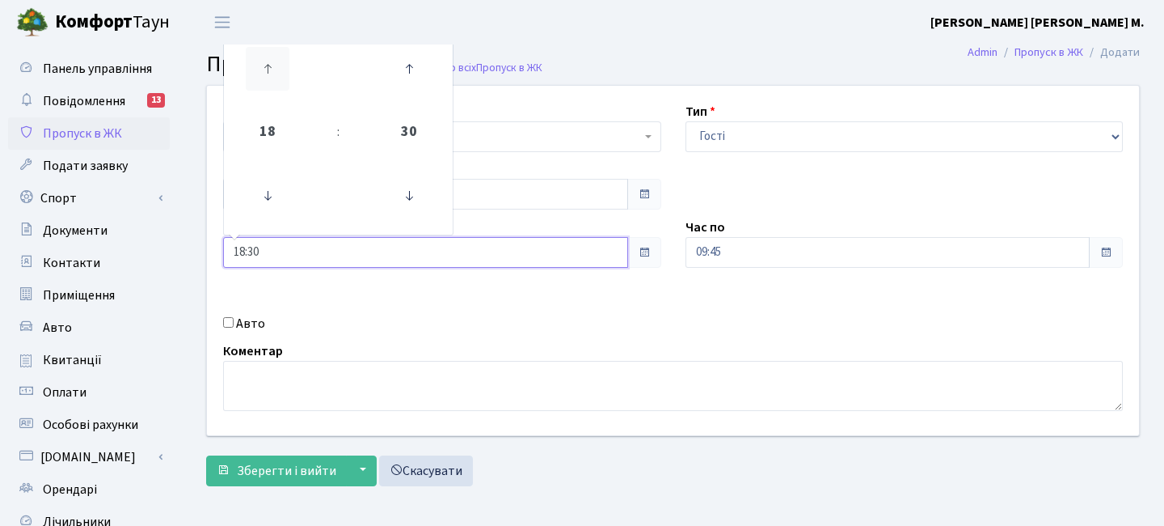
click at [266, 55] on icon at bounding box center [268, 69] width 44 height 44
type input "19:30"
drag, startPoint x: 844, startPoint y: 233, endPoint x: 771, endPoint y: 144, distance: 115.4
click at [843, 233] on div "Час по 09:45" at bounding box center [905, 243] width 463 height 50
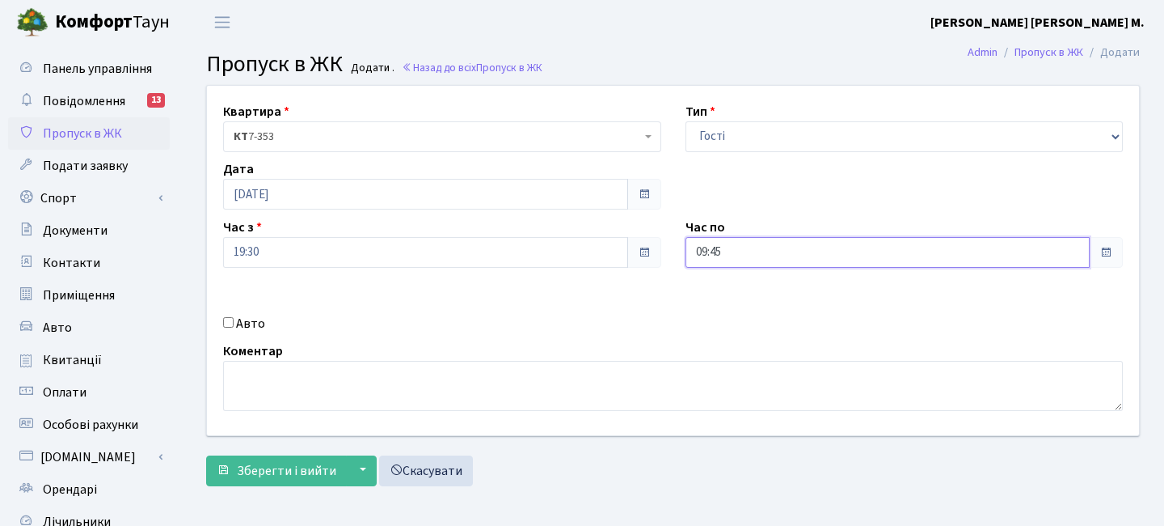
drag, startPoint x: 733, startPoint y: 262, endPoint x: 723, endPoint y: 260, distance: 10.6
click at [733, 262] on input "09:45" at bounding box center [888, 252] width 405 height 31
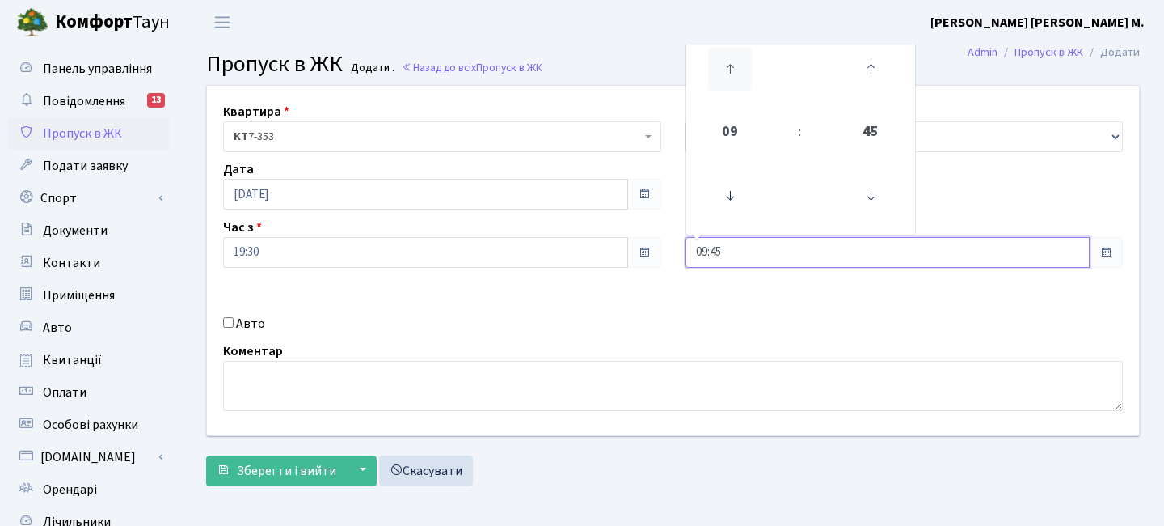
click at [733, 64] on icon at bounding box center [730, 69] width 44 height 44
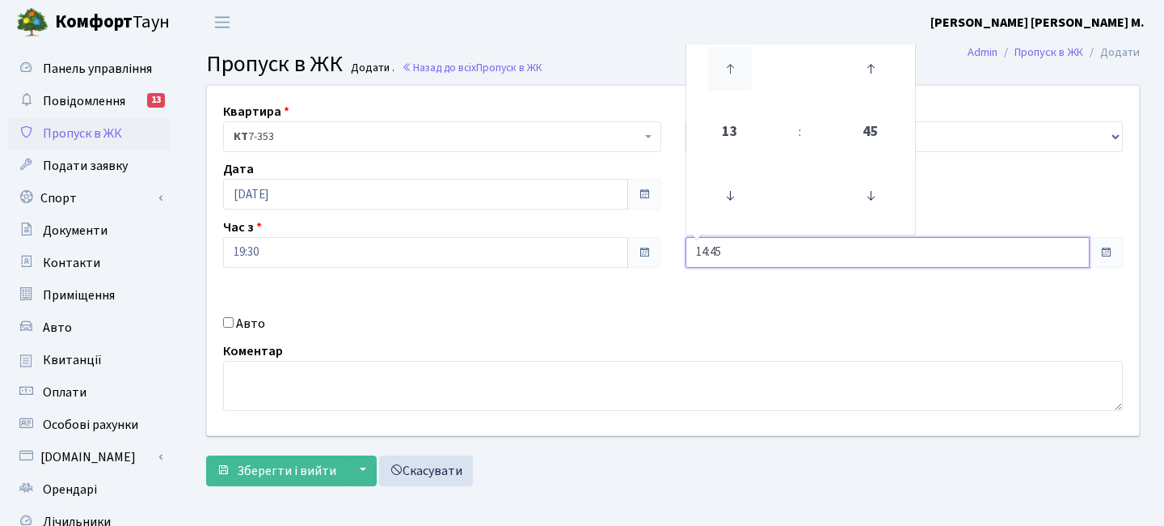
click at [733, 64] on icon at bounding box center [730, 69] width 44 height 44
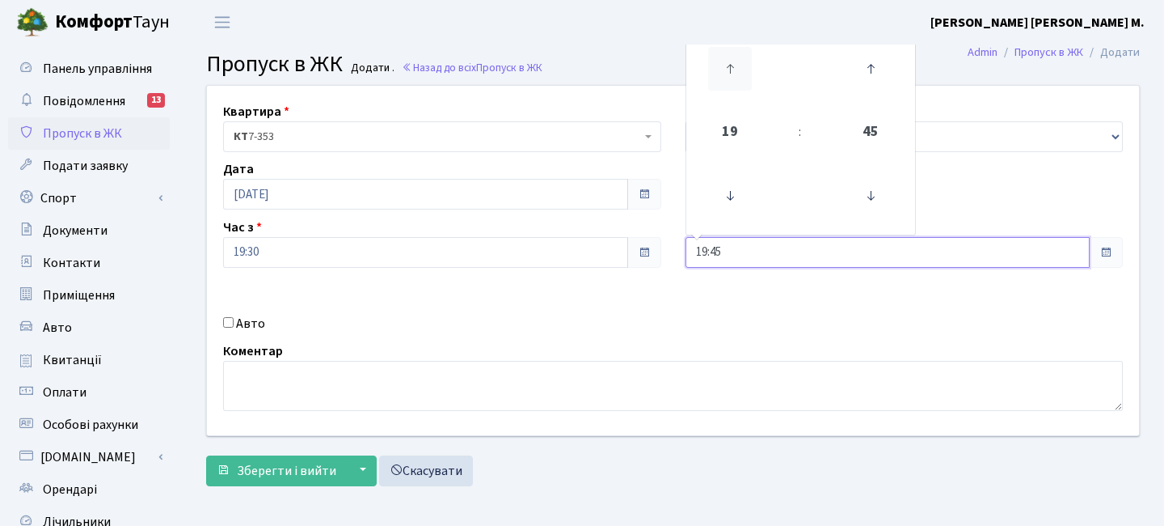
click at [733, 64] on icon at bounding box center [730, 69] width 44 height 44
type input "21:45"
click at [307, 460] on button "Зберегти і вийти" at bounding box center [276, 470] width 141 height 31
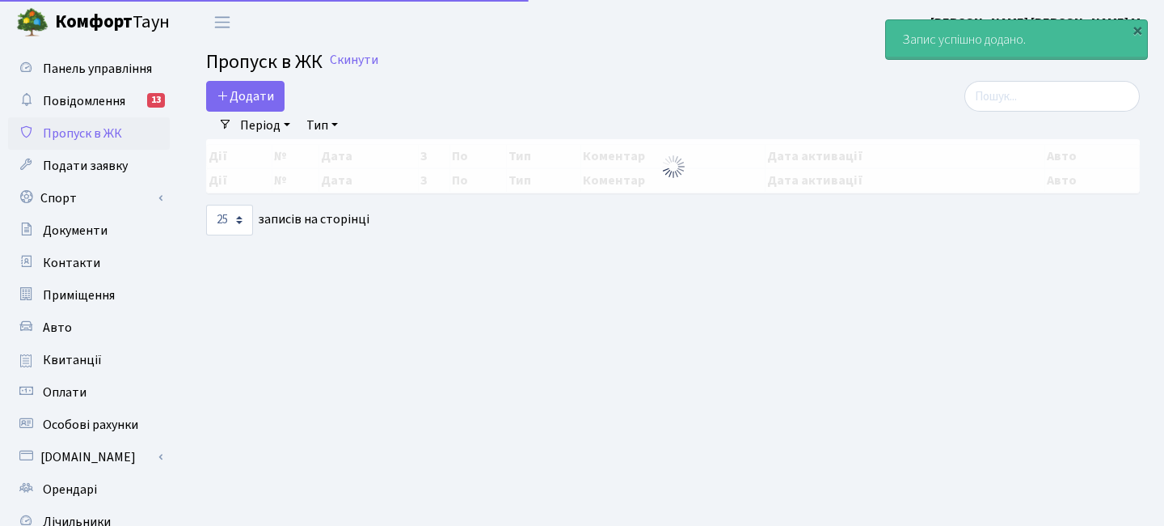
select select "25"
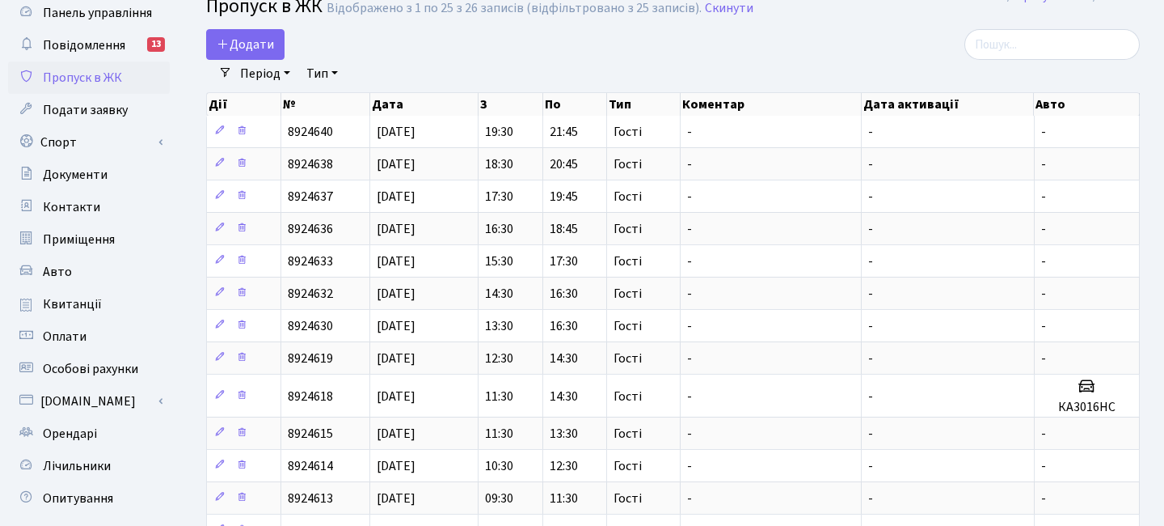
scroll to position [67, 0]
